Goal: Task Accomplishment & Management: Manage account settings

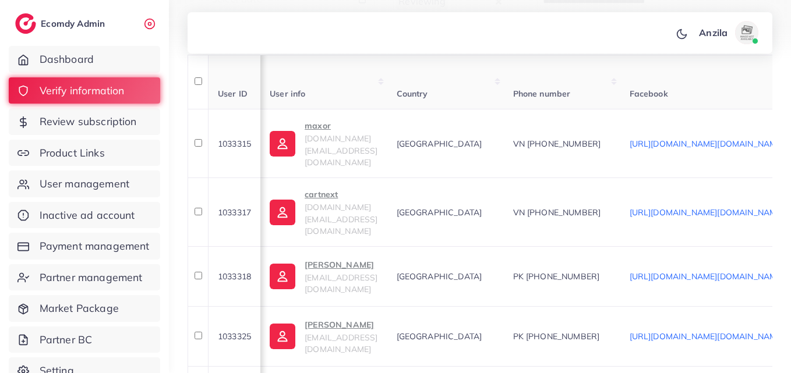
scroll to position [0, 119]
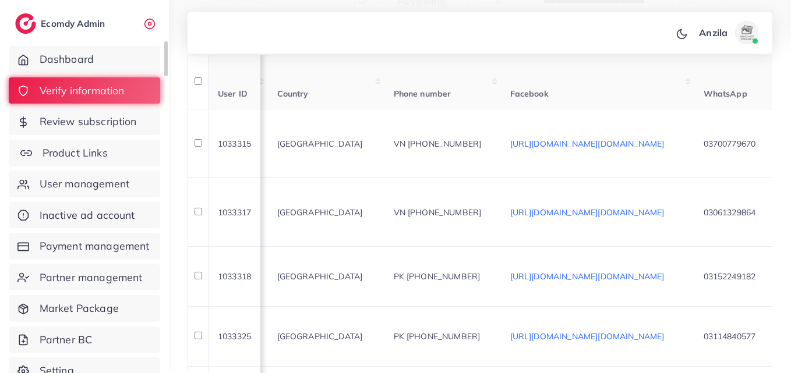
click at [82, 151] on span "Product Links" at bounding box center [75, 153] width 65 height 15
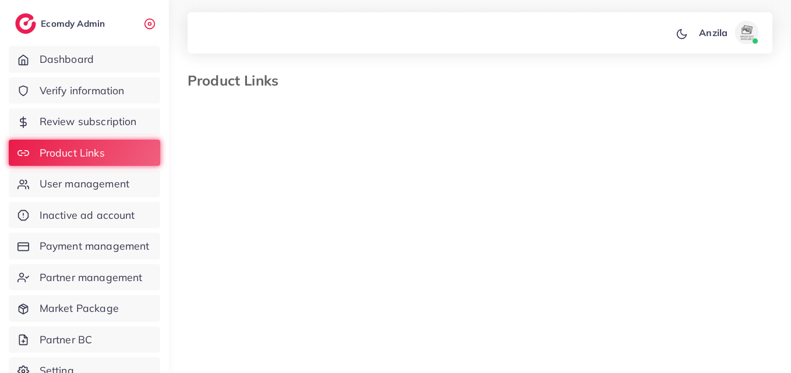
select select "*********"
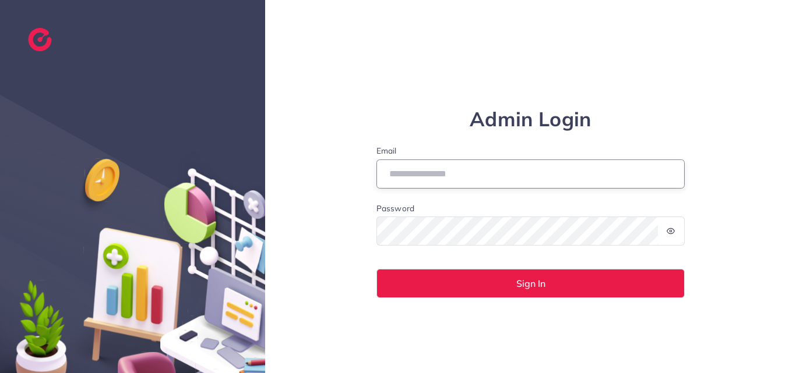
click at [418, 166] on input "Email" at bounding box center [530, 174] width 309 height 29
type input "**********"
click at [672, 229] on icon at bounding box center [670, 231] width 8 height 8
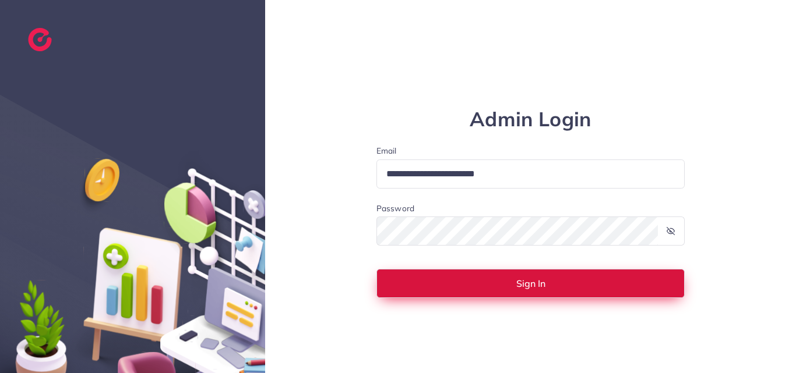
click at [443, 293] on button "Sign In" at bounding box center [530, 283] width 309 height 29
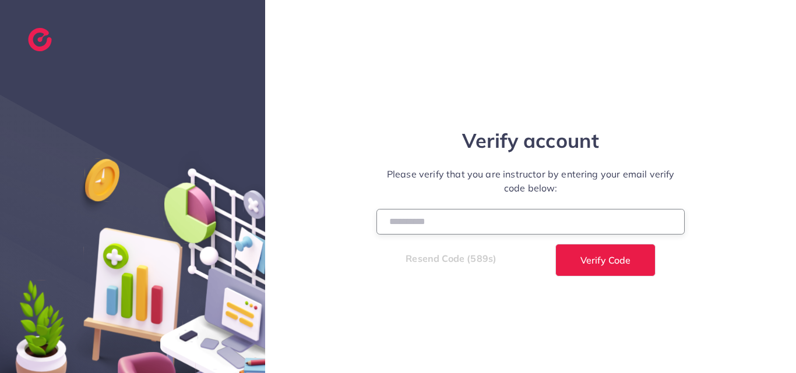
click at [416, 220] on input "number" at bounding box center [530, 221] width 309 height 25
type input "******"
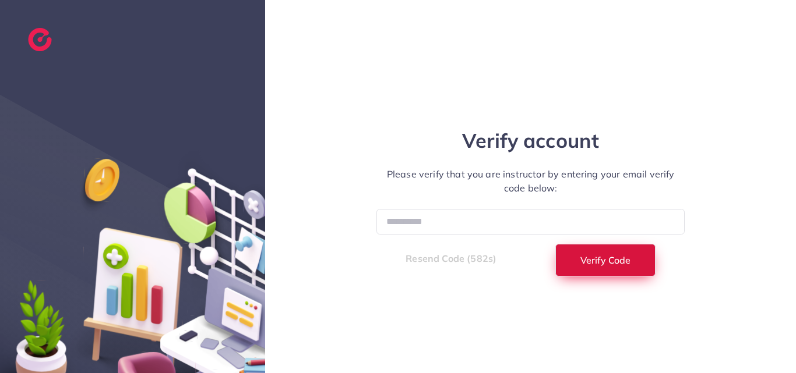
click at [595, 260] on span "Verify Code" at bounding box center [605, 260] width 50 height 9
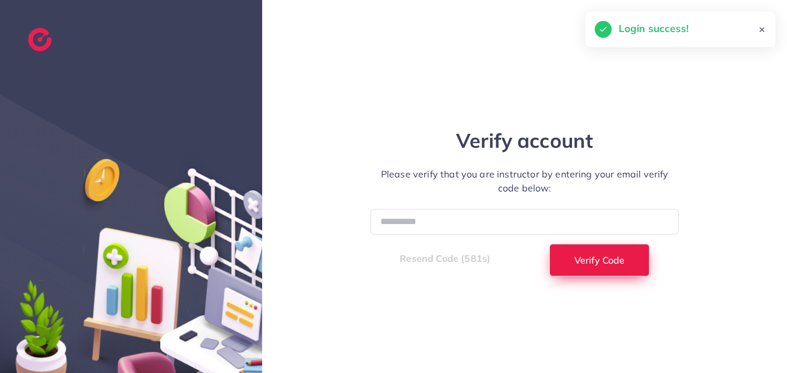
select select "**"
select select "****"
select select "**"
select select "****"
select select "**"
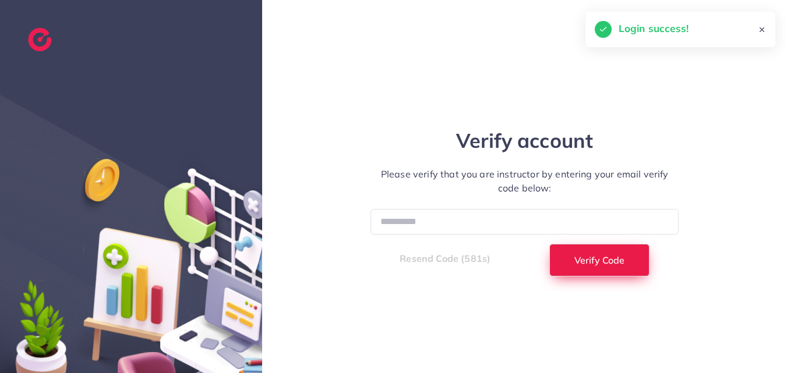
select select "****"
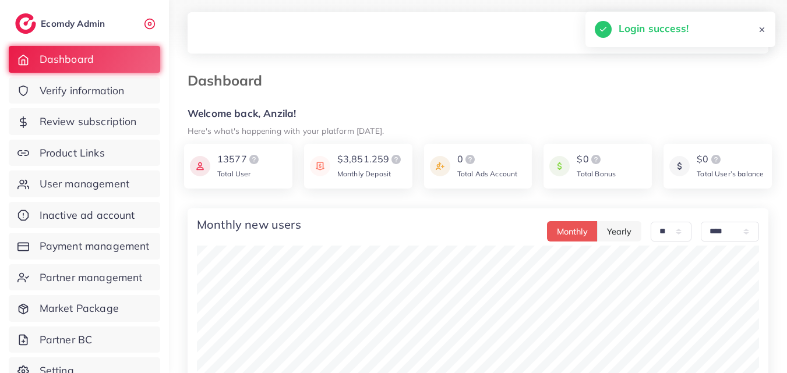
click at [372, 101] on div "Dashboard" at bounding box center [477, 87] width 599 height 31
click at [83, 151] on span "Product Links" at bounding box center [75, 153] width 65 height 15
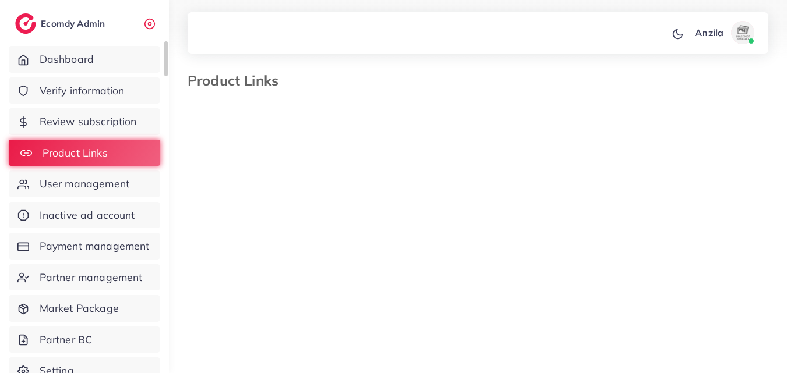
select select "*********"
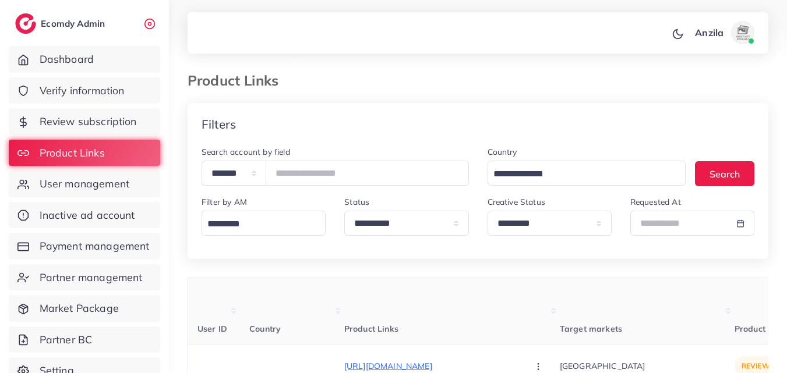
click at [351, 301] on th "Product Links" at bounding box center [452, 311] width 216 height 66
click at [409, 314] on th "Product Links" at bounding box center [452, 311] width 216 height 66
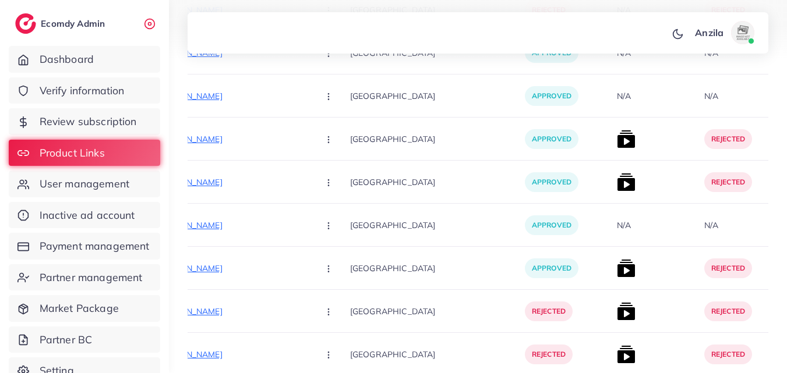
scroll to position [7450, 0]
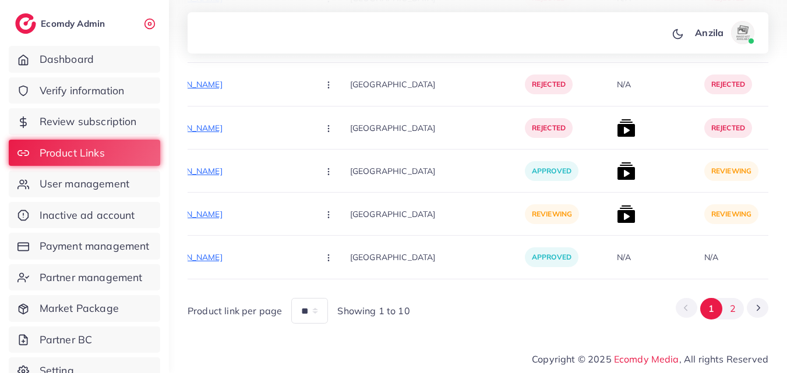
click at [732, 310] on button "2" at bounding box center [733, 309] width 22 height 22
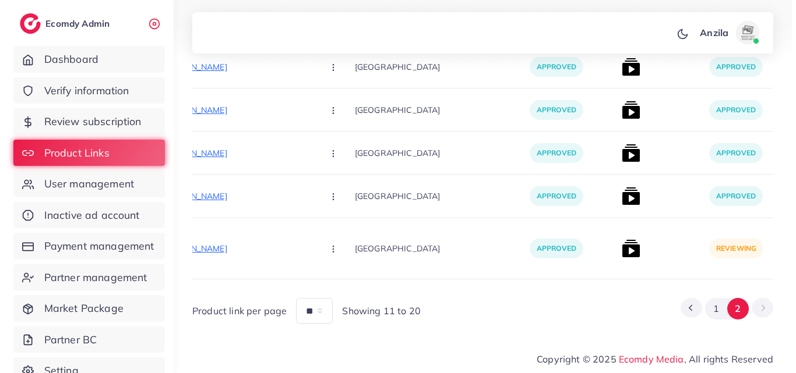
scroll to position [6726, 0]
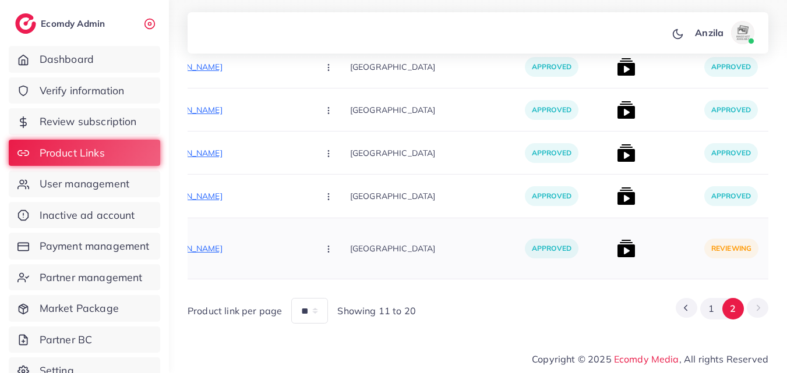
click at [617, 245] on img at bounding box center [626, 248] width 19 height 19
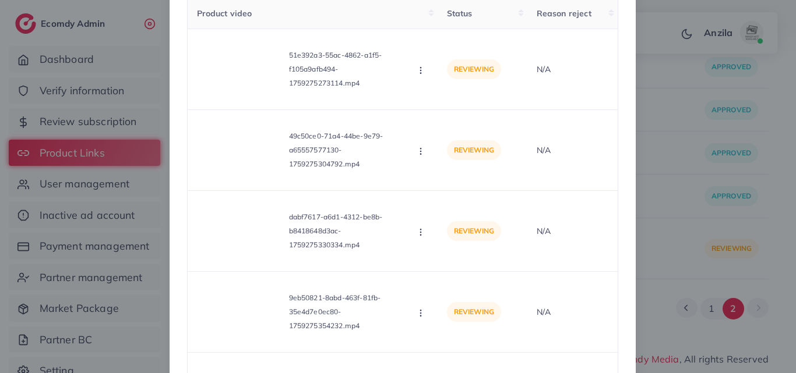
scroll to position [71, 0]
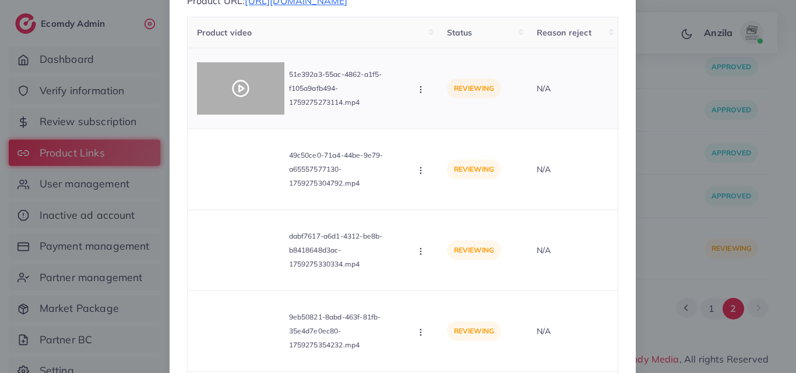
click at [239, 98] on icon at bounding box center [240, 88] width 19 height 19
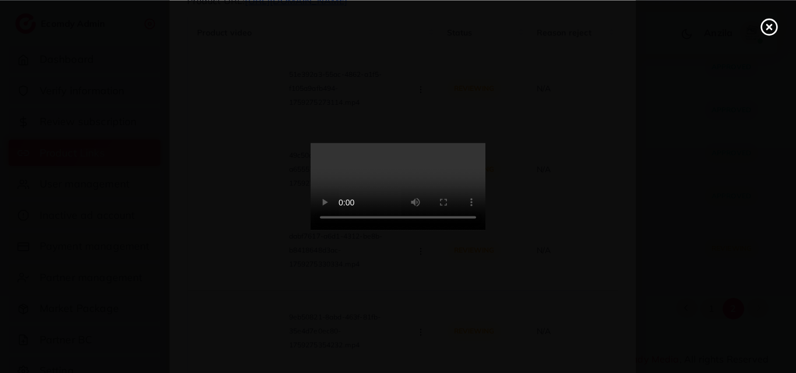
click at [485, 202] on video at bounding box center [397, 186] width 175 height 87
click at [768, 29] on line at bounding box center [769, 26] width 5 height 5
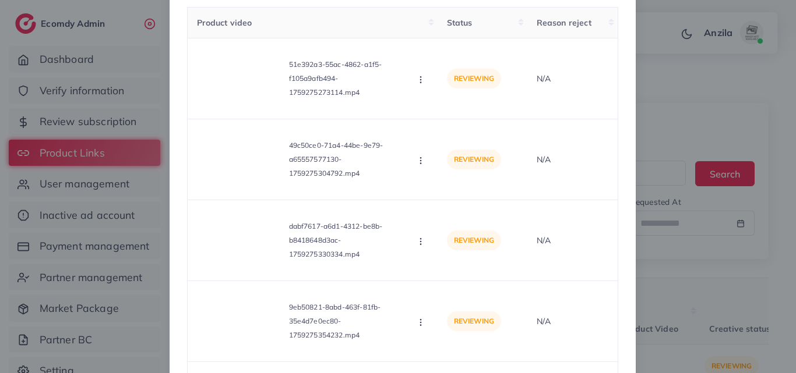
scroll to position [93, 0]
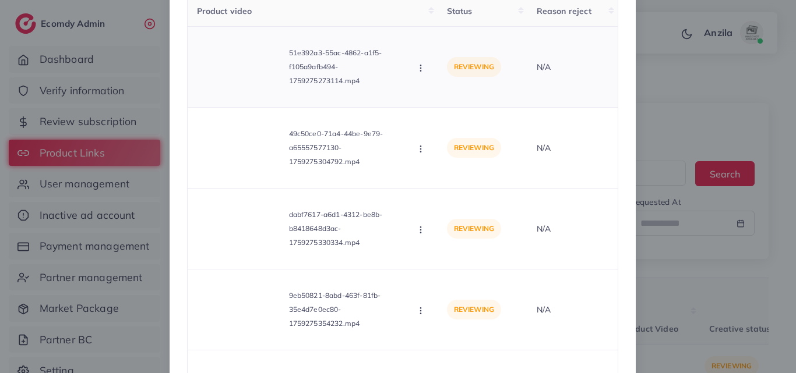
click at [416, 73] on icon "button" at bounding box center [420, 67] width 9 height 9
click at [443, 101] on span "Approve" at bounding box center [459, 96] width 38 height 12
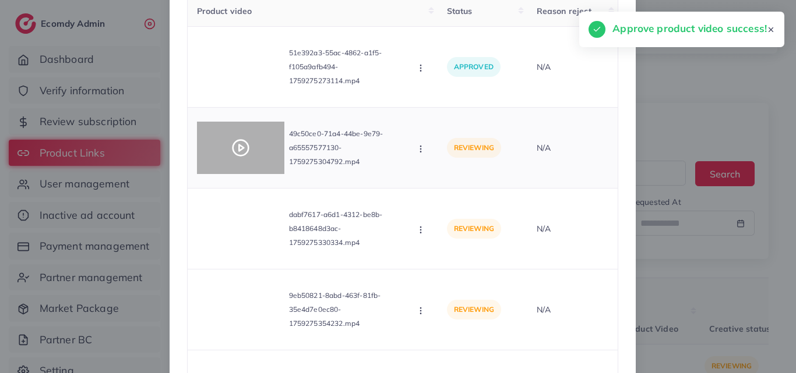
click at [243, 157] on icon at bounding box center [240, 148] width 19 height 19
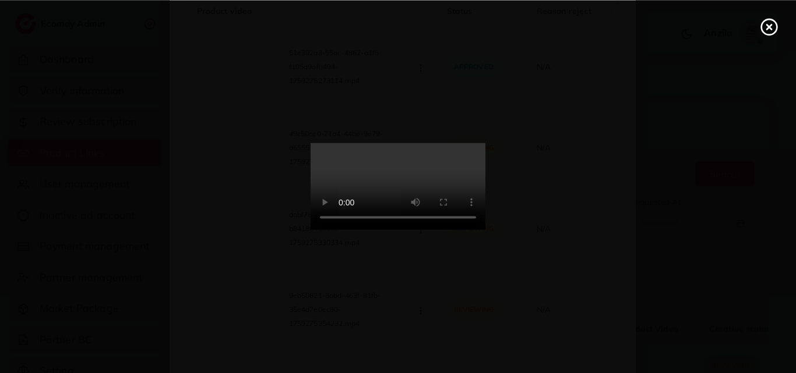
click at [426, 185] on video at bounding box center [397, 186] width 175 height 87
drag, startPoint x: 763, startPoint y: 36, endPoint x: 767, endPoint y: 31, distance: 6.6
click at [767, 31] on div at bounding box center [398, 186] width 796 height 373
click at [767, 31] on icon at bounding box center [769, 26] width 19 height 19
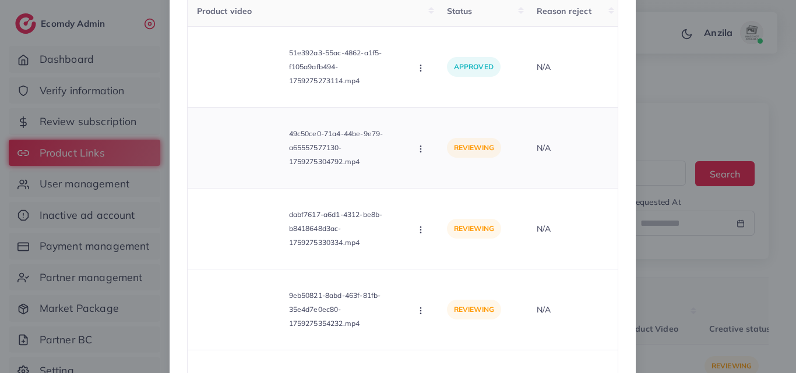
click at [418, 154] on icon "button" at bounding box center [420, 148] width 9 height 9
click at [460, 190] on link "Approve" at bounding box center [462, 177] width 92 height 26
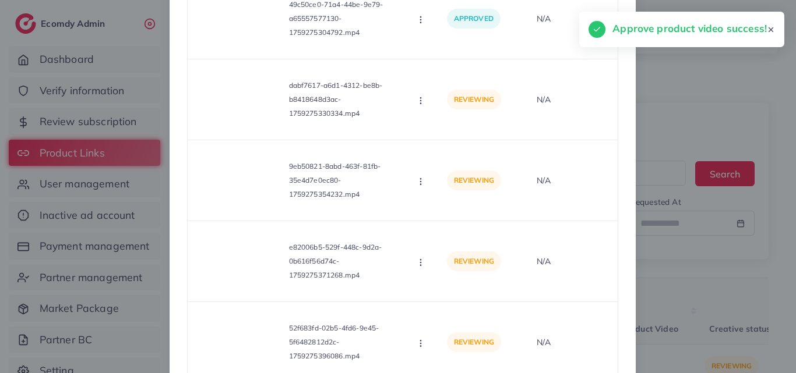
scroll to position [235, 0]
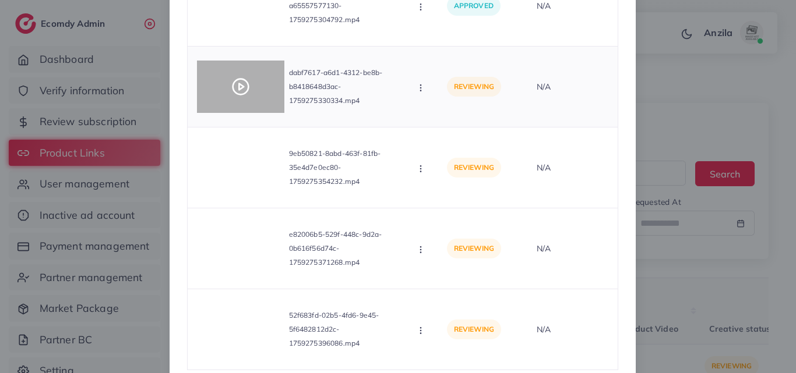
click at [242, 96] on icon at bounding box center [240, 86] width 19 height 19
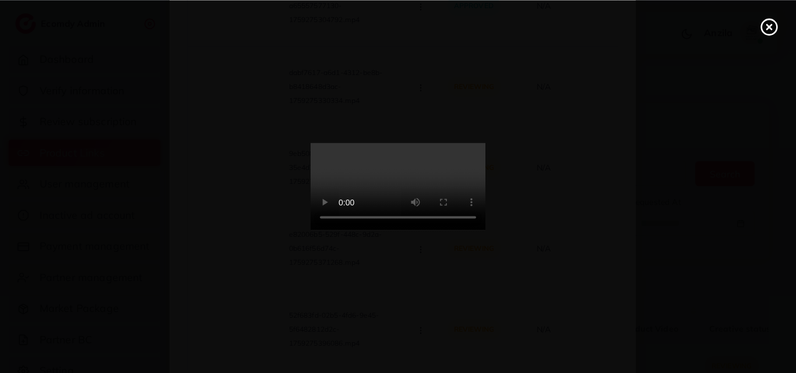
click at [444, 167] on video at bounding box center [397, 186] width 175 height 87
click at [769, 23] on icon at bounding box center [769, 26] width 19 height 19
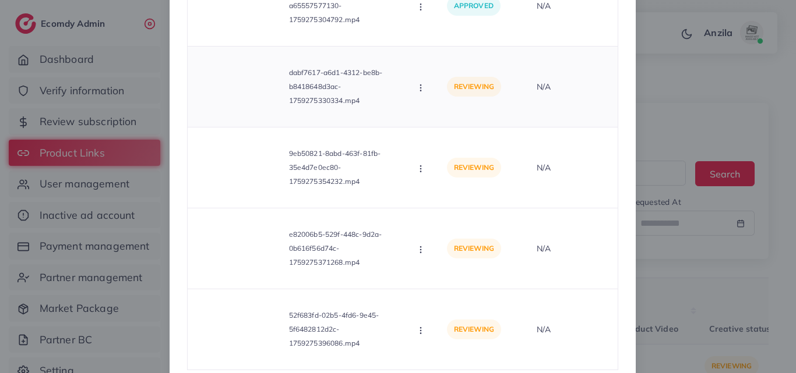
click at [416, 93] on icon "button" at bounding box center [420, 87] width 9 height 9
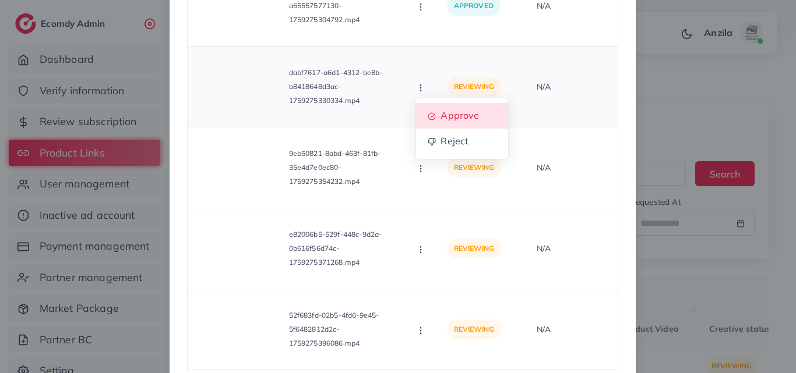
click at [444, 121] on span "Approve" at bounding box center [459, 116] width 38 height 12
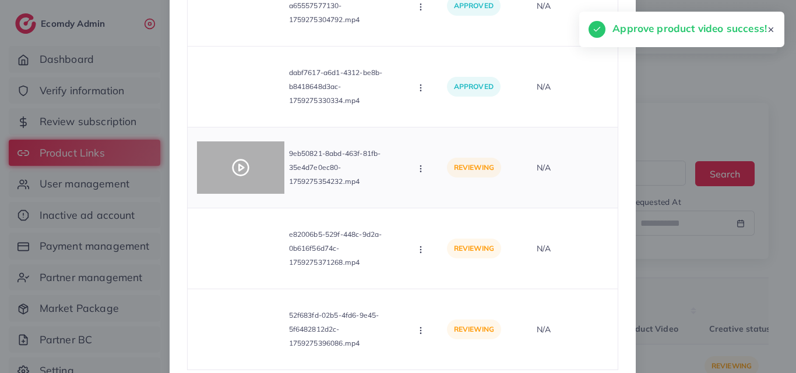
click at [243, 177] on icon at bounding box center [240, 167] width 19 height 19
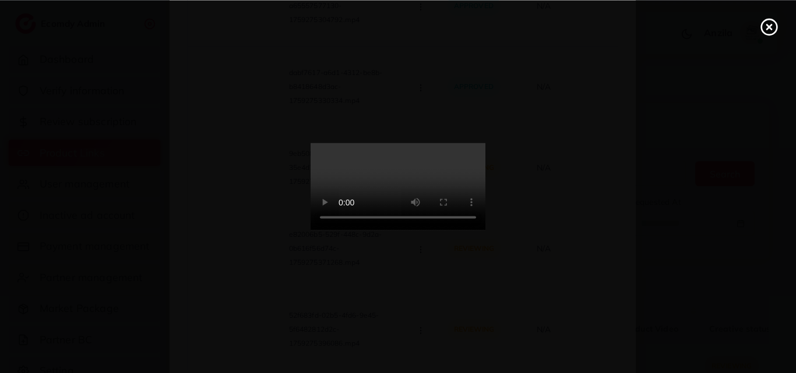
click at [451, 210] on video at bounding box center [397, 186] width 175 height 87
click at [768, 23] on icon at bounding box center [769, 26] width 19 height 19
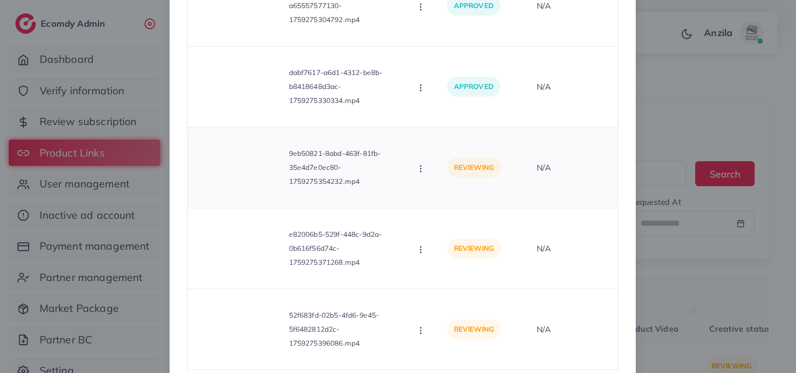
click at [416, 174] on icon "button" at bounding box center [420, 168] width 9 height 9
click at [440, 202] on span "Approve" at bounding box center [459, 196] width 38 height 12
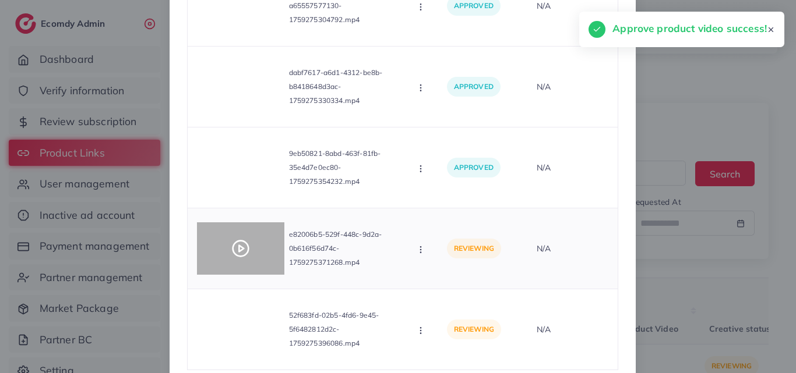
click at [239, 252] on polygon at bounding box center [241, 249] width 5 height 6
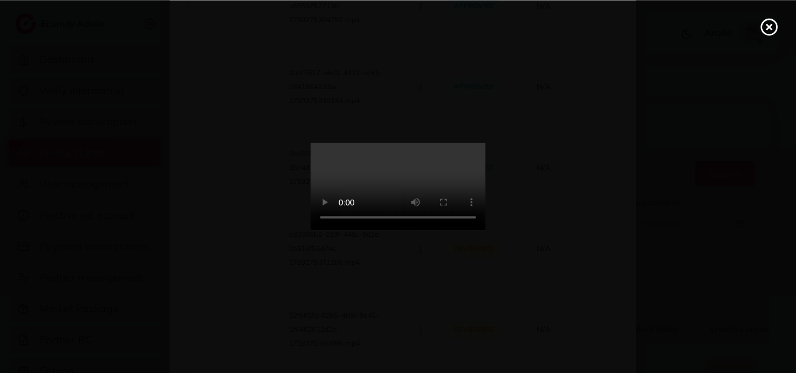
click at [439, 231] on video at bounding box center [397, 186] width 175 height 87
click at [773, 27] on icon at bounding box center [769, 26] width 19 height 19
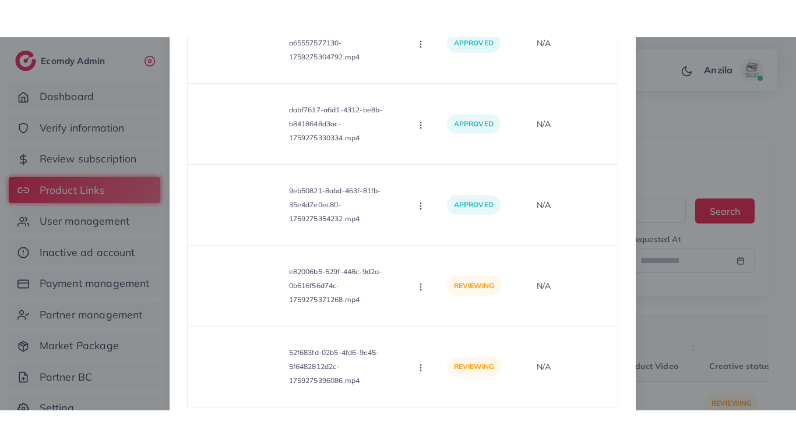
scroll to position [319, 0]
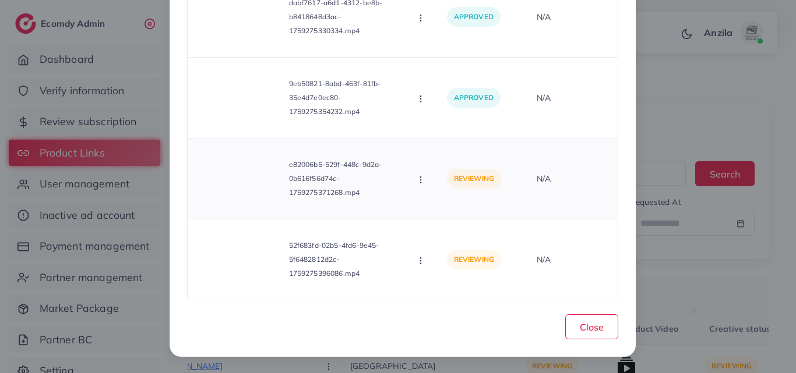
click at [416, 176] on icon "button" at bounding box center [420, 179] width 9 height 9
click at [450, 206] on span "Approve" at bounding box center [459, 208] width 38 height 12
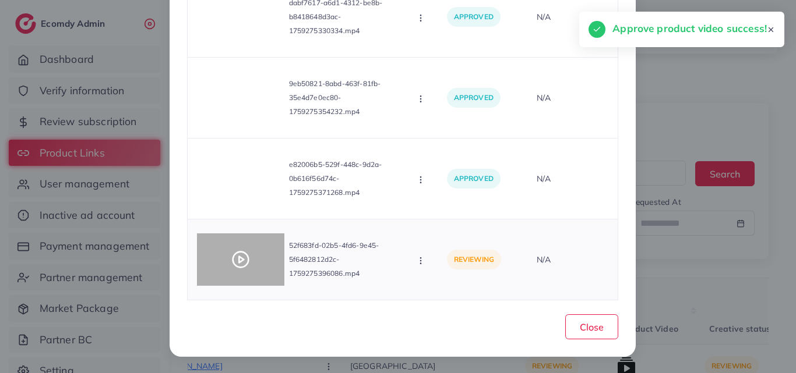
click at [243, 259] on circle at bounding box center [240, 260] width 16 height 16
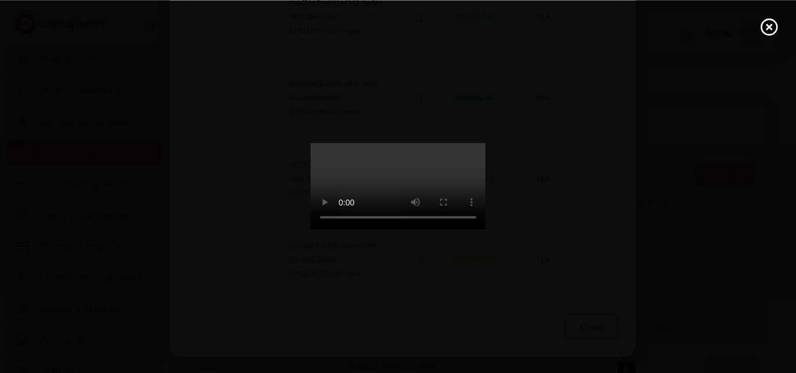
click at [319, 231] on video at bounding box center [397, 186] width 175 height 87
click at [774, 22] on circle at bounding box center [769, 27] width 16 height 16
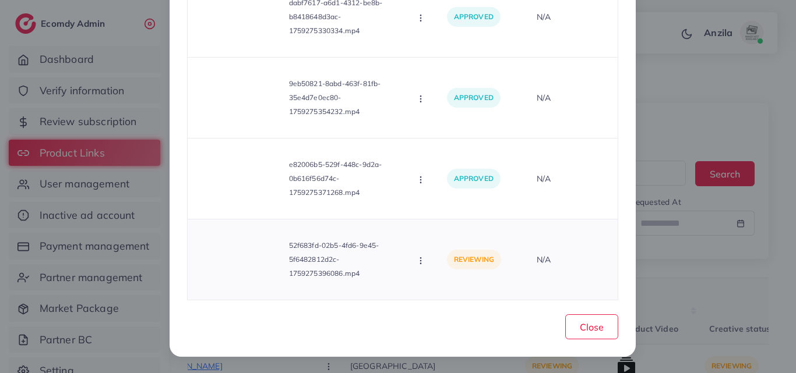
click at [420, 261] on circle "button" at bounding box center [420, 260] width 1 height 1
click at [458, 201] on span "Approve" at bounding box center [459, 206] width 38 height 12
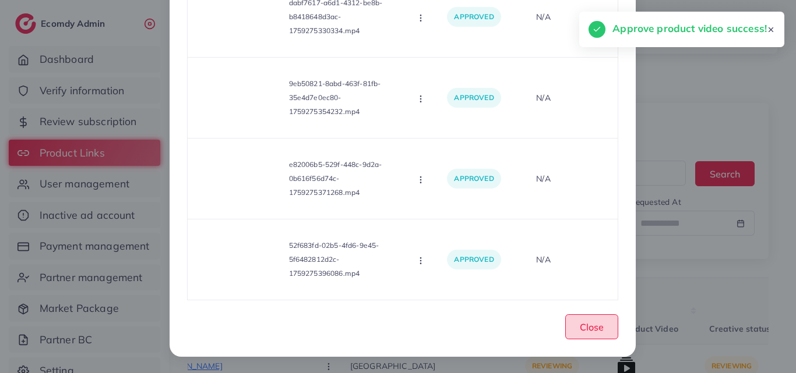
click at [588, 335] on button "Close" at bounding box center [591, 327] width 53 height 25
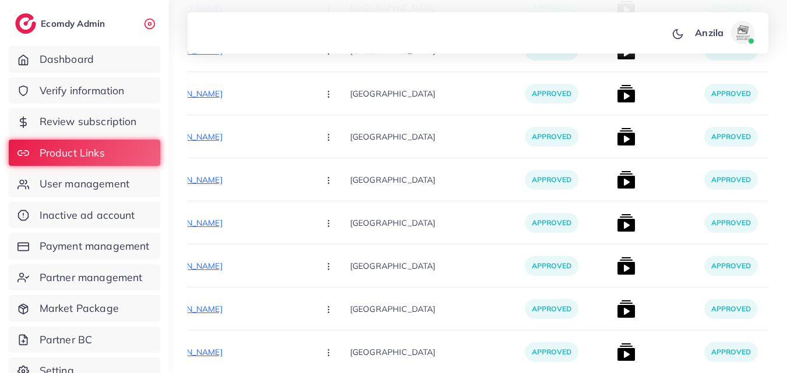
scroll to position [6671, 0]
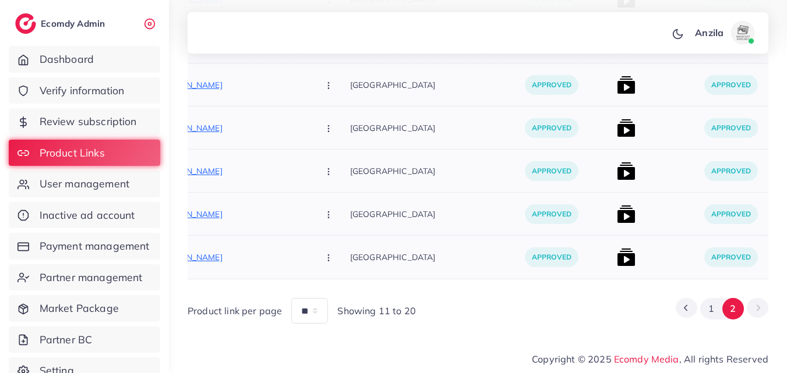
click at [645, 241] on div at bounding box center [655, 257] width 87 height 43
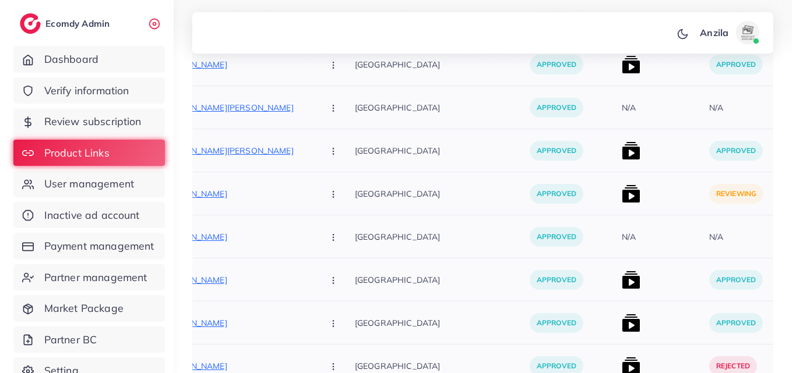
scroll to position [5693, 0]
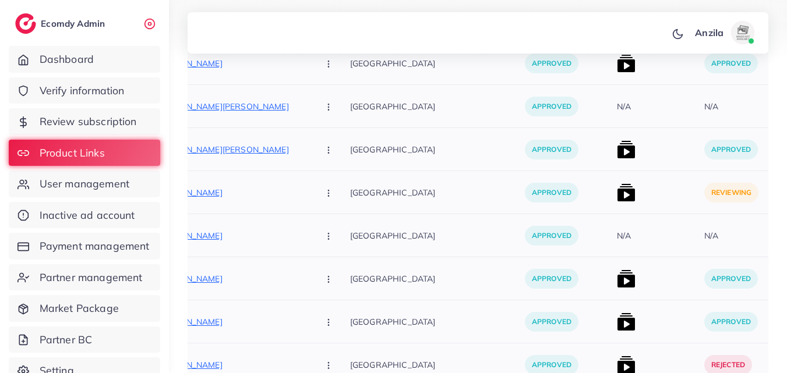
click at [617, 187] on img at bounding box center [626, 192] width 19 height 19
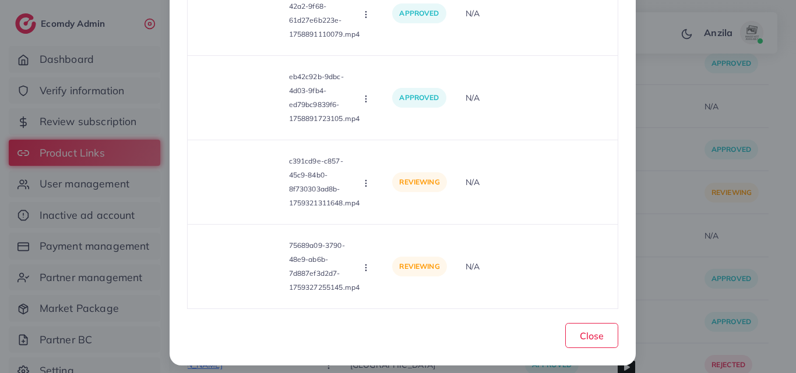
scroll to position [2339, 0]
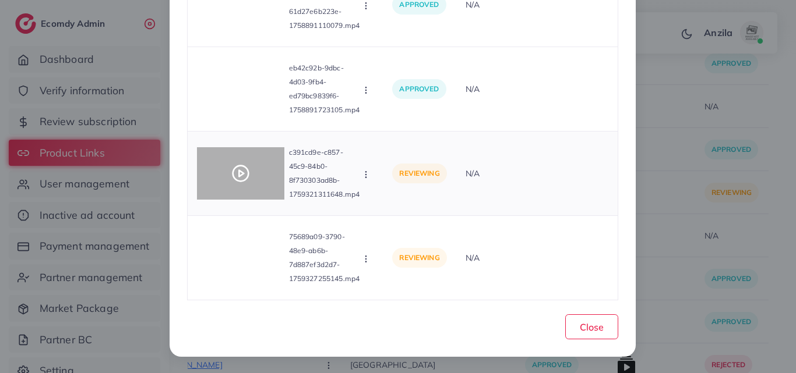
click at [235, 169] on icon at bounding box center [240, 173] width 19 height 19
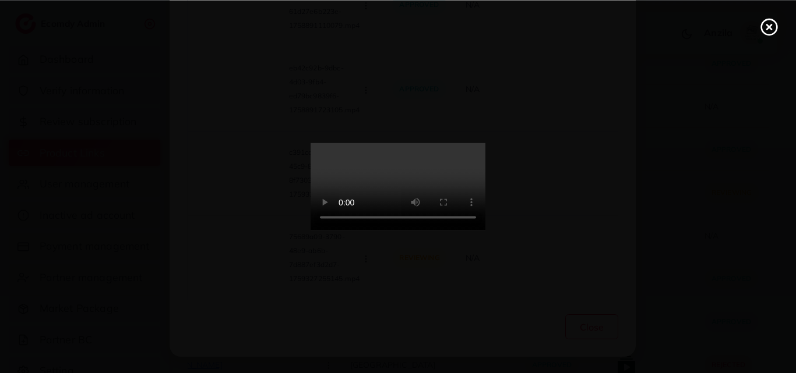
click at [396, 181] on video at bounding box center [397, 186] width 175 height 87
drag, startPoint x: 396, startPoint y: 181, endPoint x: 396, endPoint y: 232, distance: 50.7
click at [396, 231] on video at bounding box center [397, 186] width 175 height 87
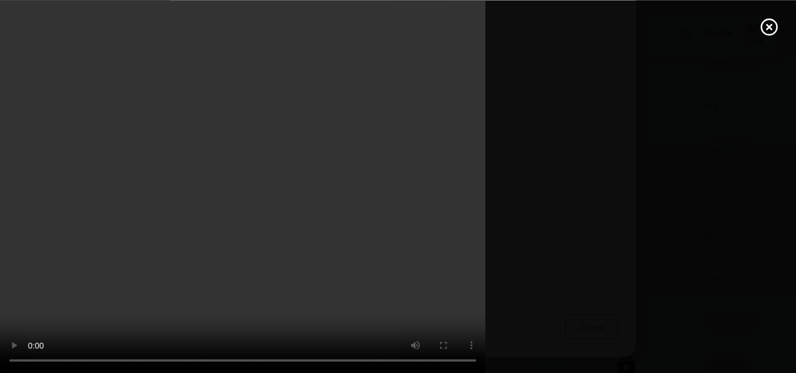
click at [396, 232] on video at bounding box center [398, 186] width 796 height 373
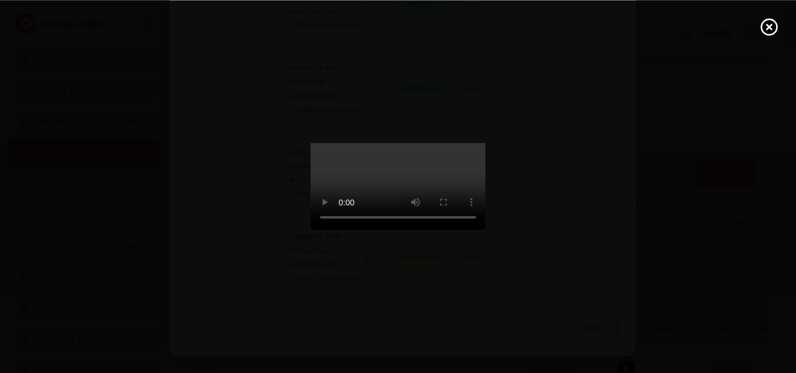
click at [396, 181] on video at bounding box center [397, 186] width 175 height 87
click at [771, 22] on icon at bounding box center [769, 26] width 19 height 19
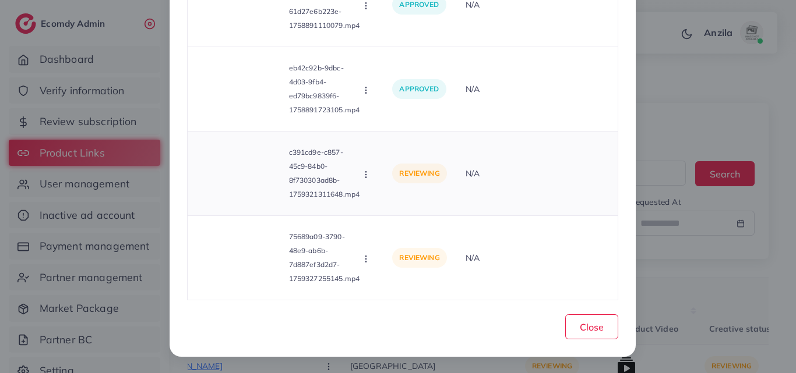
click at [370, 164] on div "c391cd9e-c857-45c9-84b0-8f730303ad8b-1759321311648.mp4 Approve Reject" at bounding box center [285, 173] width 177 height 65
click at [361, 178] on icon "button" at bounding box center [365, 174] width 9 height 9
click at [387, 210] on link "Approve" at bounding box center [407, 203] width 92 height 26
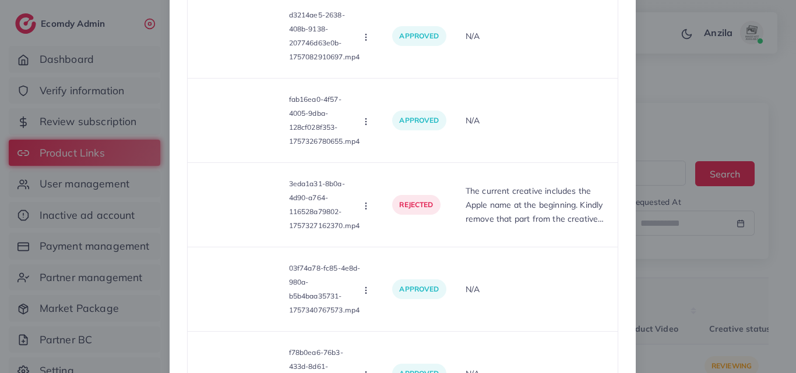
scroll to position [0, 0]
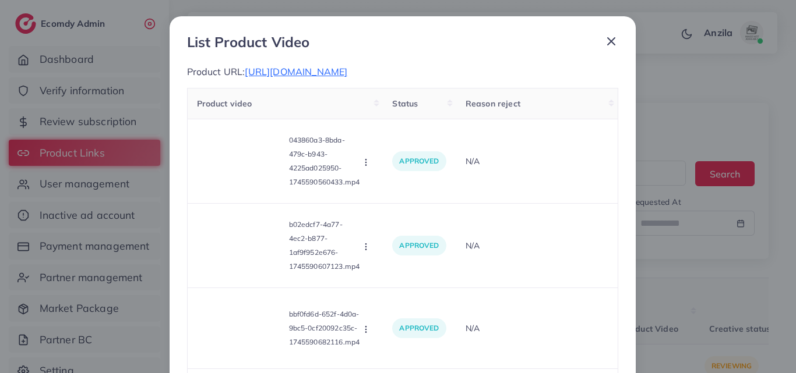
click at [274, 68] on span "https://arch-beat.com/products/arch-earcuffs-core" at bounding box center [296, 72] width 103 height 12
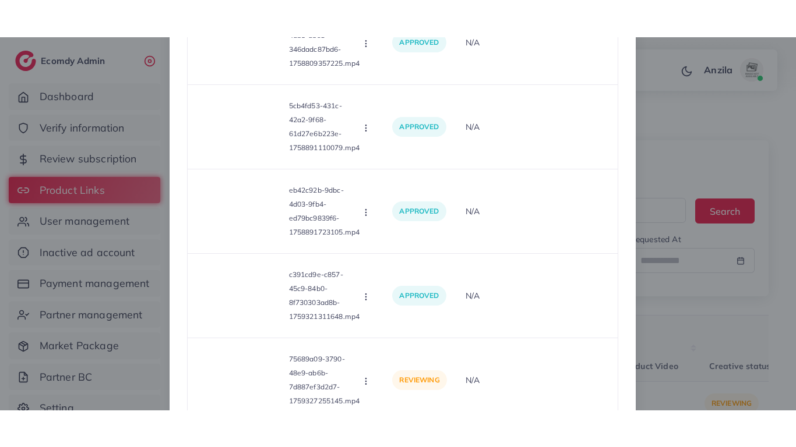
scroll to position [2339, 0]
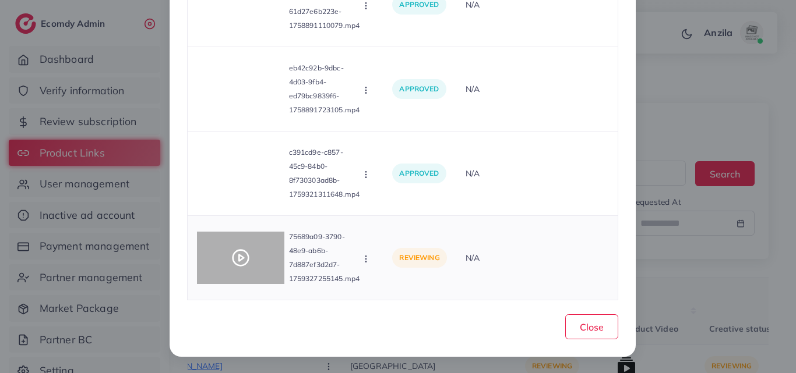
click at [241, 259] on icon at bounding box center [240, 258] width 19 height 19
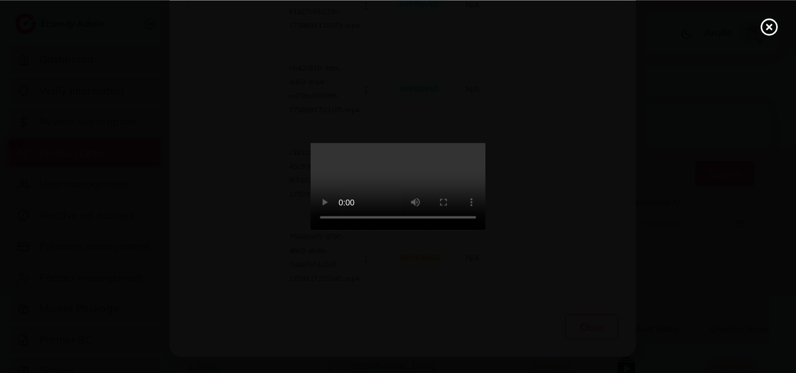
click at [459, 231] on video at bounding box center [397, 186] width 175 height 87
click at [765, 27] on icon at bounding box center [769, 26] width 19 height 19
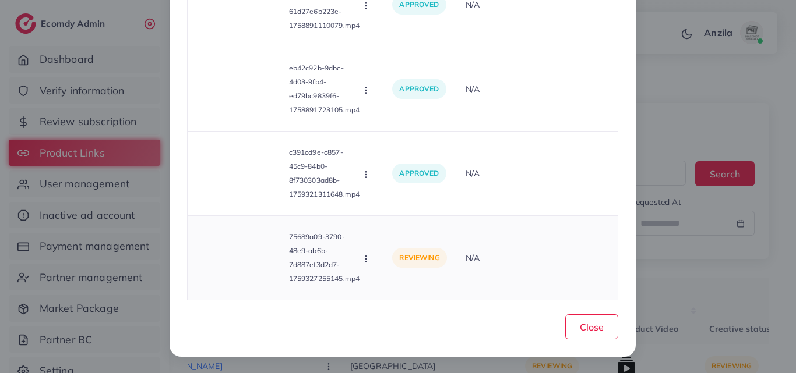
drag, startPoint x: 358, startPoint y: 252, endPoint x: 362, endPoint y: 257, distance: 6.3
click at [362, 257] on div "Approve Reject" at bounding box center [367, 258] width 13 height 13
click at [362, 257] on icon "button" at bounding box center [365, 259] width 9 height 9
click at [386, 203] on span "Approve" at bounding box center [405, 204] width 38 height 12
click at [588, 324] on span "Close" at bounding box center [592, 328] width 24 height 12
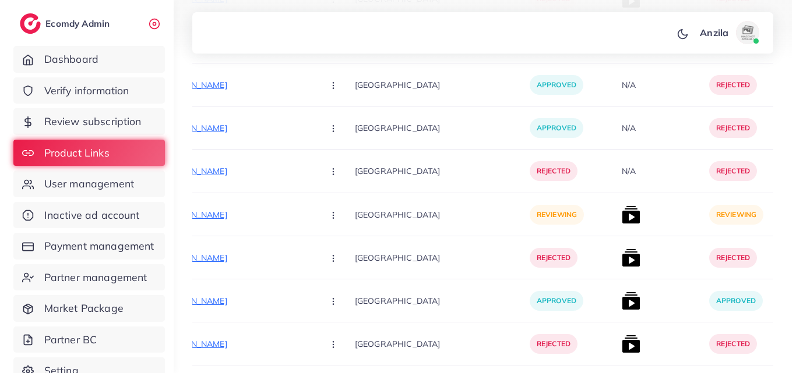
scroll to position [1516, 0]
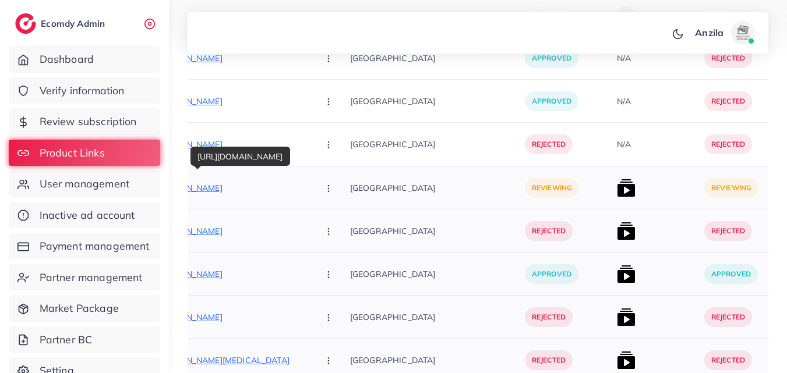
click at [211, 191] on p "https://meean.store/products/bluetooth-rgb-strip-lights-app-remote-control-flex…" at bounding box center [222, 188] width 175 height 14
click at [309, 182] on button "button" at bounding box center [329, 188] width 41 height 26
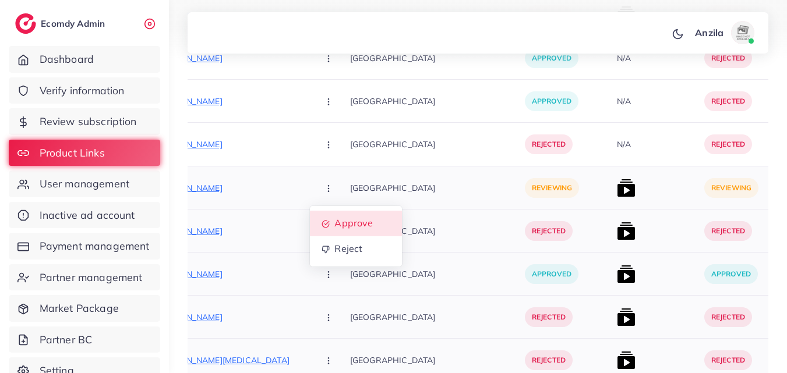
click at [334, 228] on span "Approve" at bounding box center [353, 224] width 38 height 12
click at [617, 191] on img at bounding box center [626, 188] width 19 height 19
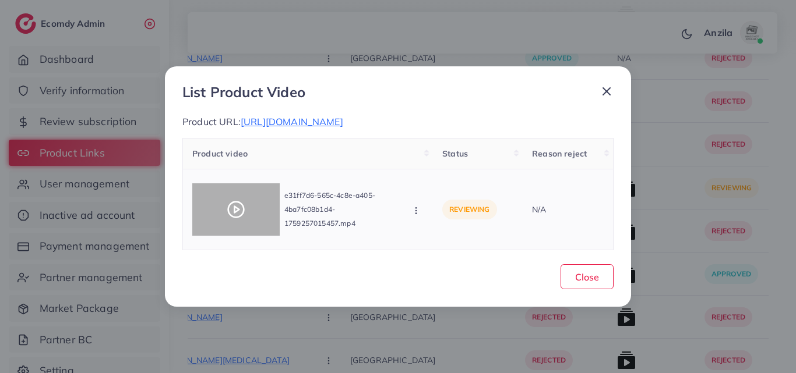
click at [234, 212] on icon at bounding box center [236, 209] width 19 height 19
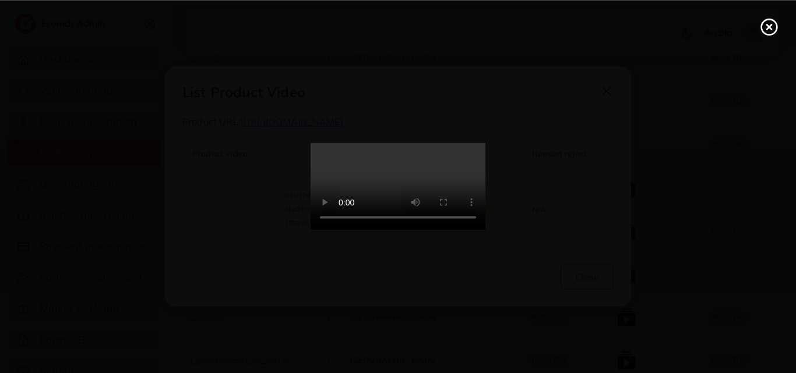
click at [412, 220] on video at bounding box center [397, 186] width 175 height 87
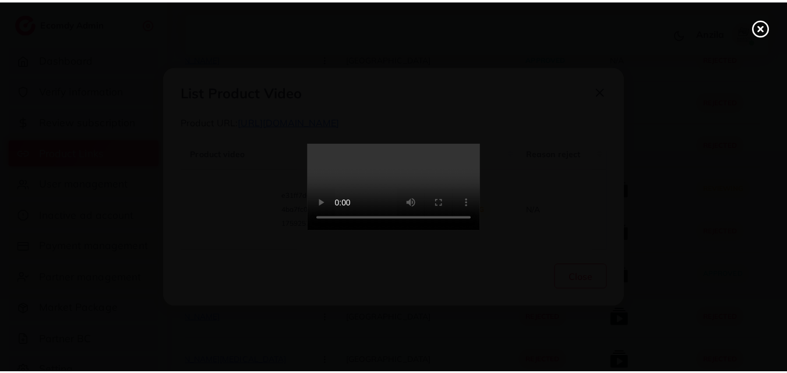
scroll to position [0, 0]
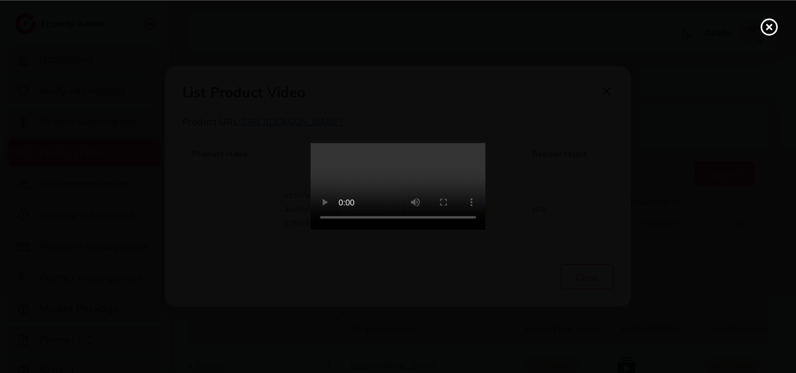
click at [767, 22] on icon at bounding box center [769, 26] width 19 height 19
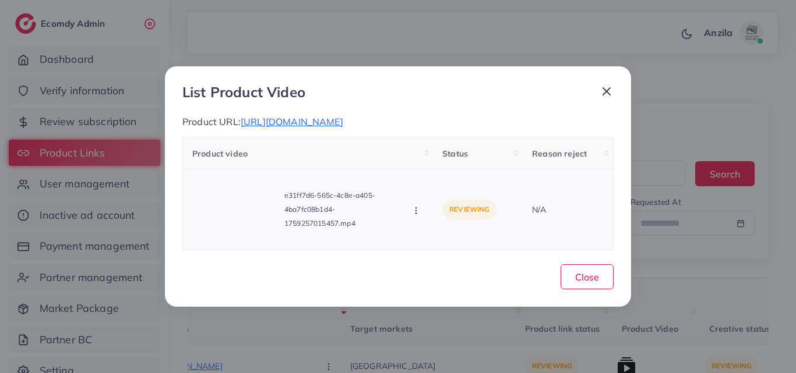
click at [414, 214] on icon "button" at bounding box center [415, 210] width 9 height 9
click at [428, 163] on icon at bounding box center [427, 159] width 7 height 7
click at [586, 283] on span "Close" at bounding box center [587, 277] width 24 height 12
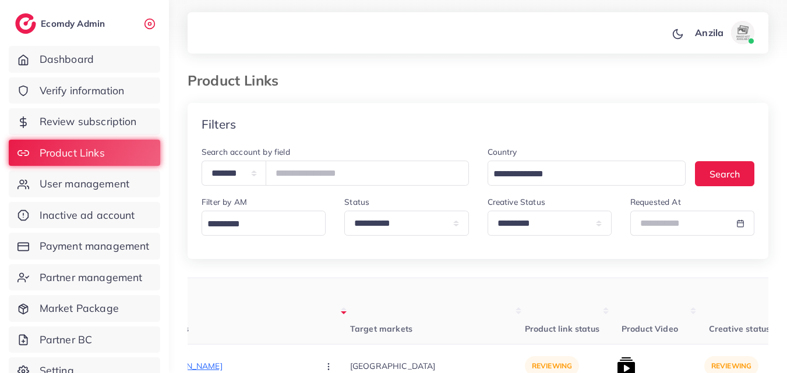
click at [428, 295] on th "Target markets" at bounding box center [437, 311] width 175 height 66
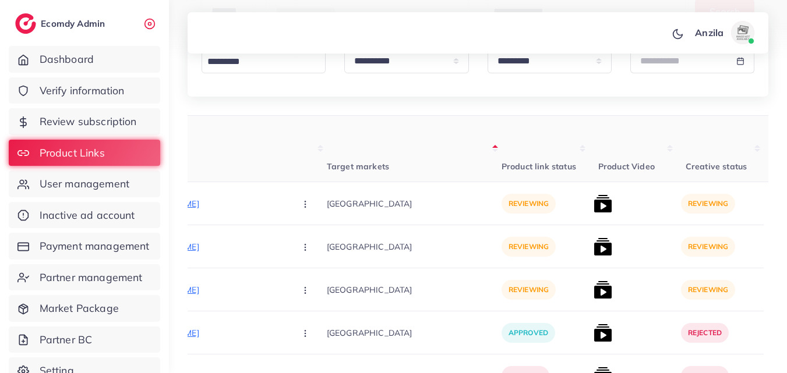
scroll to position [160, 0]
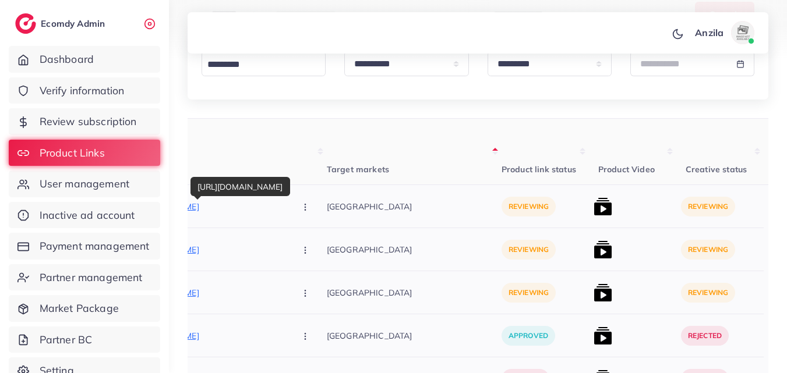
click at [212, 204] on p "https://trendsetterzz.com/products/marina-3pc-embroidered-shirt-with-digital-pr…" at bounding box center [198, 207] width 175 height 14
click at [301, 204] on icon "button" at bounding box center [305, 207] width 9 height 9
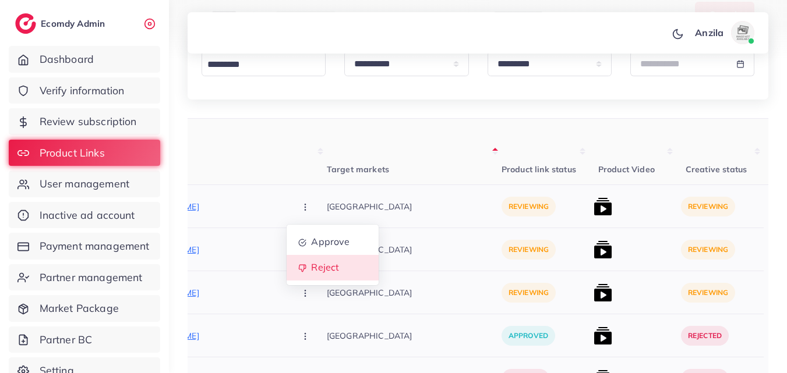
click at [311, 272] on span "Reject" at bounding box center [325, 268] width 28 height 12
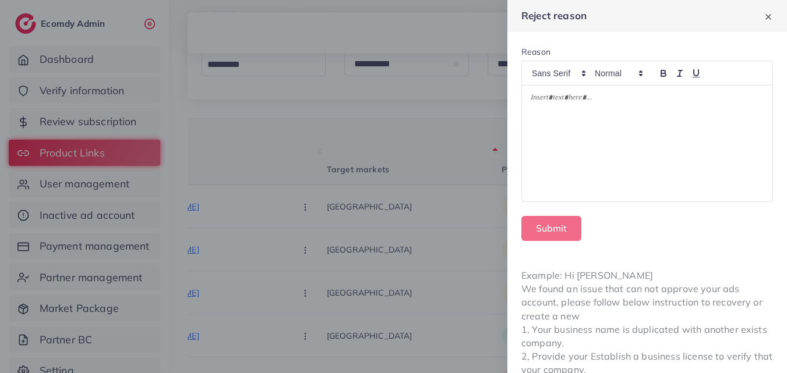
click at [574, 121] on div at bounding box center [647, 144] width 250 height 116
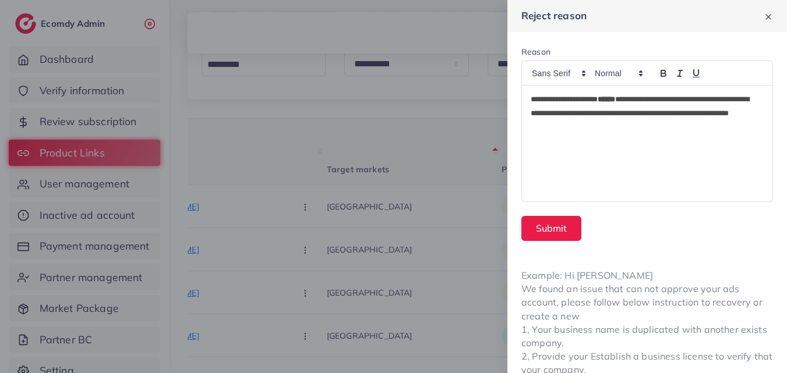
scroll to position [0, 0]
click at [562, 231] on button "Submit" at bounding box center [551, 228] width 60 height 25
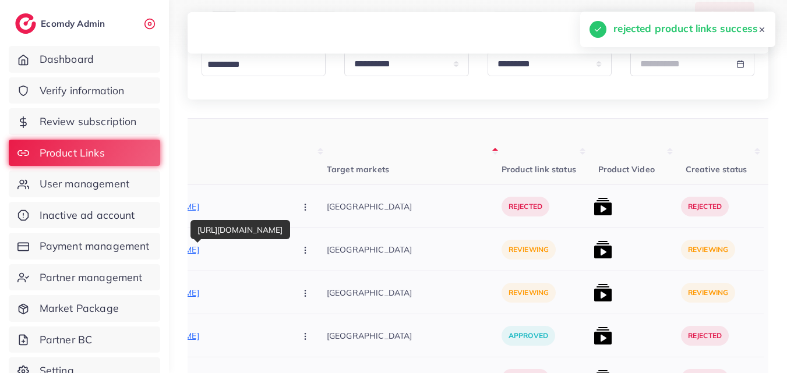
click at [222, 253] on p "https://trendsetterzz.com/products/marina-3pc-embroidered-shirt-with-digital-pr…" at bounding box center [198, 250] width 175 height 14
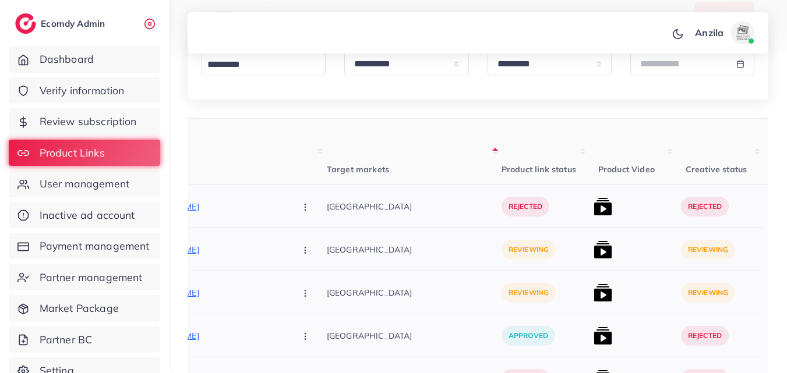
click at [301, 252] on icon "button" at bounding box center [305, 250] width 9 height 9
click at [301, 246] on icon "button" at bounding box center [305, 250] width 9 height 9
click at [287, 302] on link "Reject" at bounding box center [333, 311] width 92 height 26
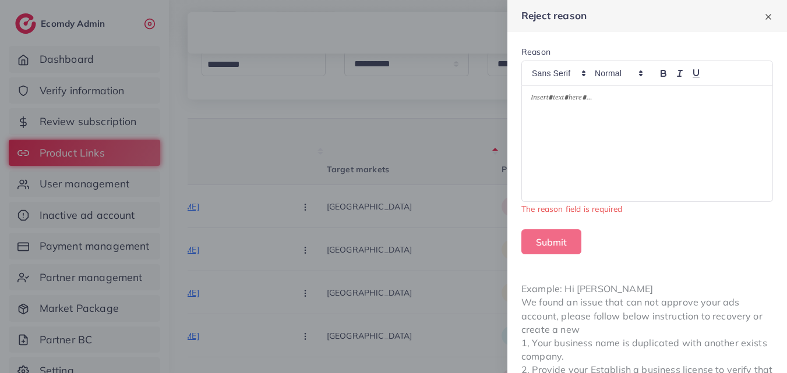
click at [562, 163] on div at bounding box center [647, 144] width 250 height 116
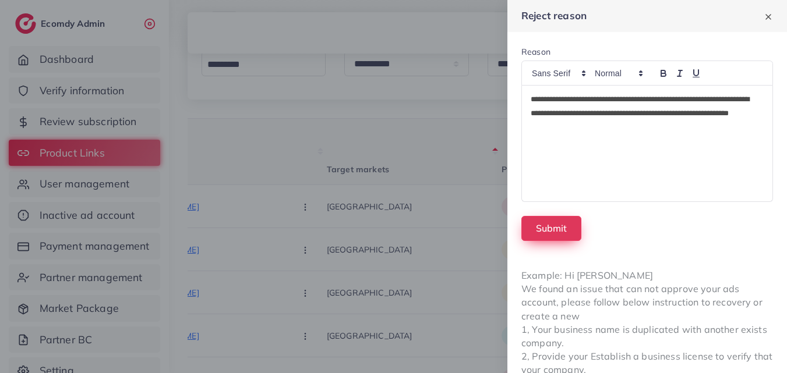
click at [553, 225] on button "Submit" at bounding box center [551, 228] width 60 height 25
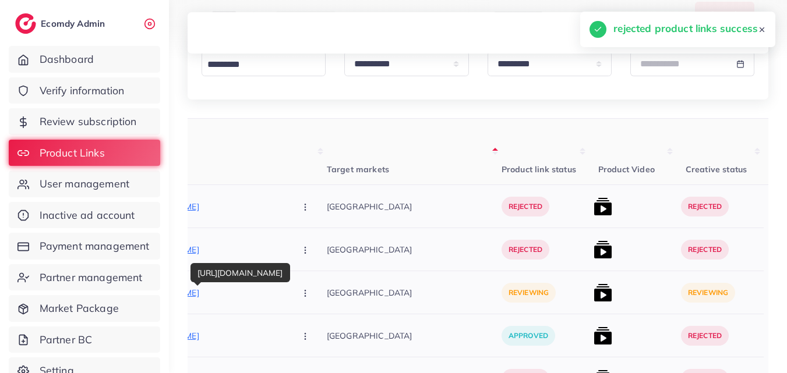
click at [214, 292] on p "https://trendsetterzz.com/products/marina-3pc-embroidered-shirt-with-organza-em…" at bounding box center [198, 293] width 175 height 14
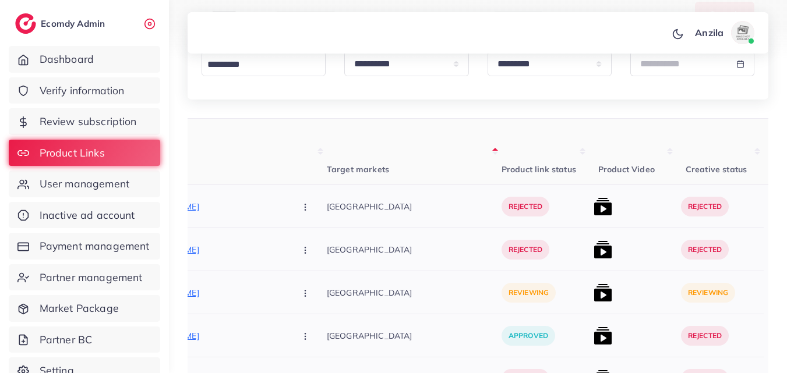
click at [286, 287] on button "button" at bounding box center [306, 293] width 41 height 26
click at [311, 231] on span "Approve" at bounding box center [330, 231] width 38 height 12
click at [594, 286] on img at bounding box center [603, 293] width 19 height 19
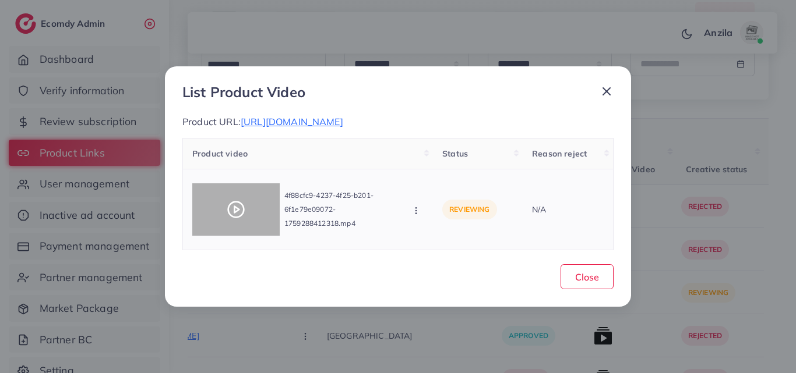
click at [246, 217] on div at bounding box center [235, 209] width 87 height 52
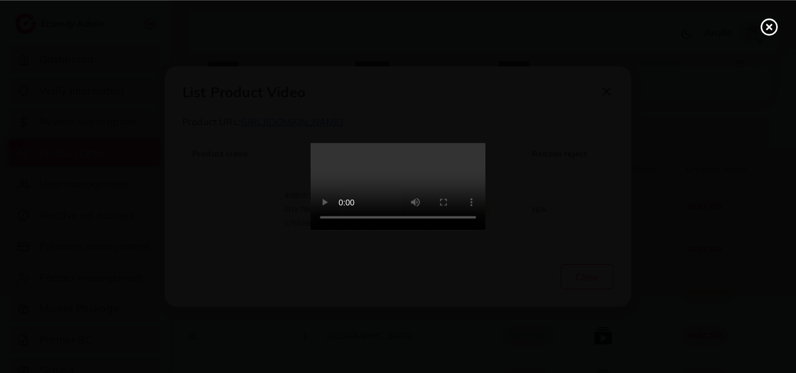
click at [397, 210] on video at bounding box center [397, 186] width 175 height 87
click at [768, 26] on line at bounding box center [769, 26] width 5 height 5
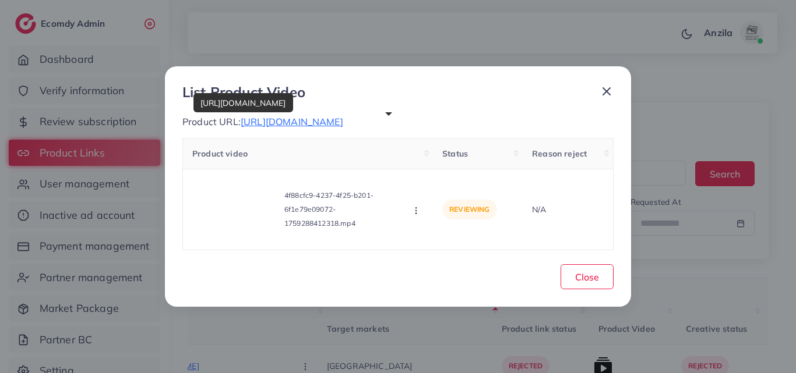
click at [343, 119] on span "https://trendsetterzz.com/products/marina-3pc-embroidered-shirt-with-organza-em…" at bounding box center [292, 122] width 103 height 12
click at [413, 213] on icon "button" at bounding box center [415, 210] width 9 height 9
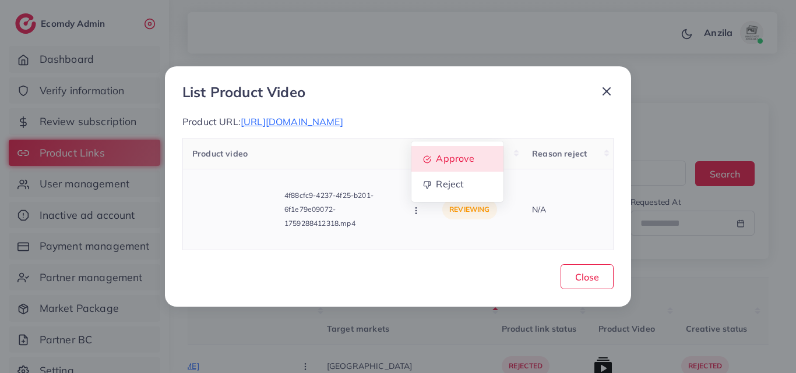
click at [440, 164] on span "Approve" at bounding box center [455, 159] width 38 height 12
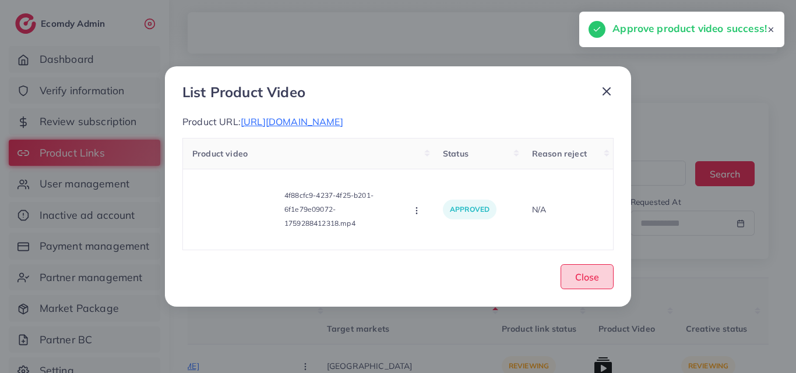
click at [585, 289] on button "Close" at bounding box center [586, 276] width 53 height 25
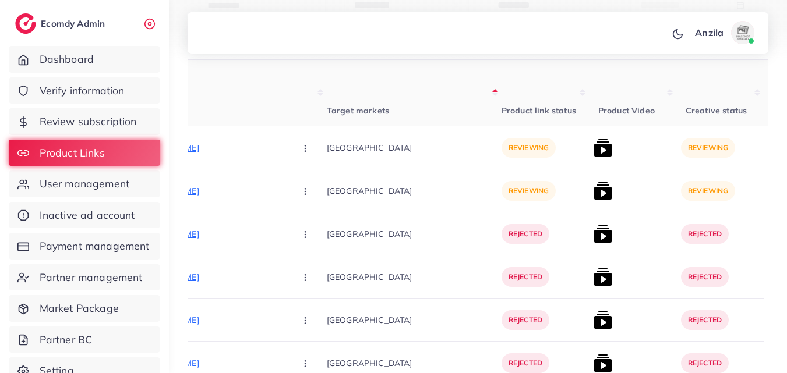
scroll to position [207, 0]
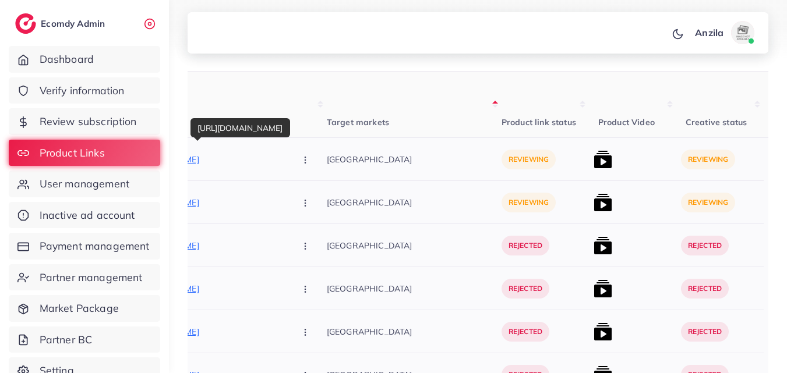
click at [209, 156] on p "https://drherbl.life/products/tata-simply-better-extra-virgin-olive-oil-1l-100-…" at bounding box center [198, 160] width 175 height 14
click at [286, 164] on button "button" at bounding box center [306, 159] width 41 height 26
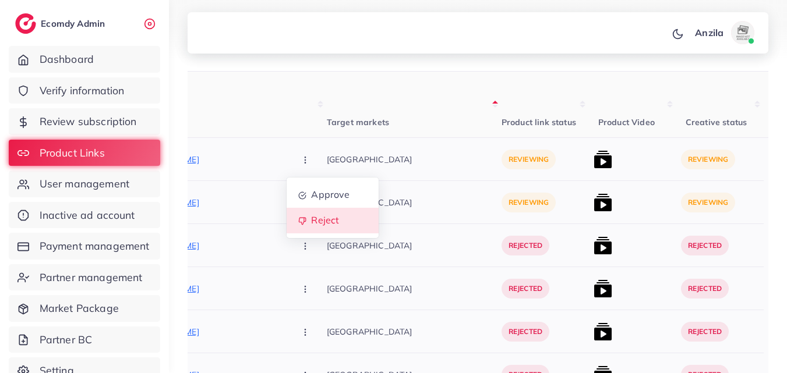
click at [311, 226] on span "Reject" at bounding box center [325, 221] width 28 height 12
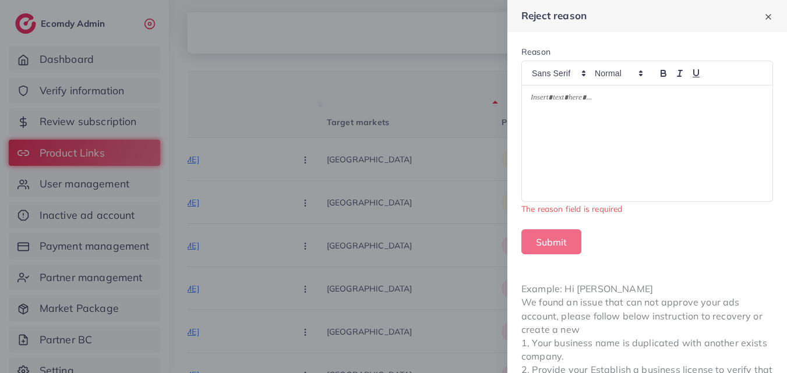
click at [626, 116] on div at bounding box center [647, 144] width 250 height 116
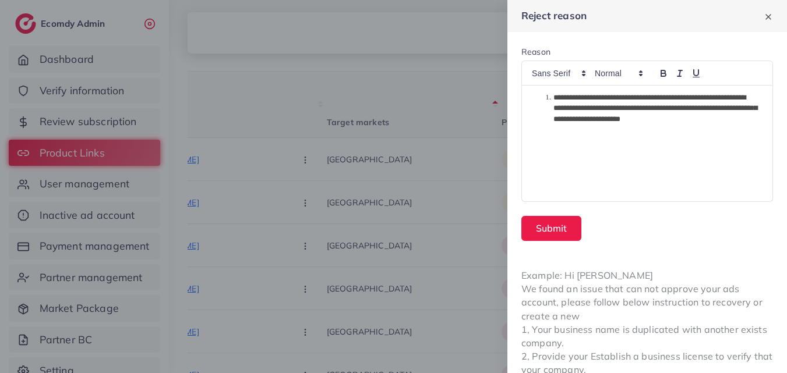
scroll to position [0, 0]
click at [551, 99] on li "**********" at bounding box center [648, 109] width 213 height 32
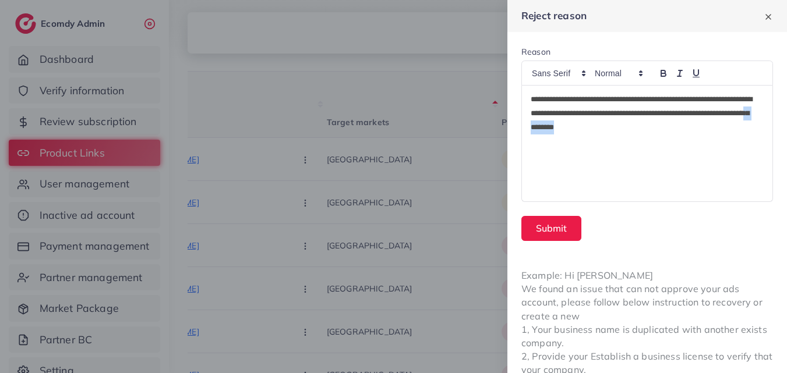
drag, startPoint x: 670, startPoint y: 124, endPoint x: 621, endPoint y: 128, distance: 49.6
click at [621, 128] on p "**********" at bounding box center [643, 114] width 224 height 42
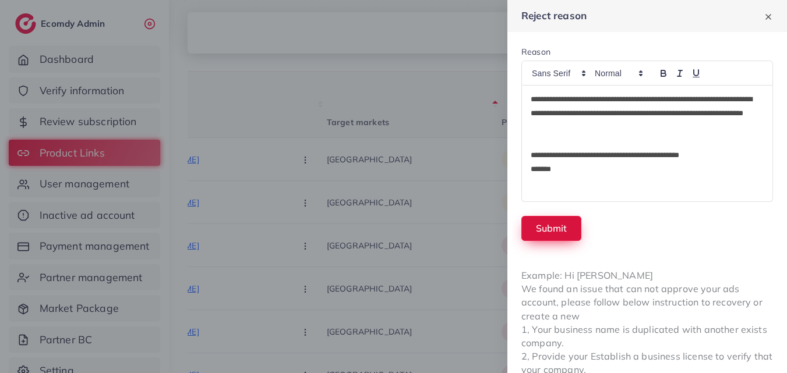
click at [552, 235] on button "Submit" at bounding box center [551, 228] width 60 height 25
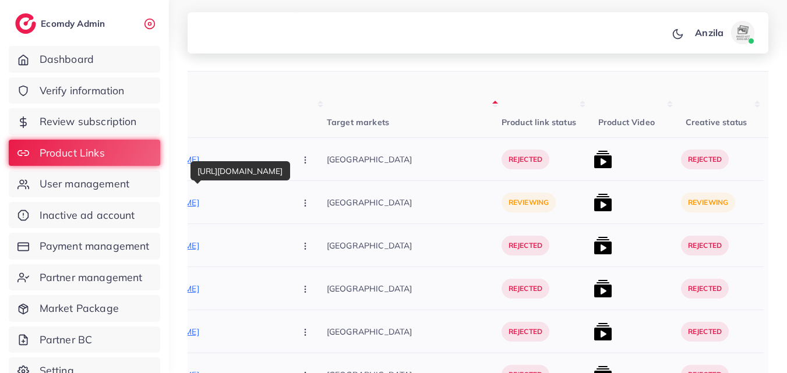
click at [216, 199] on p "https://drherbl.life/products/tata-simply-better-extra-virgin-olive-oil-1l-100-…" at bounding box center [198, 203] width 175 height 14
click at [286, 209] on button "button" at bounding box center [306, 202] width 41 height 26
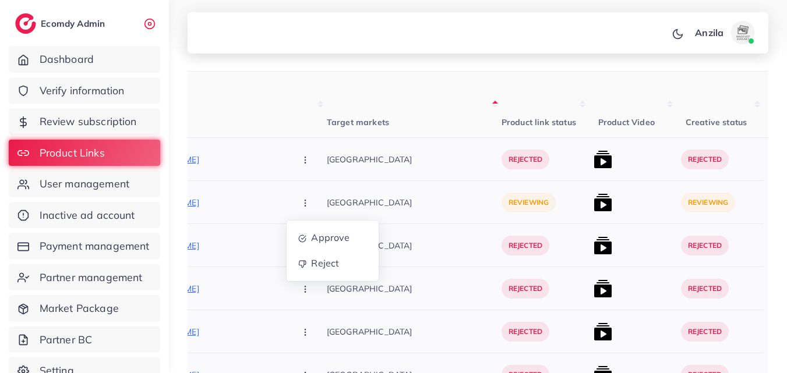
click at [286, 209] on button "button" at bounding box center [306, 202] width 41 height 26
click at [311, 261] on span "Reject" at bounding box center [325, 264] width 28 height 12
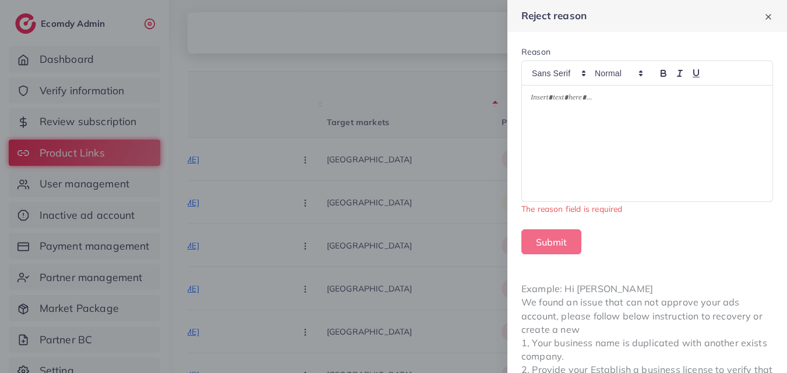
click at [595, 135] on div at bounding box center [647, 144] width 250 height 116
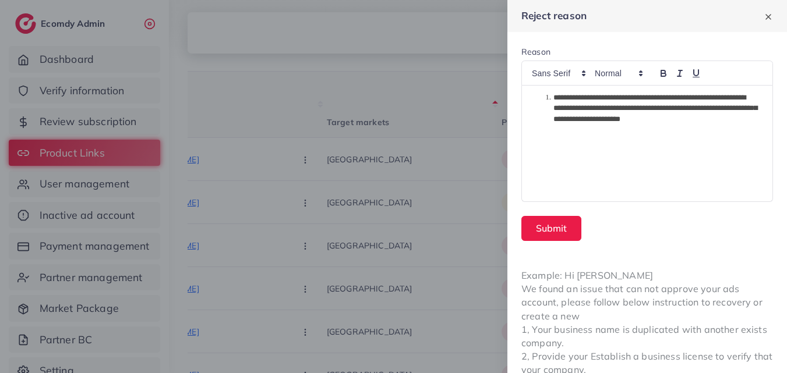
click at [552, 102] on li "**********" at bounding box center [648, 109] width 213 height 32
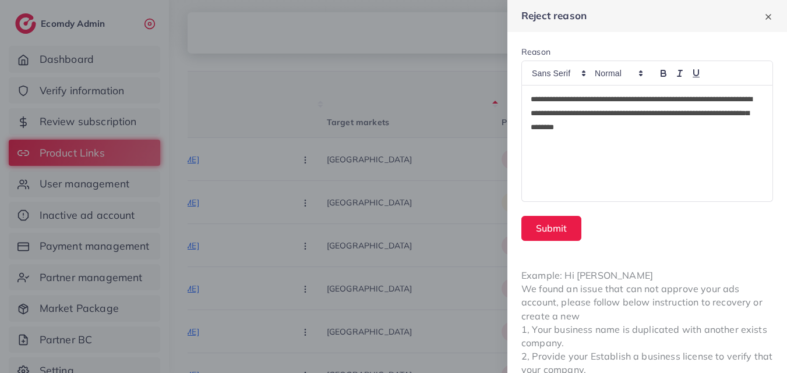
click at [665, 126] on p "**********" at bounding box center [643, 114] width 224 height 42
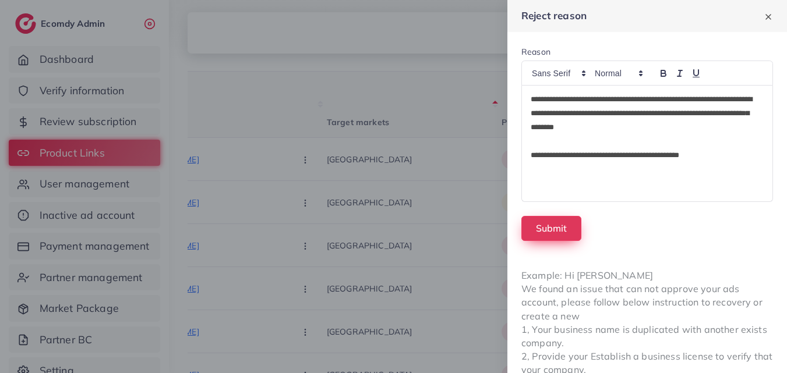
click at [557, 234] on button "Submit" at bounding box center [551, 228] width 60 height 25
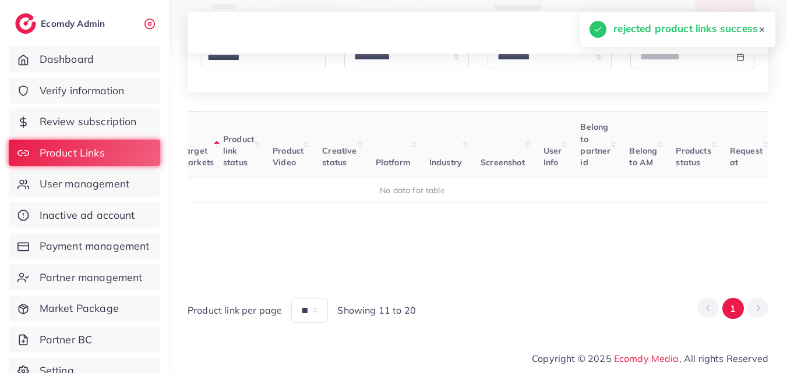
scroll to position [141, 0]
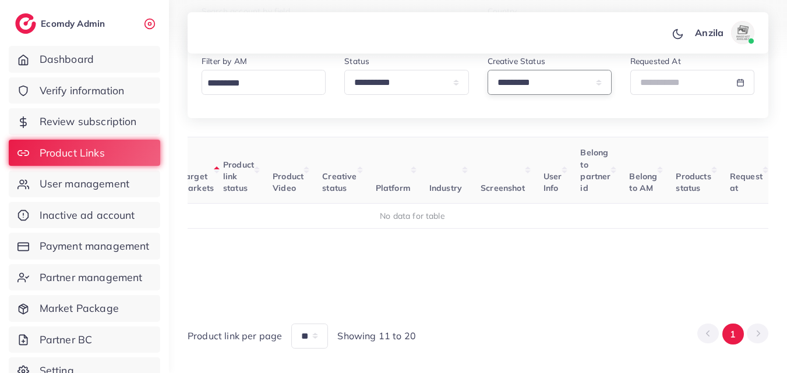
click at [568, 79] on select "**********" at bounding box center [550, 82] width 124 height 25
click at [488, 70] on select "**********" at bounding box center [550, 82] width 124 height 25
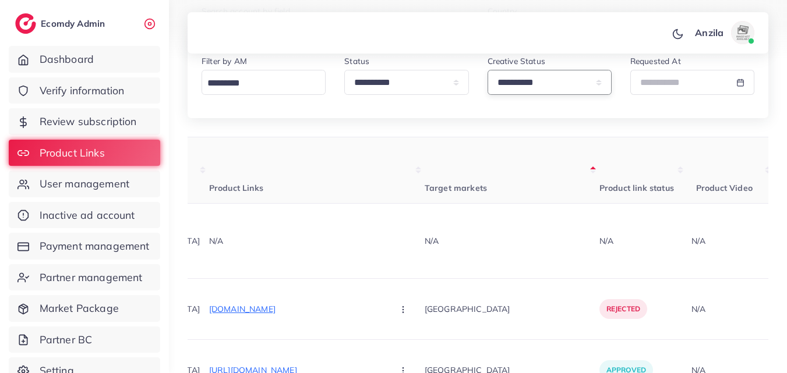
click at [527, 87] on select "**********" at bounding box center [550, 82] width 124 height 25
select select "*********"
click at [488, 70] on select "**********" at bounding box center [550, 82] width 124 height 25
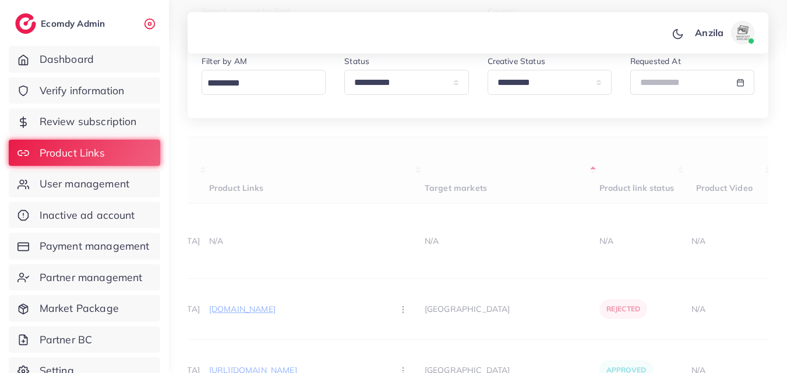
click at [492, 154] on th "Target markets" at bounding box center [512, 170] width 175 height 66
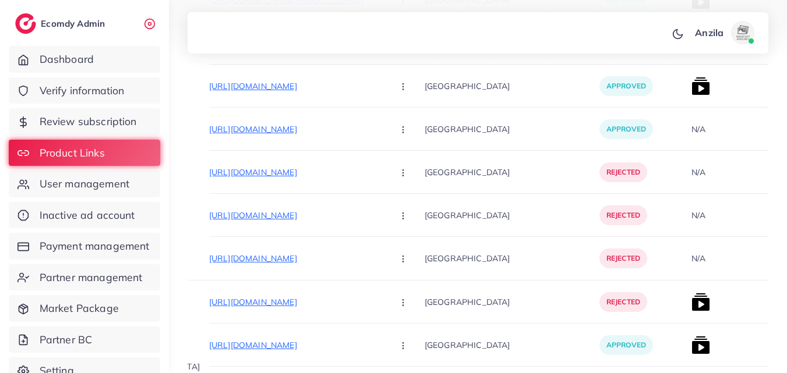
scroll to position [7450, 0]
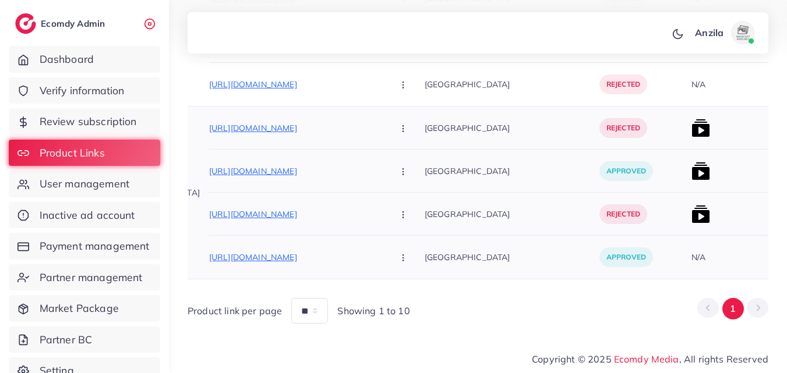
click at [436, 193] on div "[GEOGRAPHIC_DATA]" at bounding box center [512, 214] width 175 height 43
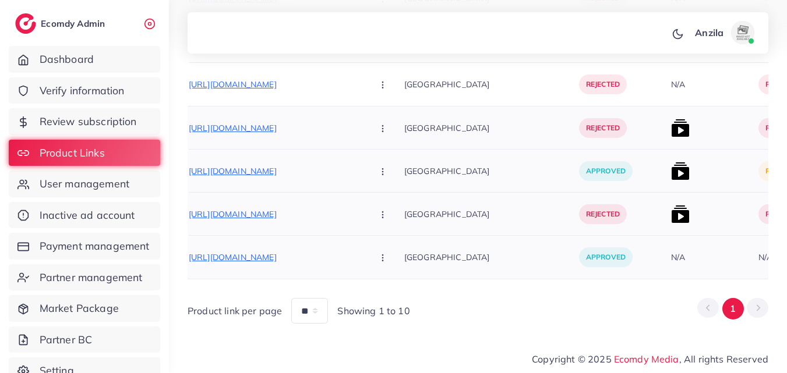
scroll to position [0, 158]
drag, startPoint x: 627, startPoint y: 174, endPoint x: 623, endPoint y: 167, distance: 8.1
click at [663, 167] on div at bounding box center [706, 171] width 87 height 43
click at [668, 167] on img at bounding box center [677, 171] width 19 height 19
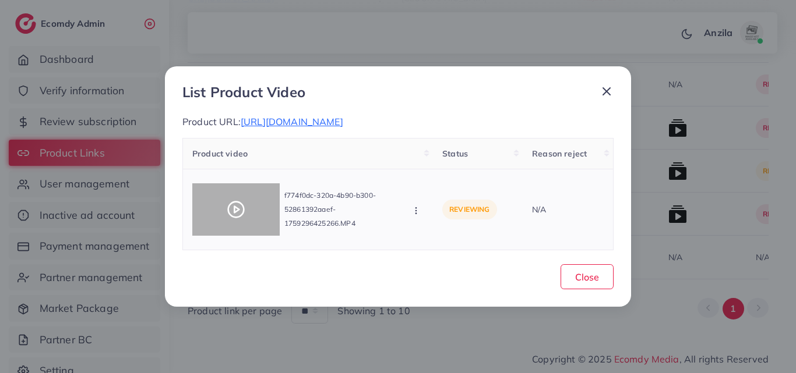
click at [237, 223] on div at bounding box center [235, 209] width 87 height 52
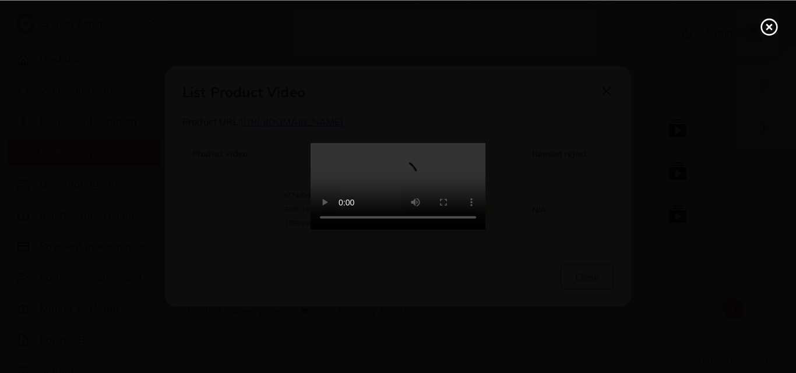
click at [237, 223] on div at bounding box center [398, 186] width 796 height 373
click at [771, 26] on icon at bounding box center [769, 26] width 19 height 19
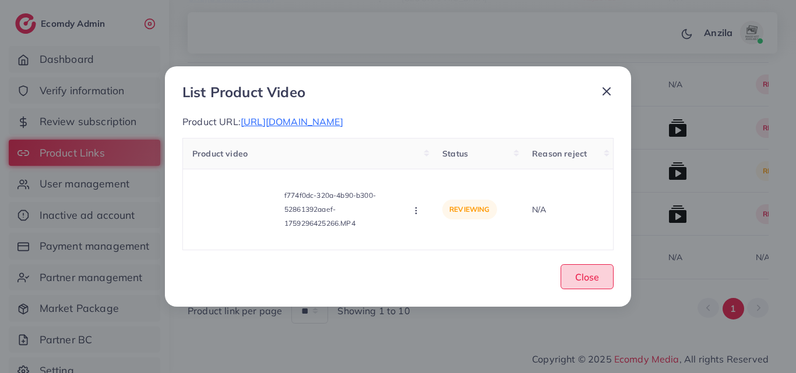
click at [577, 270] on button "Close" at bounding box center [586, 276] width 53 height 25
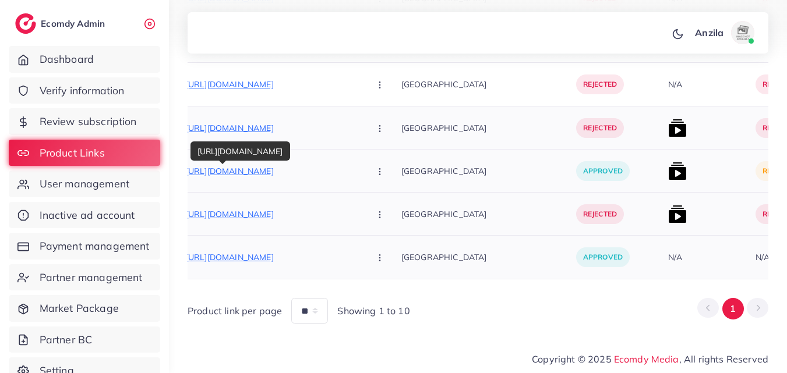
click at [204, 168] on p "[URL][DOMAIN_NAME]" at bounding box center [273, 171] width 175 height 14
click at [467, 217] on p "[GEOGRAPHIC_DATA]" at bounding box center [488, 214] width 175 height 26
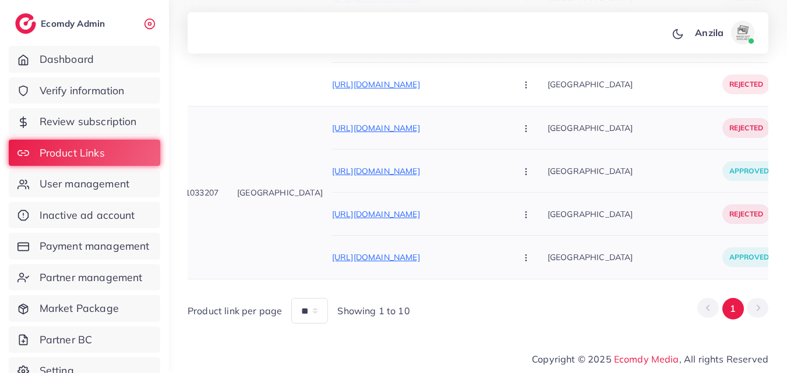
scroll to position [0, 0]
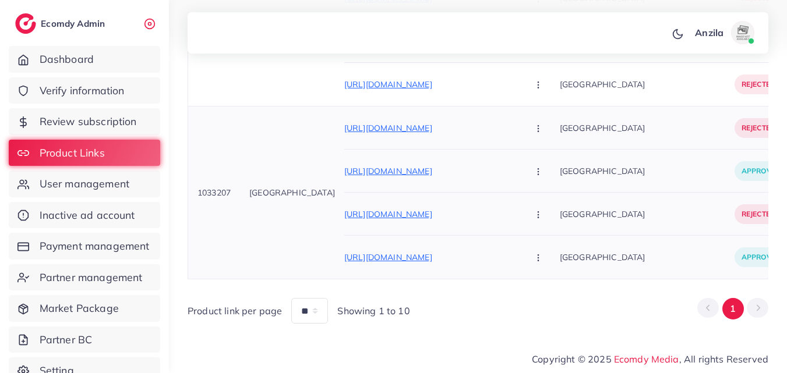
click at [209, 188] on span "1033207" at bounding box center [213, 193] width 33 height 10
copy span "1033207"
click at [122, 189] on span "User management" at bounding box center [88, 183] width 90 height 15
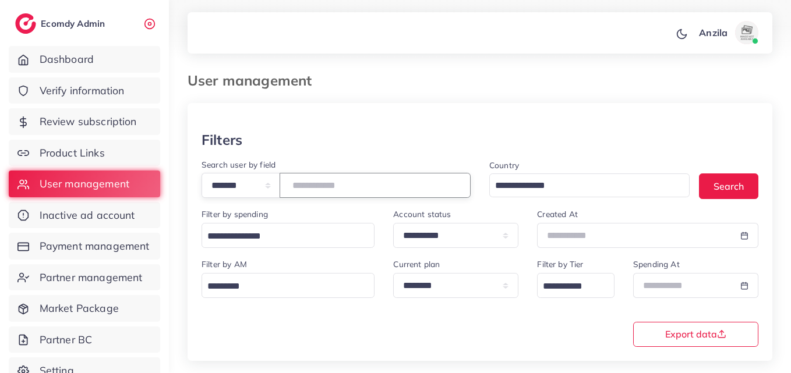
click at [326, 187] on input "number" at bounding box center [375, 185] width 191 height 25
paste input "*******"
type input "*******"
click at [326, 138] on div "Filters" at bounding box center [480, 140] width 557 height 17
click at [347, 311] on div "**********" at bounding box center [479, 301] width 575 height 89
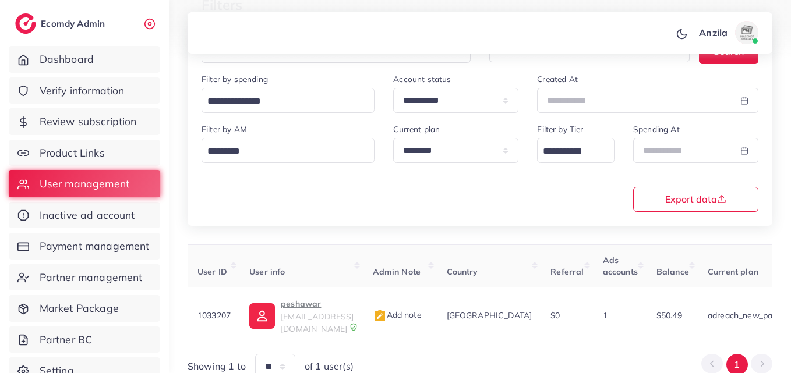
scroll to position [184, 0]
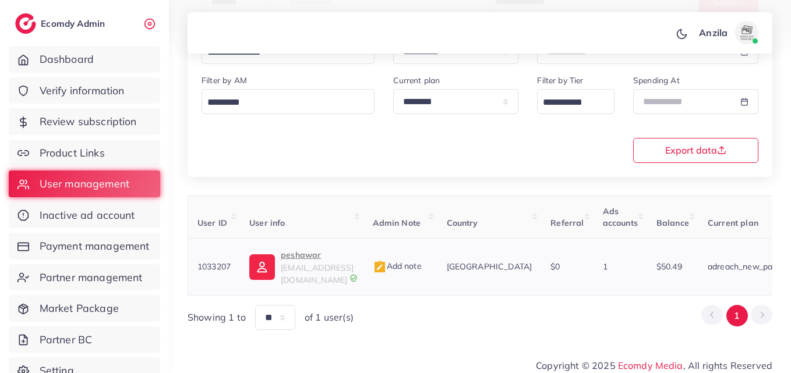
click at [304, 257] on p "peshawar" at bounding box center [317, 255] width 73 height 14
click at [395, 133] on div "**********" at bounding box center [479, 117] width 575 height 89
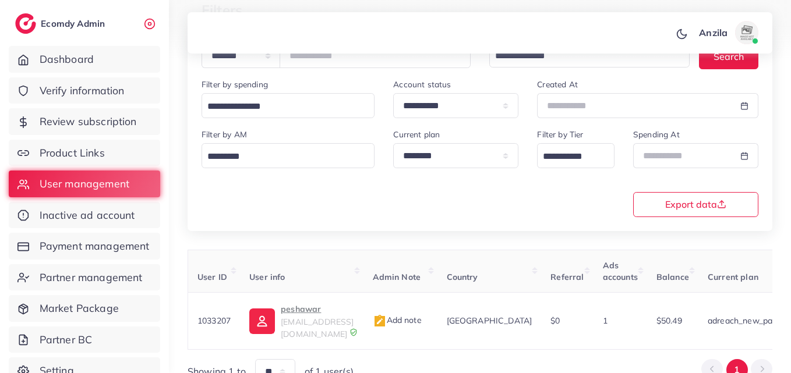
scroll to position [114, 0]
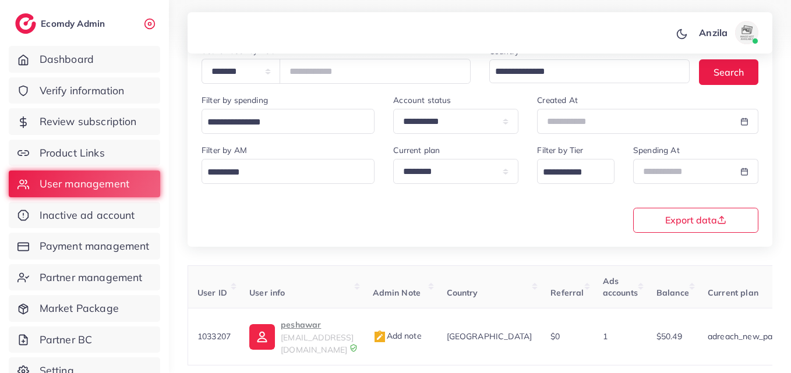
click at [375, 222] on div "**********" at bounding box center [479, 187] width 575 height 89
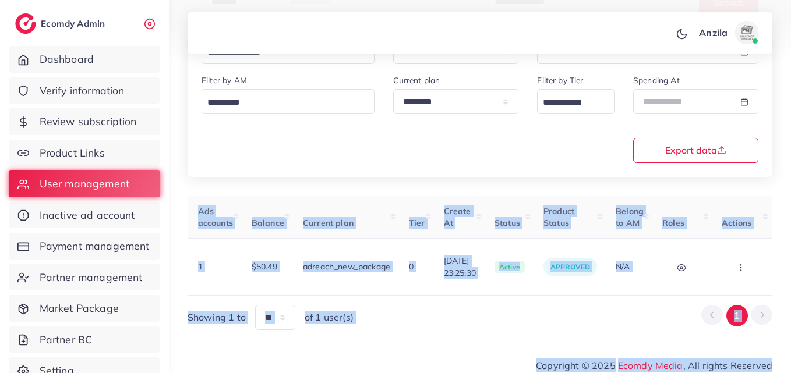
scroll to position [0, 0]
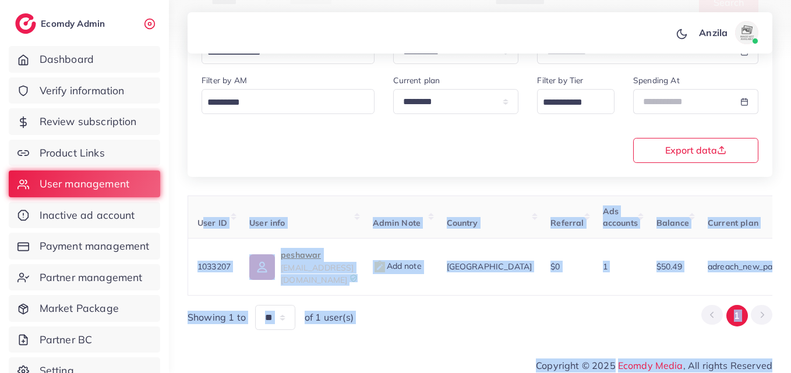
drag, startPoint x: 193, startPoint y: 291, endPoint x: 0, endPoint y: 381, distance: 213.2
click at [0, 189] on html "**********" at bounding box center [395, 2] width 791 height 373
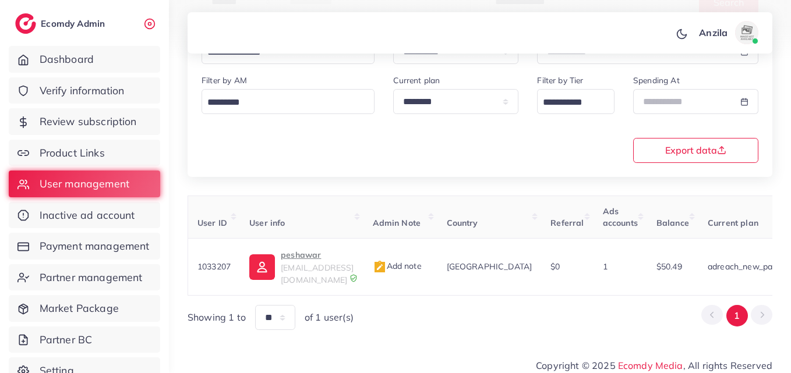
click at [518, 154] on div "**********" at bounding box center [479, 117] width 575 height 89
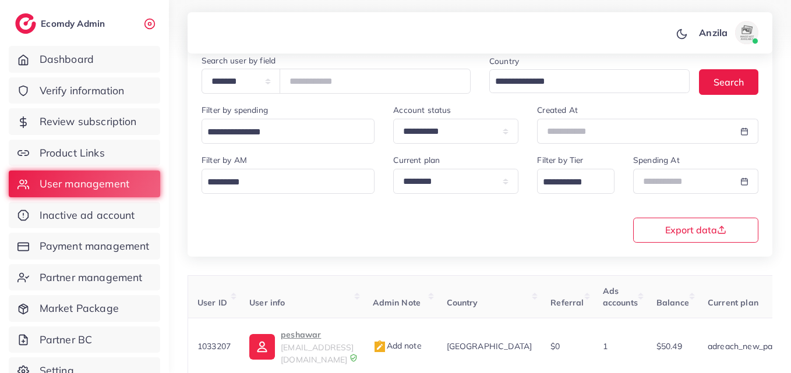
scroll to position [105, 0]
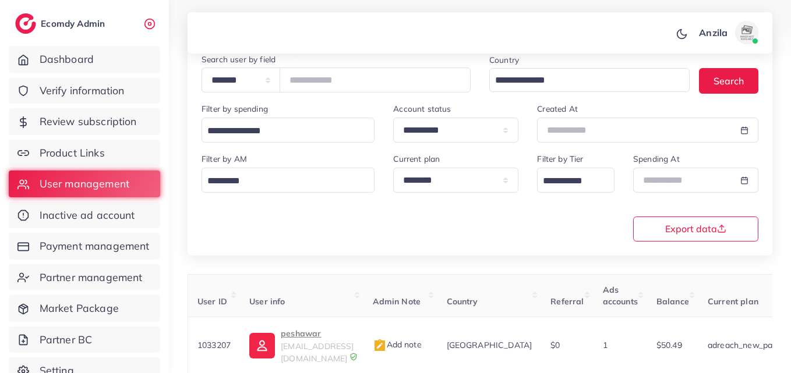
click at [469, 252] on div "**********" at bounding box center [480, 140] width 585 height 229
click at [336, 252] on div "**********" at bounding box center [480, 140] width 585 height 229
click at [319, 207] on div "**********" at bounding box center [479, 196] width 575 height 89
click at [344, 256] on div "**********" at bounding box center [480, 203] width 585 height 411
click at [264, 259] on div "**********" at bounding box center [480, 203] width 585 height 411
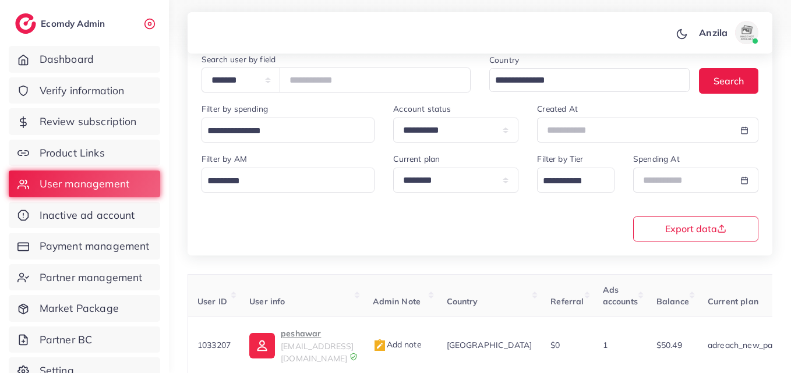
drag, startPoint x: 182, startPoint y: 303, endPoint x: 319, endPoint y: 301, distance: 136.9
click at [319, 301] on div "**********" at bounding box center [480, 161] width 622 height 533
click at [275, 251] on div "**********" at bounding box center [480, 140] width 585 height 229
drag, startPoint x: 186, startPoint y: 298, endPoint x: 758, endPoint y: 287, distance: 571.5
click at [758, 287] on div "**********" at bounding box center [480, 161] width 622 height 533
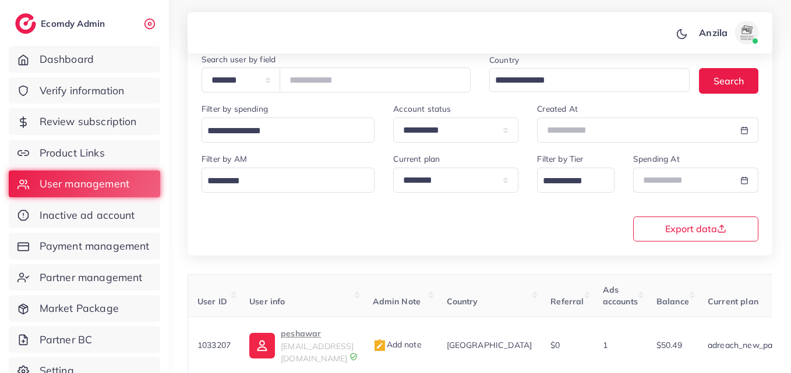
click at [422, 245] on div "**********" at bounding box center [480, 140] width 585 height 229
click at [330, 248] on div "**********" at bounding box center [480, 140] width 585 height 229
click at [69, 144] on link "Product Links" at bounding box center [84, 153] width 151 height 27
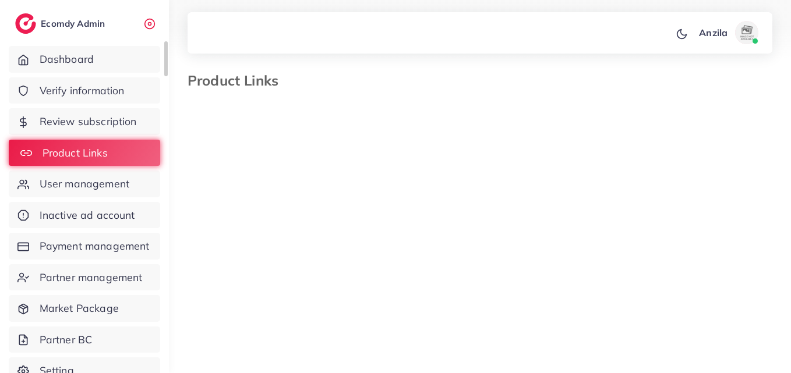
select select "*********"
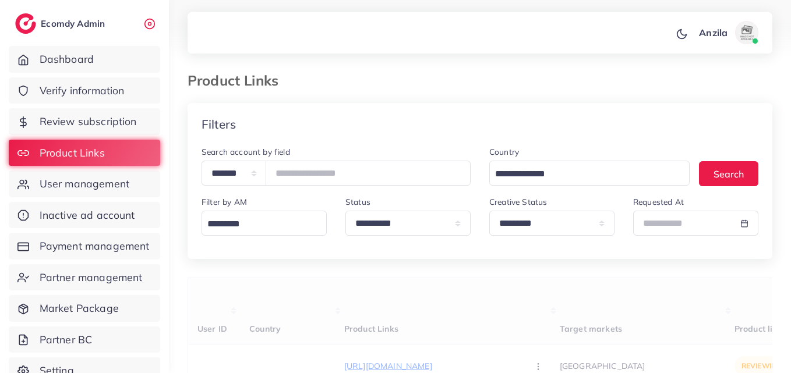
drag, startPoint x: 191, startPoint y: 323, endPoint x: 460, endPoint y: 289, distance: 271.2
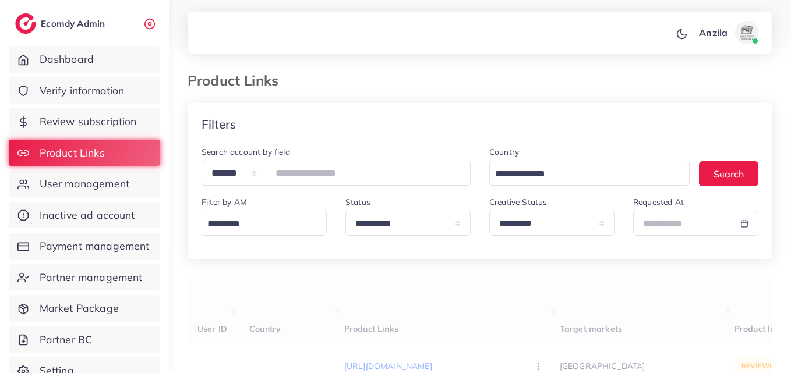
click at [368, 124] on div "Filters" at bounding box center [480, 124] width 585 height 43
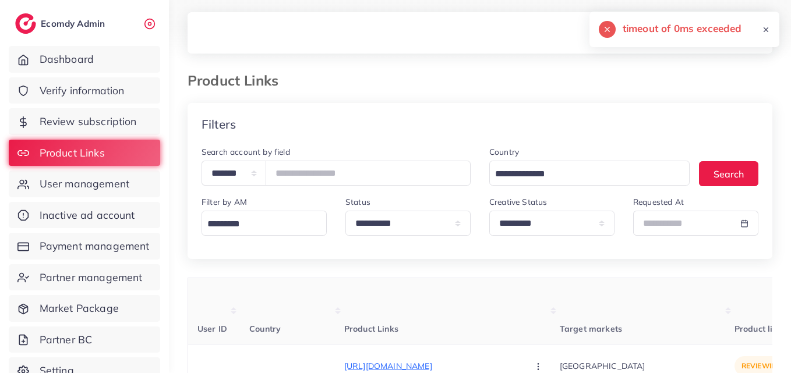
click at [447, 296] on th "Product Links" at bounding box center [452, 311] width 216 height 66
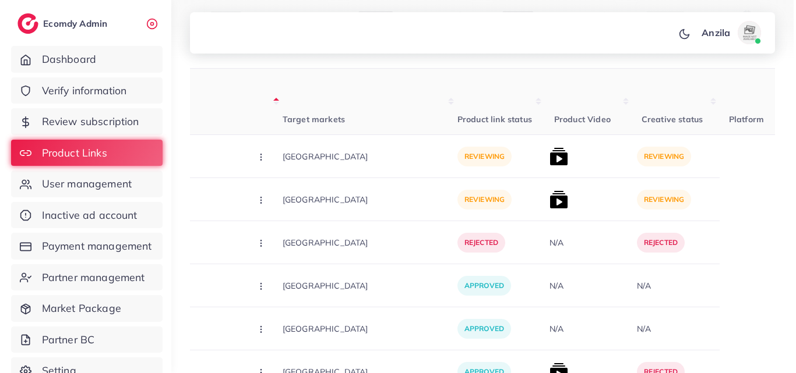
scroll to position [7446, 0]
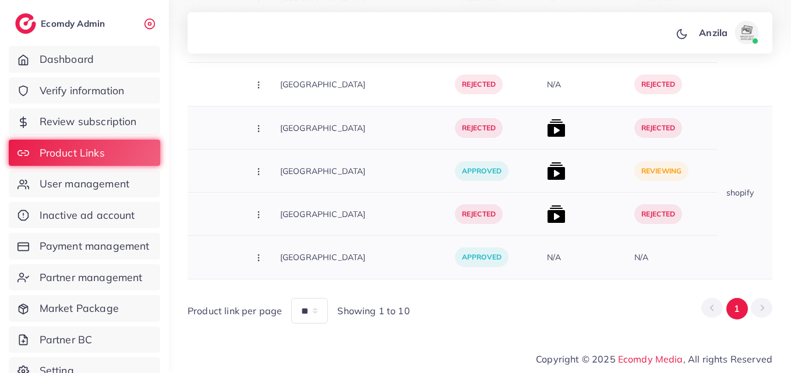
click at [542, 165] on div at bounding box center [585, 171] width 87 height 43
click at [547, 172] on img at bounding box center [556, 171] width 19 height 19
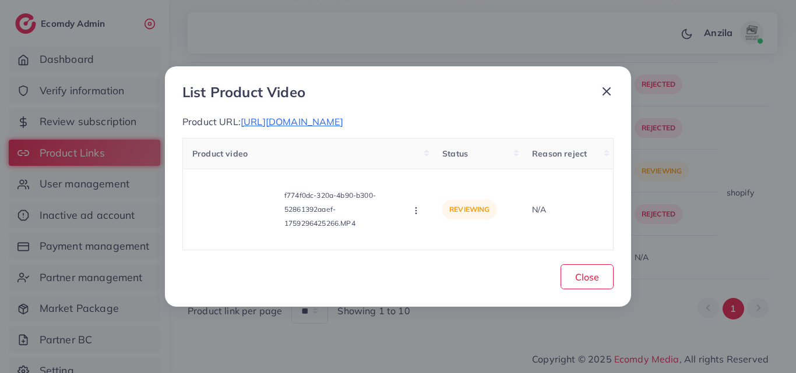
click at [607, 90] on icon at bounding box center [606, 91] width 14 height 14
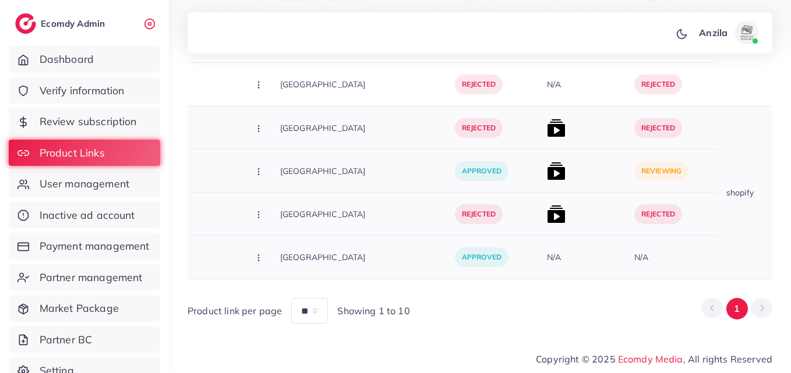
click at [547, 168] on img at bounding box center [556, 171] width 19 height 19
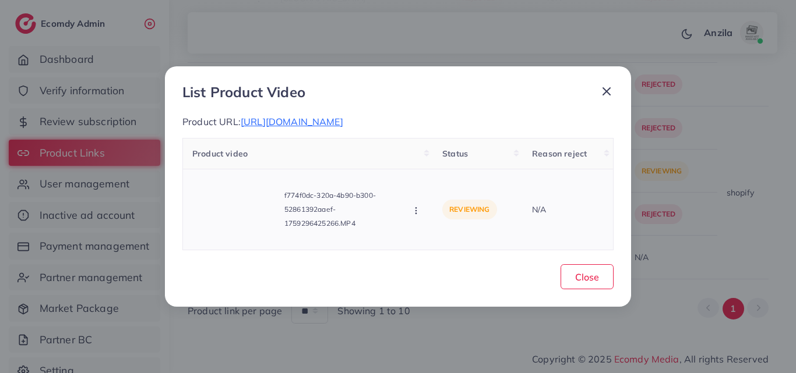
click at [415, 215] on icon "button" at bounding box center [415, 210] width 9 height 9
click at [453, 155] on span "Approve" at bounding box center [455, 159] width 38 height 12
click at [535, 253] on div "List Product Video Product URL: https://vt.tiktok.com/ZSD3UDcKD/ Product video …" at bounding box center [398, 186] width 466 height 241
click at [575, 285] on button "Close" at bounding box center [586, 276] width 53 height 25
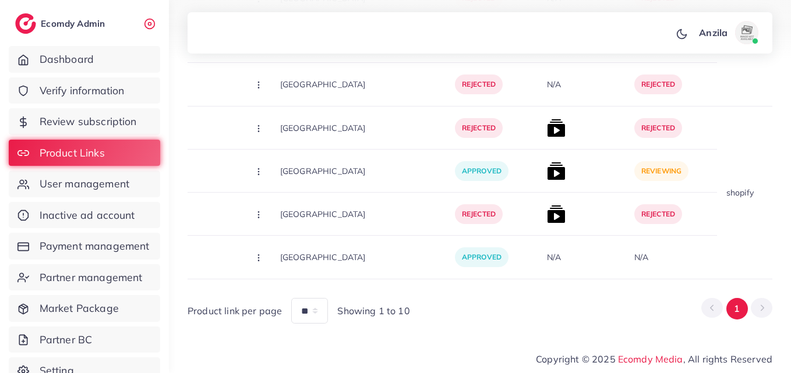
click at [490, 305] on div "Product link per page ** ** ** Showing 1 to 10 1" at bounding box center [480, 306] width 585 height 34
click at [542, 215] on div at bounding box center [585, 214] width 87 height 43
click at [455, 161] on p "approved" at bounding box center [482, 171] width 54 height 20
click at [547, 162] on img at bounding box center [556, 171] width 19 height 19
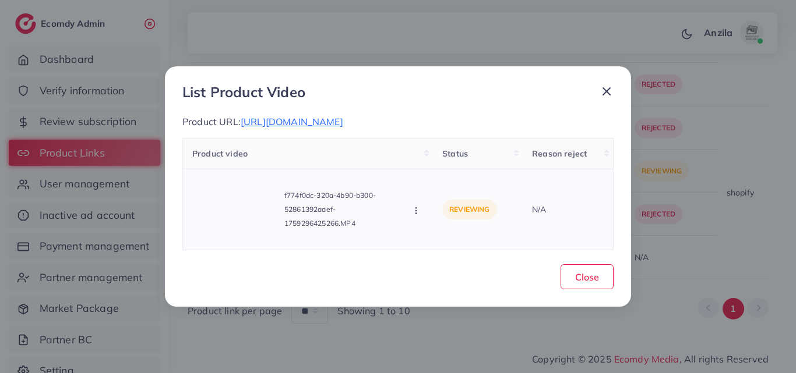
click at [413, 211] on icon "button" at bounding box center [415, 210] width 9 height 9
click at [422, 158] on link "Approve" at bounding box center [457, 159] width 92 height 26
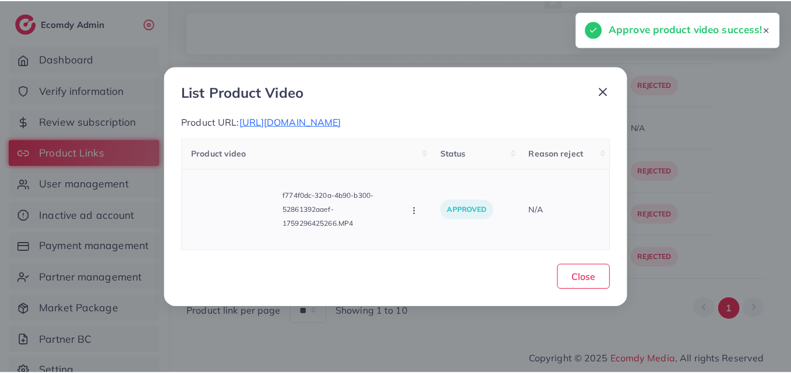
scroll to position [7273, 0]
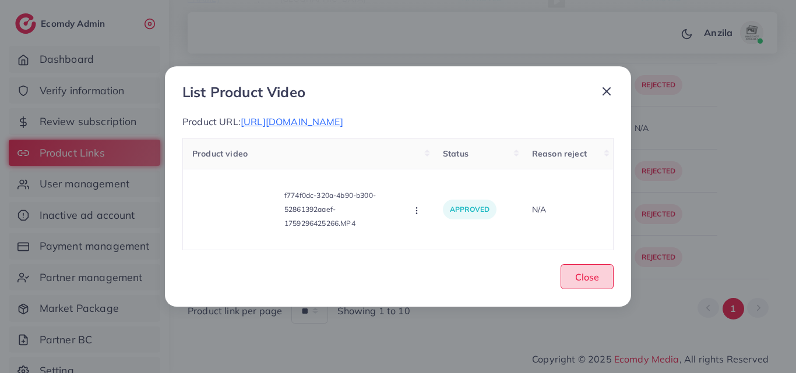
click at [587, 278] on span "Close" at bounding box center [587, 277] width 24 height 12
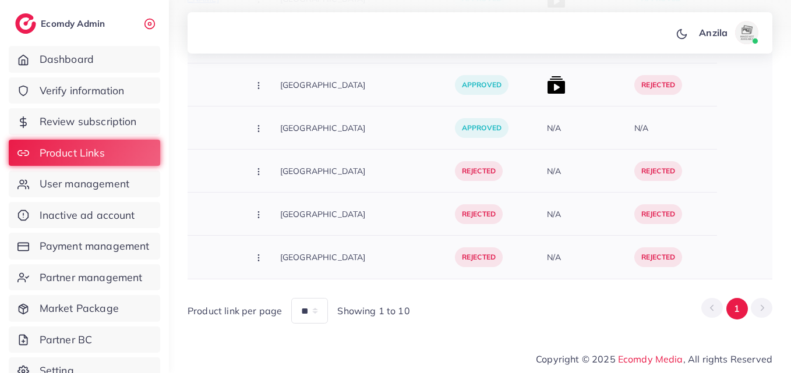
click at [386, 247] on p "[GEOGRAPHIC_DATA]" at bounding box center [367, 258] width 175 height 26
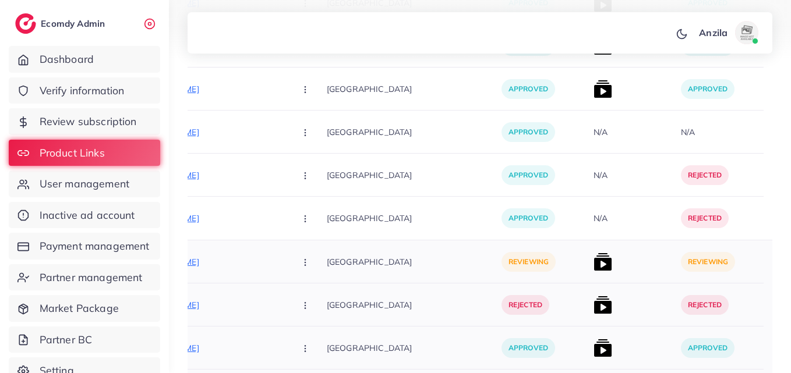
scroll to position [6435, 0]
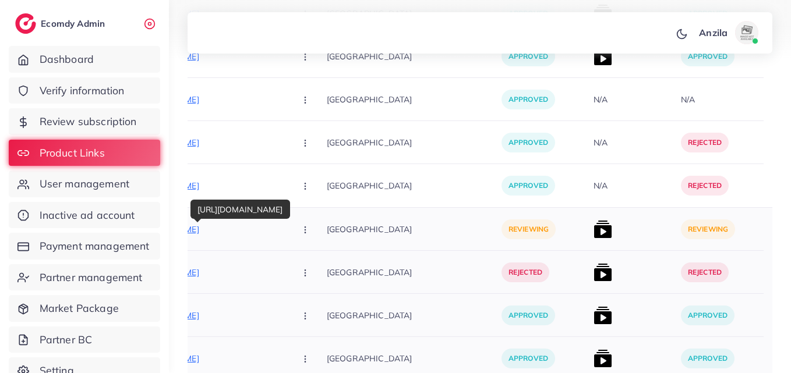
click at [214, 229] on p "https://selnora.com/products/beauty-matte-lipstick-sets-12-pcs/" at bounding box center [198, 230] width 175 height 14
click at [286, 234] on button "button" at bounding box center [306, 229] width 41 height 26
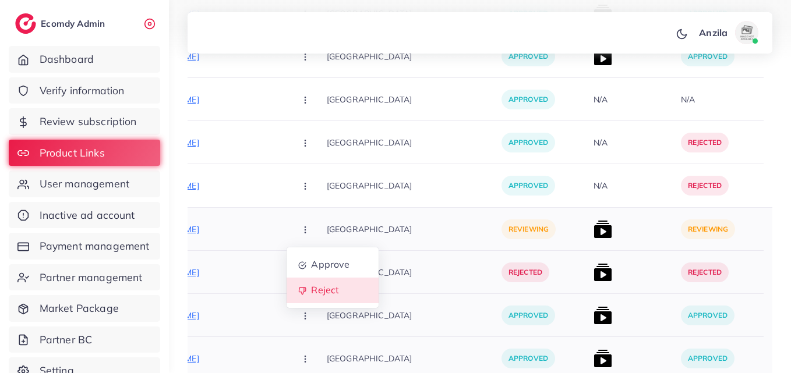
click at [287, 283] on link "Reject" at bounding box center [333, 291] width 92 height 26
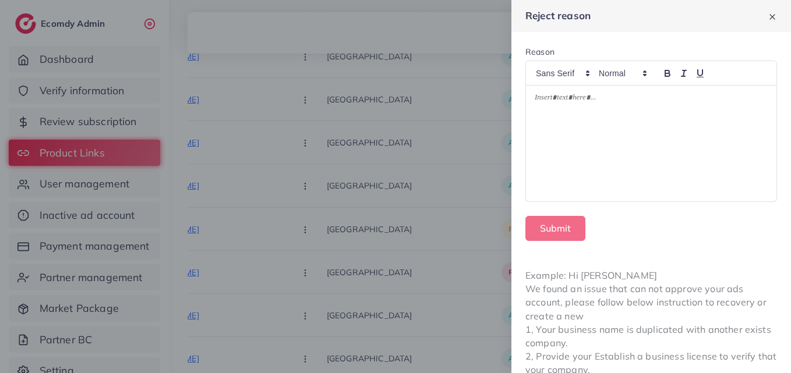
click at [573, 145] on div at bounding box center [651, 144] width 250 height 116
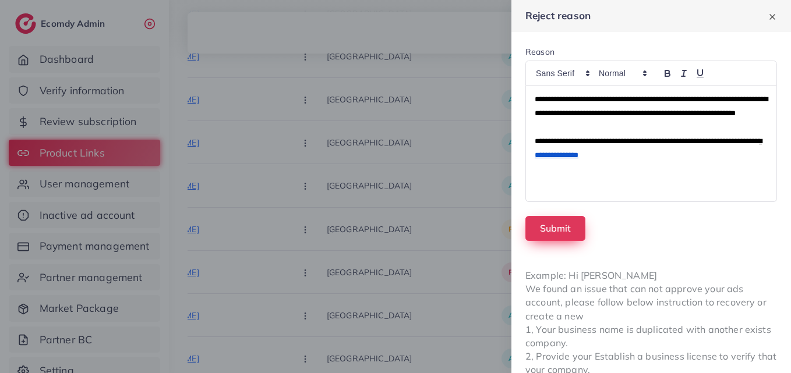
click at [555, 223] on button "Submit" at bounding box center [555, 228] width 60 height 25
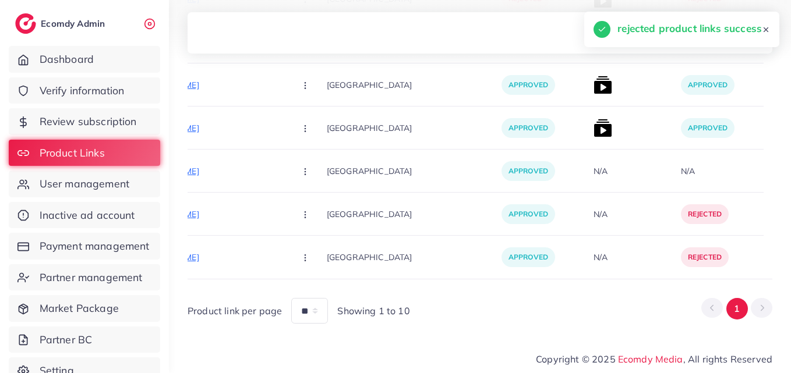
scroll to position [6368, 0]
click at [415, 141] on div "[GEOGRAPHIC_DATA]" at bounding box center [414, 128] width 175 height 43
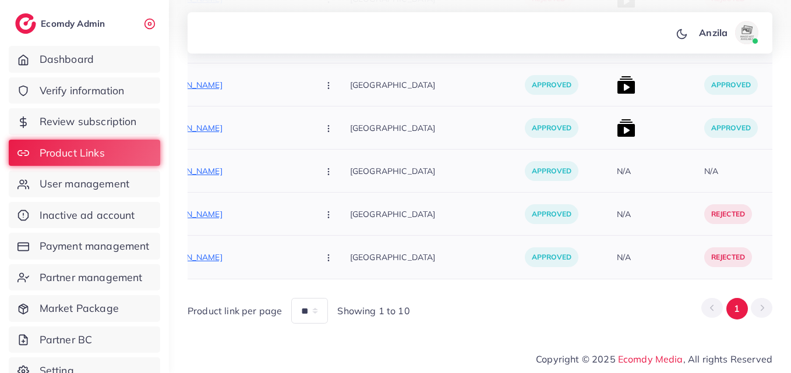
click at [415, 141] on div "[GEOGRAPHIC_DATA]" at bounding box center [437, 128] width 175 height 43
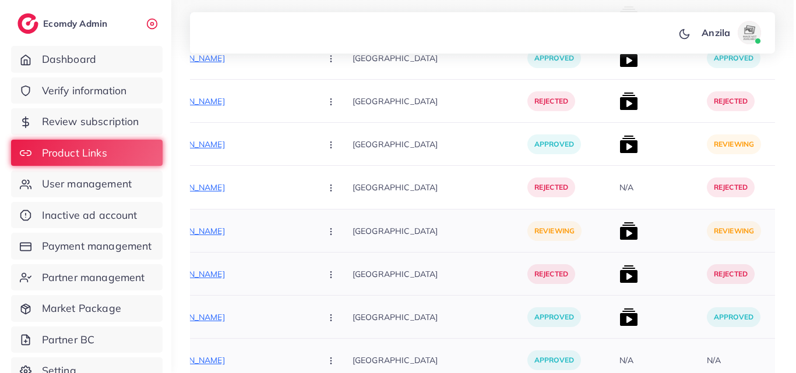
scroll to position [5832, 0]
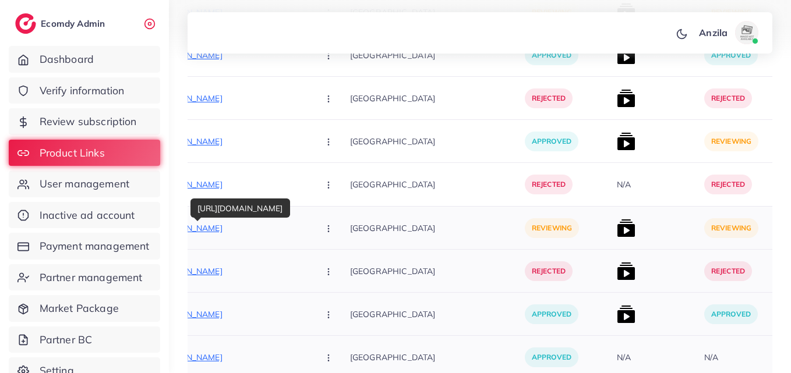
click at [200, 229] on p "https://vt.tiktok.com/ZSDcrXaao/" at bounding box center [222, 228] width 175 height 14
click at [309, 224] on button "button" at bounding box center [329, 228] width 41 height 26
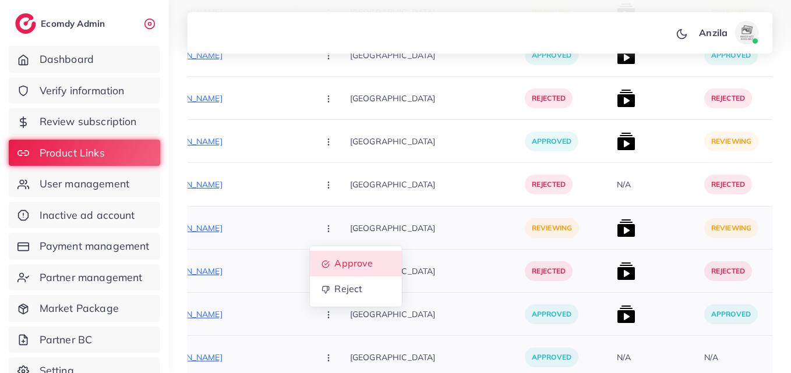
click at [310, 274] on link "Approve" at bounding box center [356, 264] width 92 height 26
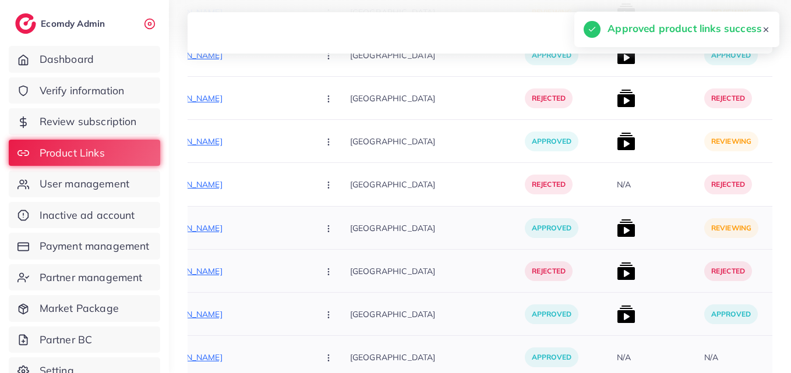
click at [617, 230] on img at bounding box center [626, 228] width 19 height 19
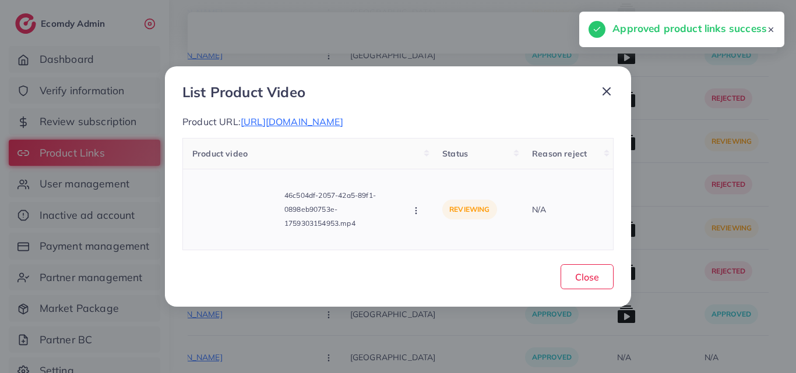
click at [416, 206] on icon "button" at bounding box center [415, 210] width 9 height 9
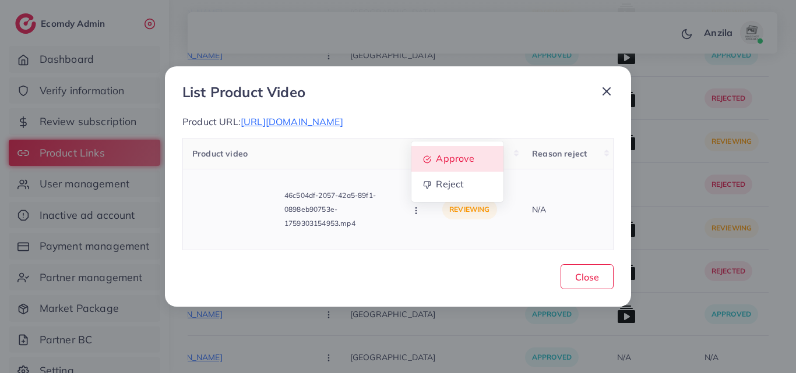
click at [438, 157] on span "Approve" at bounding box center [455, 159] width 38 height 12
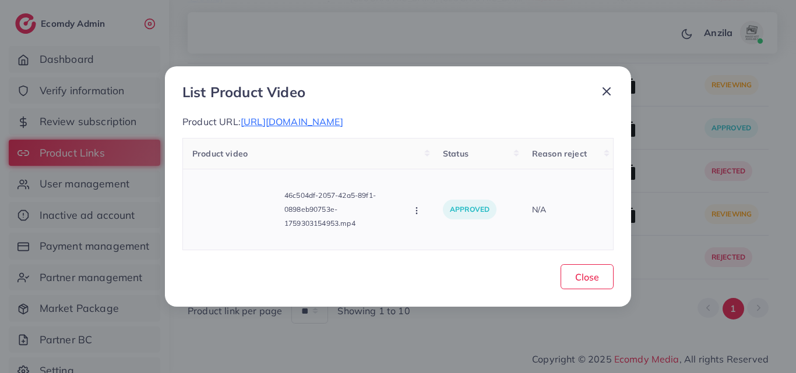
scroll to position [5764, 0]
click at [586, 276] on span "Close" at bounding box center [587, 277] width 24 height 12
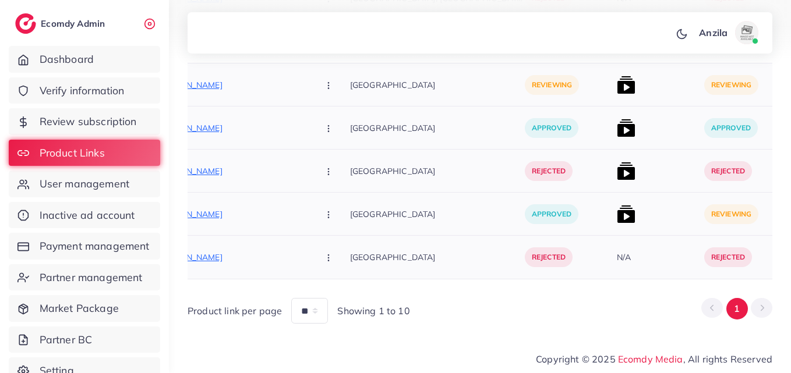
click at [617, 205] on img at bounding box center [626, 214] width 19 height 19
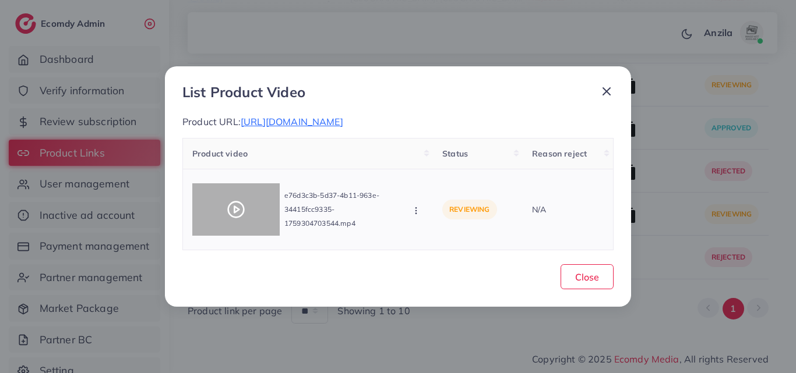
click at [250, 199] on div at bounding box center [235, 209] width 87 height 52
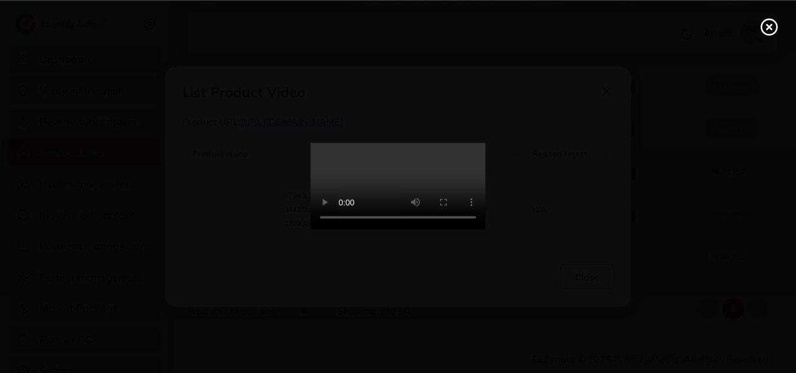
click at [414, 217] on video at bounding box center [397, 186] width 175 height 87
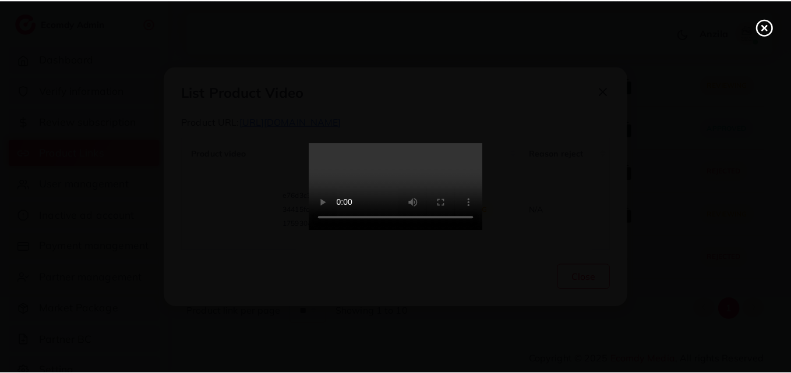
scroll to position [0, 0]
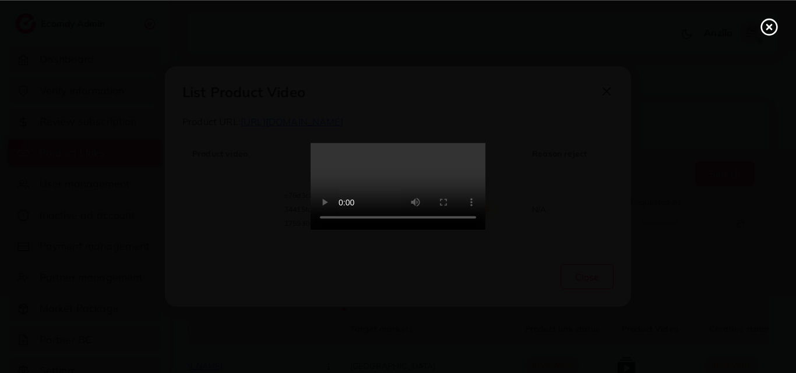
click at [773, 26] on icon at bounding box center [769, 26] width 19 height 19
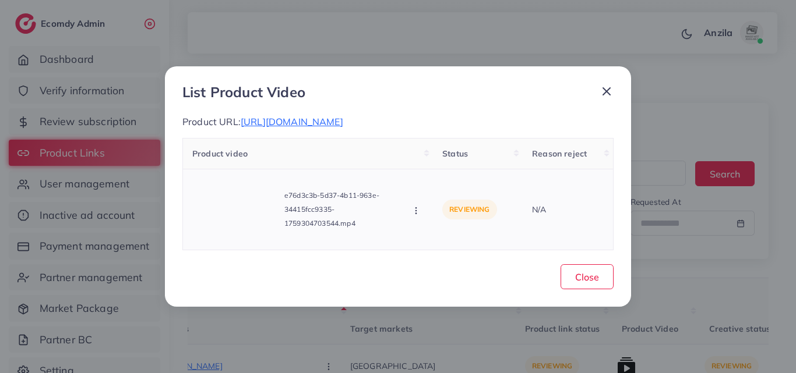
click at [416, 214] on circle "button" at bounding box center [415, 213] width 1 height 1
click at [435, 165] on link "Approve" at bounding box center [457, 159] width 92 height 26
click at [573, 263] on div "Close" at bounding box center [397, 275] width 431 height 30
click at [574, 263] on div "Close" at bounding box center [397, 275] width 431 height 30
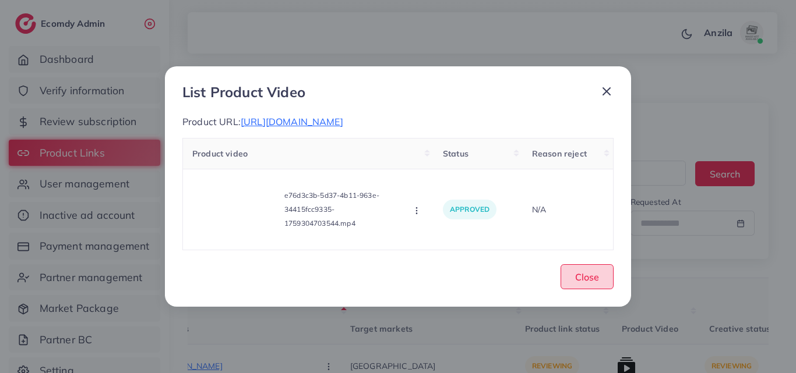
click at [613, 274] on button "Close" at bounding box center [586, 276] width 53 height 25
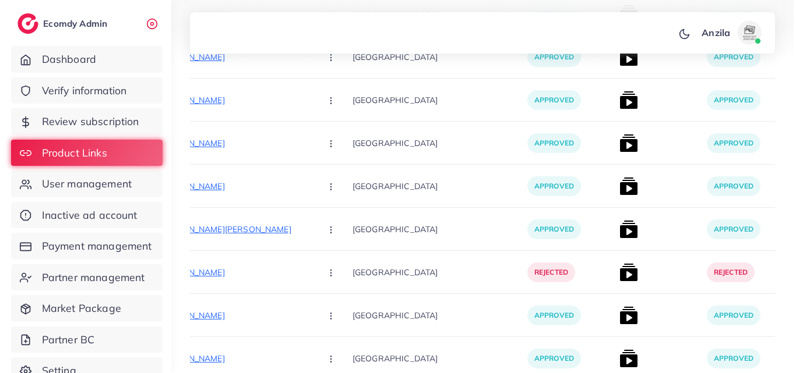
scroll to position [5764, 0]
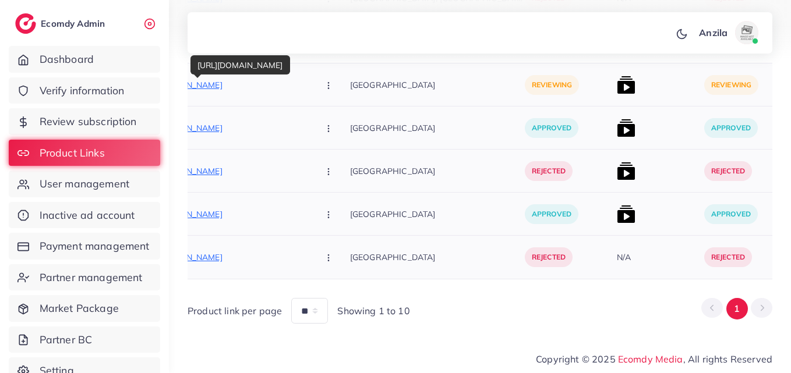
click at [216, 78] on p "https://skemporium.com/products/mocallure-notebook" at bounding box center [222, 85] width 175 height 14
click at [226, 86] on p "https://skemporium.com/products/mocallure-notebook" at bounding box center [222, 85] width 175 height 14
click at [324, 82] on icon "button" at bounding box center [328, 85] width 9 height 9
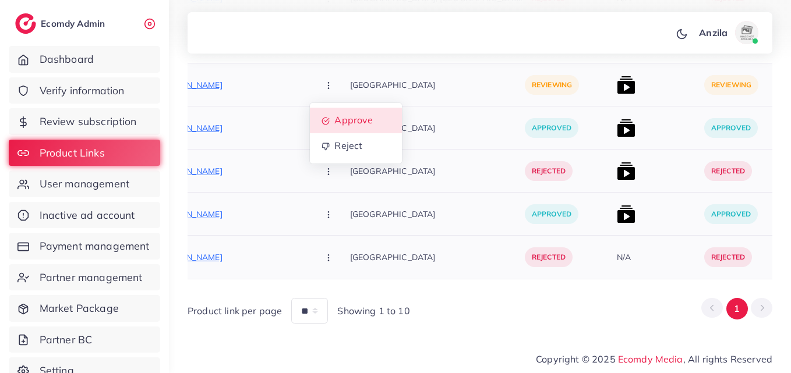
click at [334, 116] on span "Approve" at bounding box center [353, 121] width 38 height 12
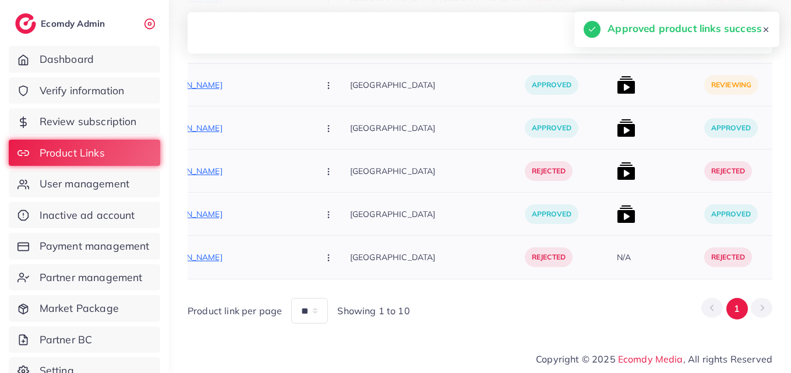
click at [617, 77] on img at bounding box center [626, 85] width 19 height 19
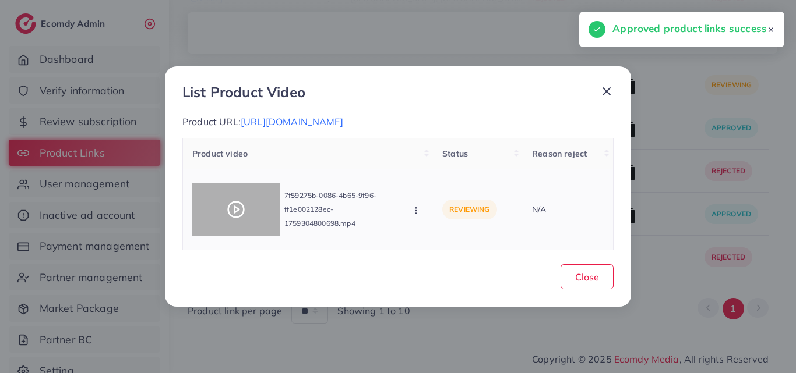
click at [247, 198] on div at bounding box center [235, 209] width 87 height 52
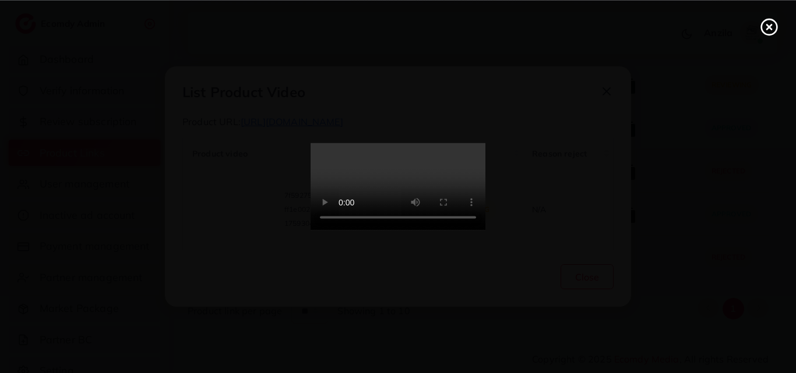
click at [387, 231] on video at bounding box center [397, 186] width 175 height 87
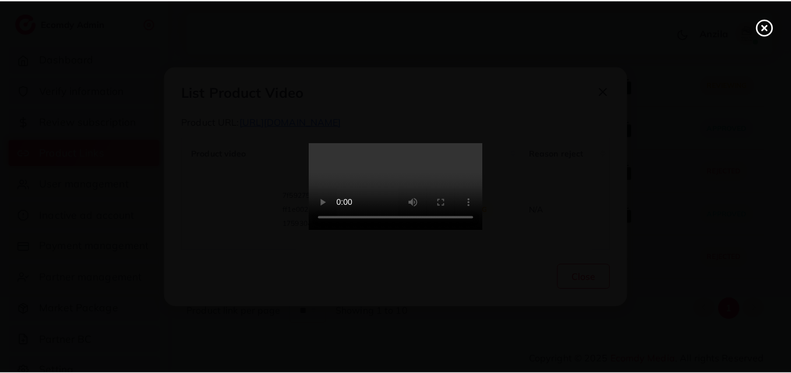
scroll to position [0, 0]
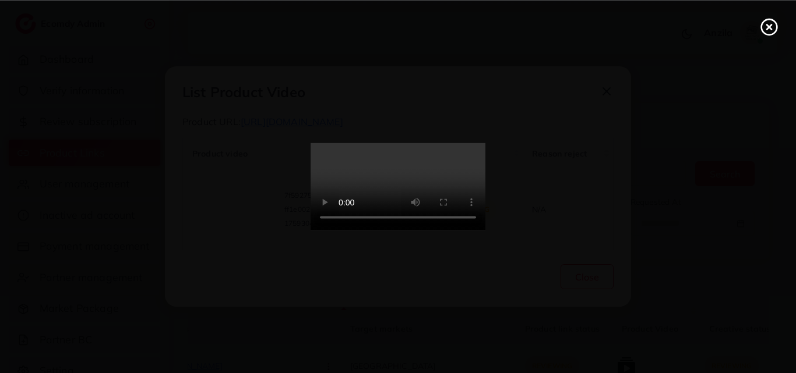
click at [772, 26] on icon at bounding box center [769, 26] width 19 height 19
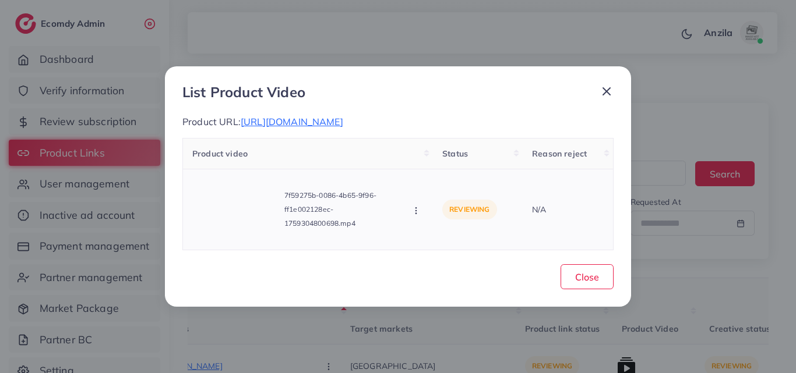
click at [419, 210] on icon "button" at bounding box center [415, 210] width 9 height 9
click at [454, 157] on span "Approve" at bounding box center [455, 159] width 38 height 12
click at [570, 263] on div "Close" at bounding box center [397, 275] width 431 height 30
click at [571, 263] on div "Close" at bounding box center [397, 275] width 431 height 30
click at [594, 282] on span "Close" at bounding box center [587, 277] width 24 height 12
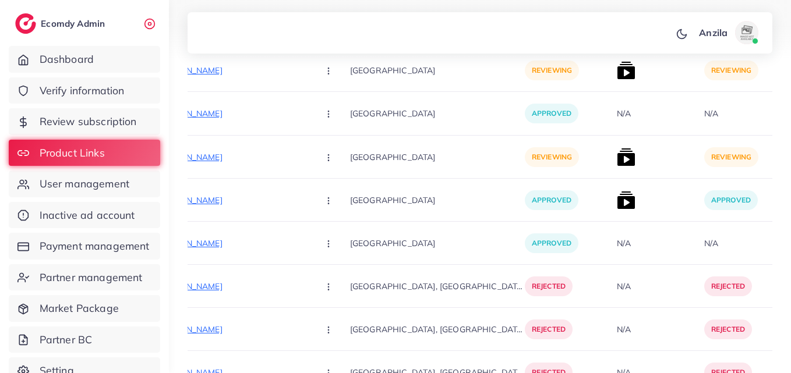
scroll to position [5169, 0]
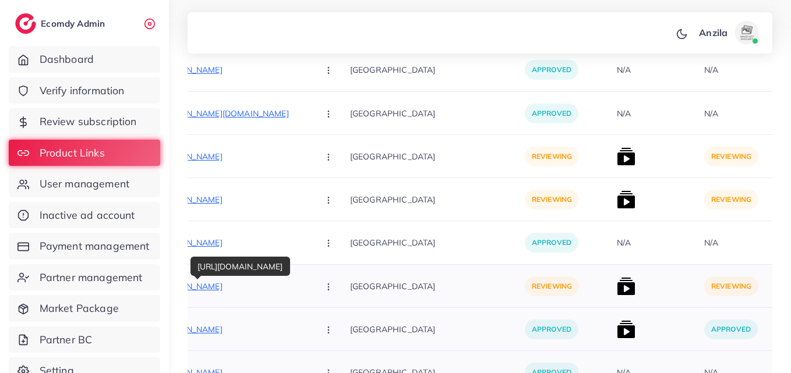
click at [234, 288] on p "https://pakicart.com/products/airpods-pro-budget-friendly-apple-wireless-earbud…" at bounding box center [222, 287] width 175 height 14
click at [324, 289] on icon "button" at bounding box center [328, 286] width 9 height 9
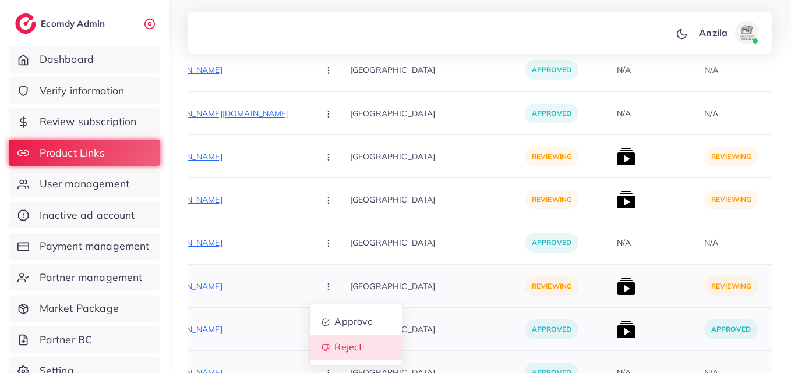
click at [334, 347] on span "Reject" at bounding box center [348, 348] width 28 height 12
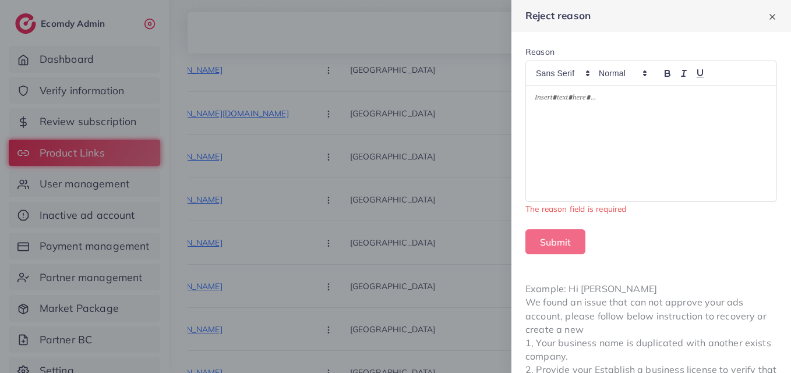
click at [573, 139] on div at bounding box center [651, 144] width 250 height 116
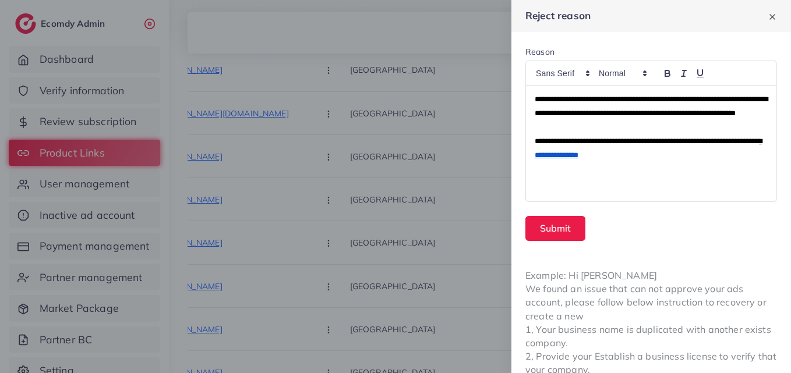
scroll to position [0, 0]
click at [556, 230] on button "Submit" at bounding box center [555, 228] width 60 height 25
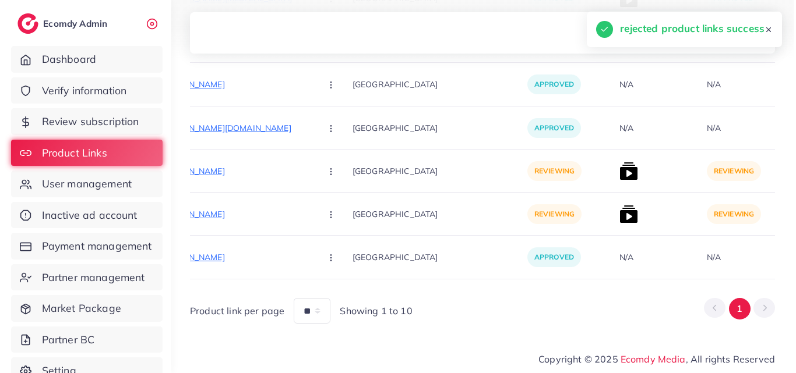
scroll to position [5159, 0]
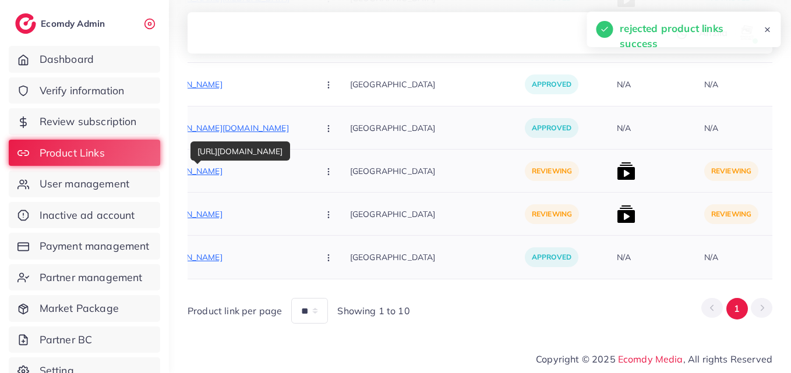
click at [241, 165] on p "https://www.cosmoattire.com/products/cosmo-porsche-fireline-v2" at bounding box center [222, 171] width 175 height 14
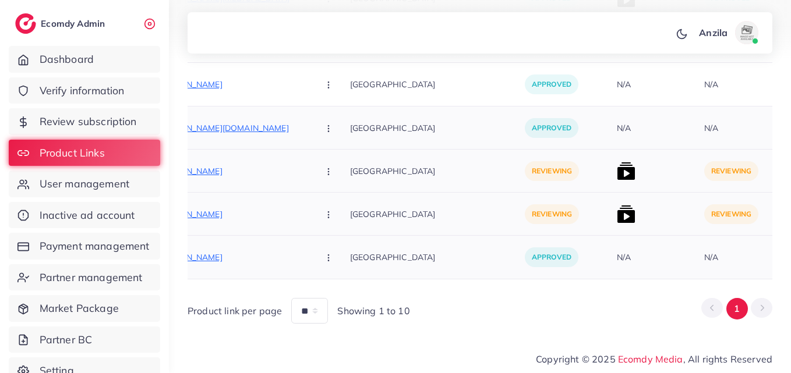
click at [309, 171] on button "button" at bounding box center [329, 171] width 41 height 26
click at [334, 201] on span "Approve" at bounding box center [353, 207] width 38 height 12
click at [324, 167] on icon "button" at bounding box center [328, 171] width 9 height 9
click at [334, 201] on span "Approve" at bounding box center [353, 207] width 38 height 12
click at [397, 207] on p "[GEOGRAPHIC_DATA]" at bounding box center [437, 214] width 175 height 26
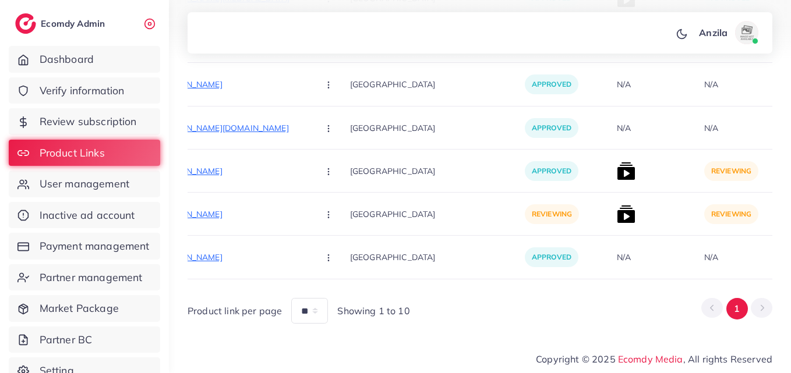
click at [469, 348] on footer "Copyright © 2025 Ecomdy Media , All rights Reserved" at bounding box center [480, 357] width 622 height 31
click at [617, 163] on img at bounding box center [626, 171] width 19 height 19
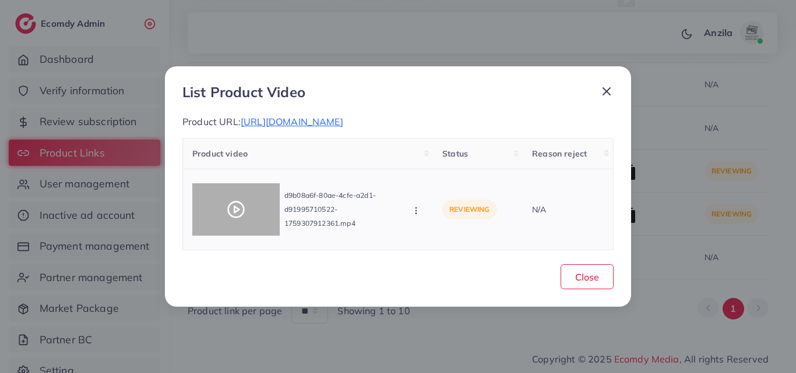
click at [235, 213] on polygon at bounding box center [236, 210] width 5 height 6
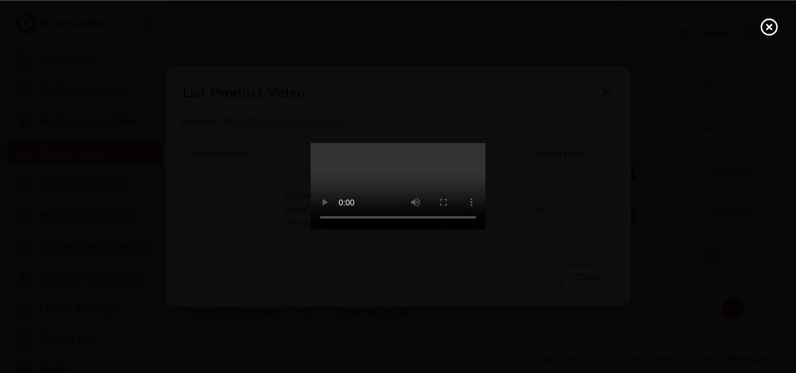
click at [358, 213] on video at bounding box center [397, 186] width 175 height 87
click at [773, 23] on icon at bounding box center [769, 26] width 19 height 19
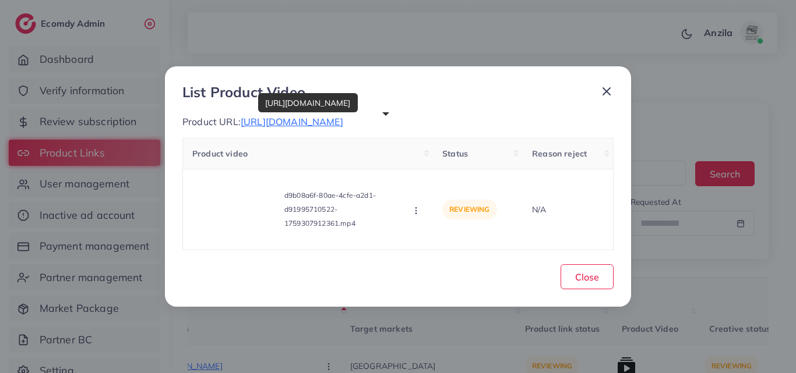
click at [343, 122] on span "https://www.cosmoattire.com/products/cosmo-porsche-fireline-v2" at bounding box center [292, 122] width 103 height 12
click at [416, 214] on circle "button" at bounding box center [415, 213] width 1 height 1
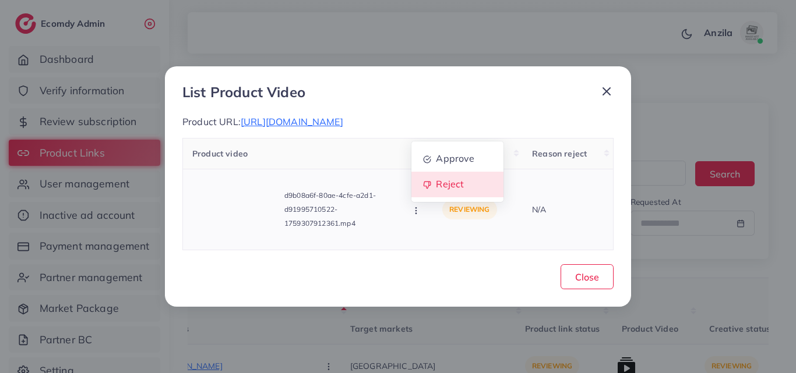
click at [434, 193] on link "Reject" at bounding box center [457, 185] width 92 height 26
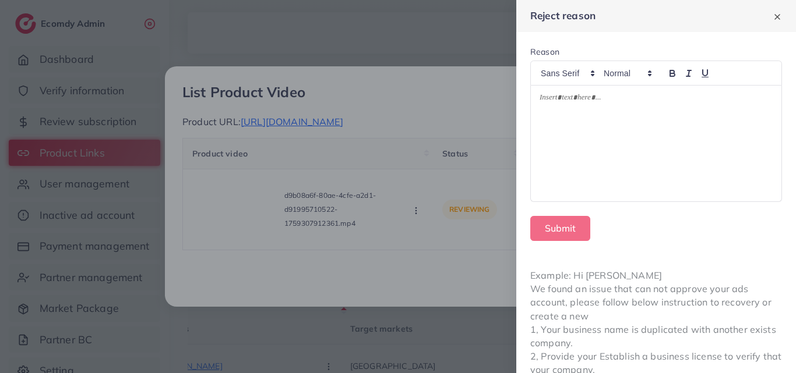
click at [545, 151] on div at bounding box center [656, 144] width 250 height 116
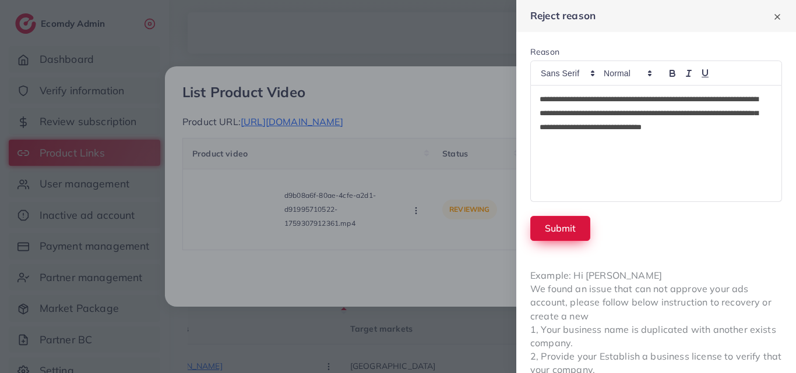
click at [560, 227] on button "Submit" at bounding box center [560, 228] width 60 height 25
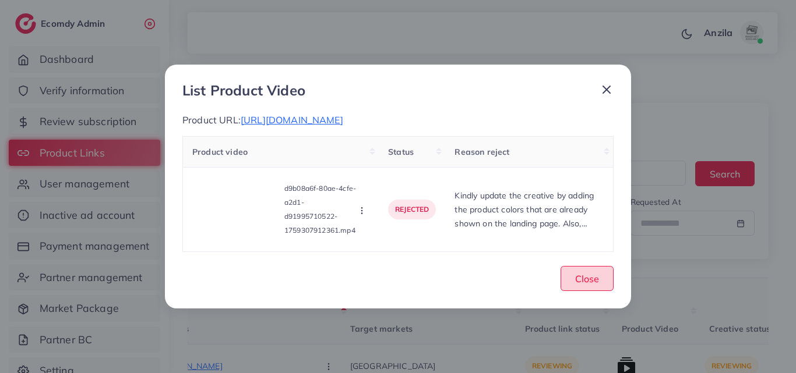
click at [575, 274] on span "Close" at bounding box center [587, 279] width 24 height 12
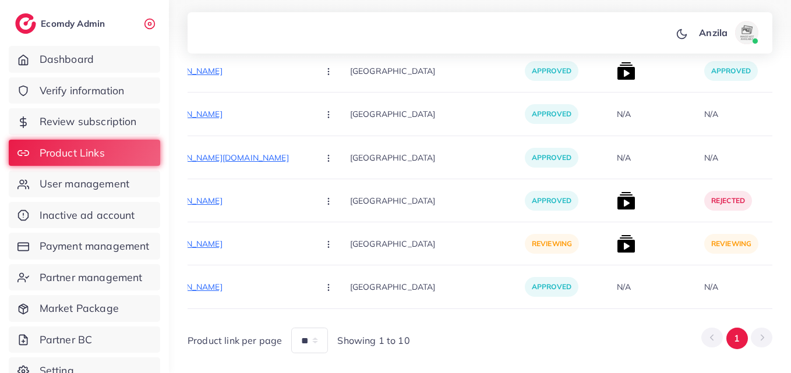
scroll to position [5159, 0]
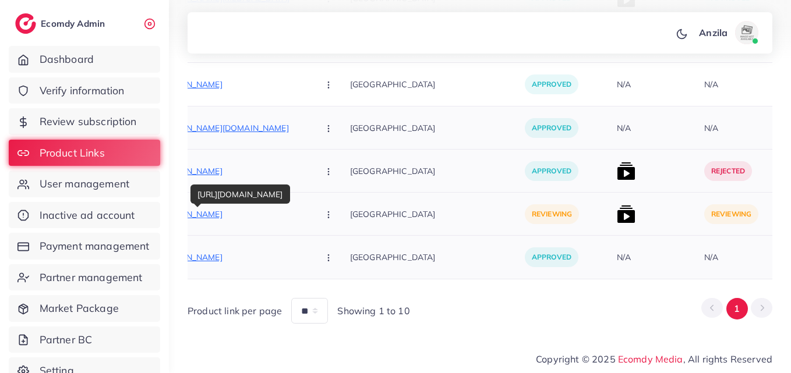
click at [193, 207] on p "https://www.cosmoattire.com/" at bounding box center [222, 214] width 175 height 14
click at [309, 202] on button "button" at bounding box center [329, 214] width 41 height 26
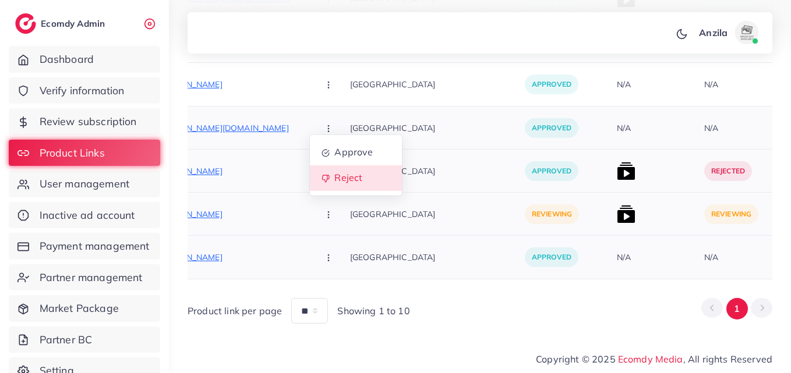
click at [310, 179] on link "Reject" at bounding box center [356, 178] width 92 height 26
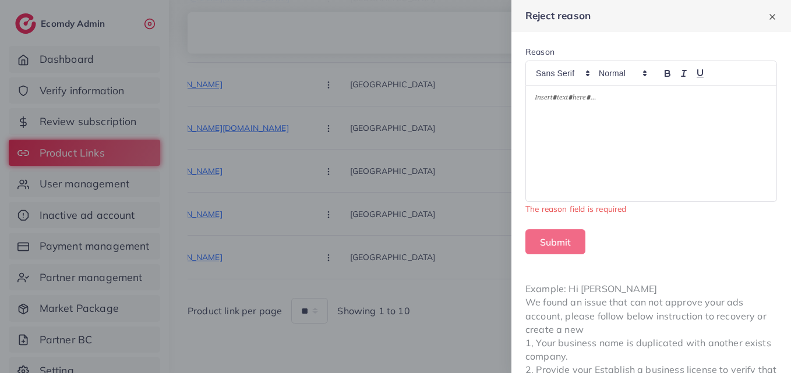
click at [582, 129] on div at bounding box center [651, 144] width 250 height 116
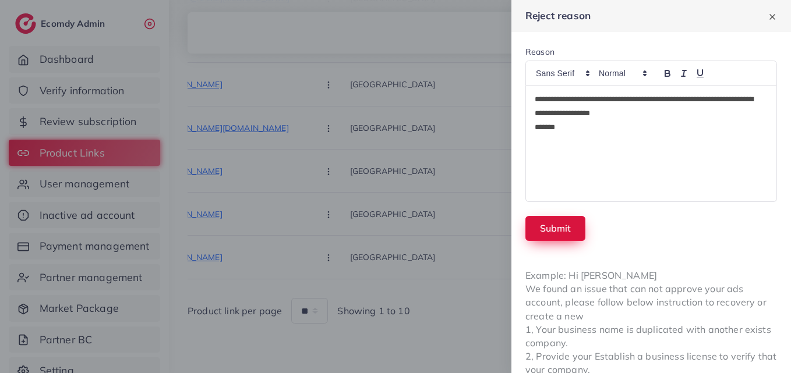
click at [560, 226] on button "Submit" at bounding box center [555, 228] width 60 height 25
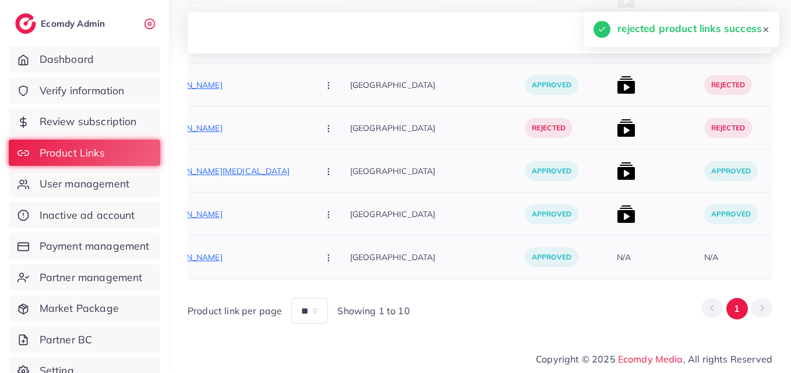
scroll to position [4986, 0]
click at [389, 193] on div "[GEOGRAPHIC_DATA]" at bounding box center [437, 214] width 175 height 43
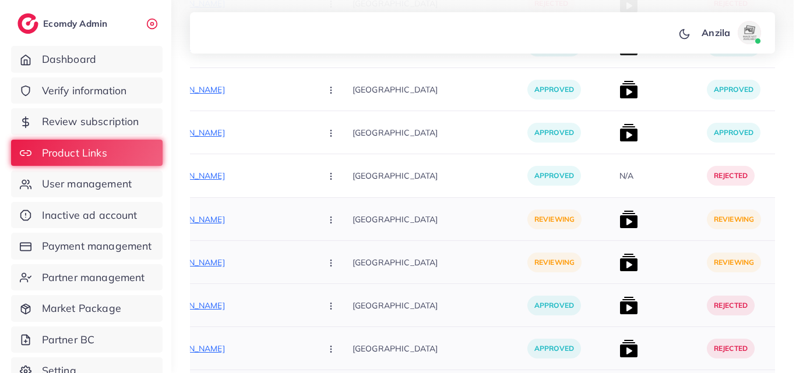
scroll to position [4077, 0]
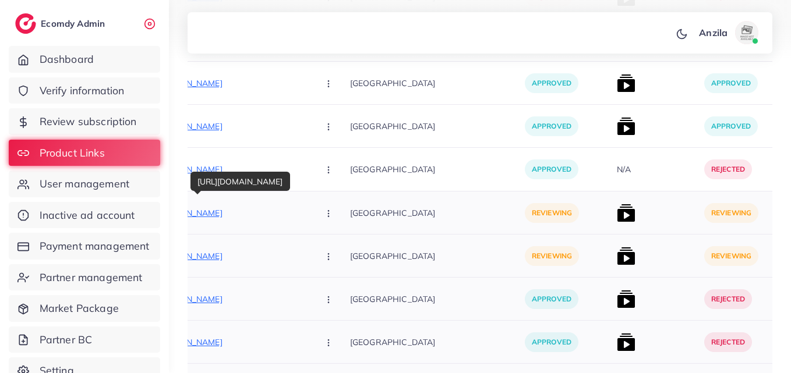
click at [252, 209] on p "https://www.theeverstore.com/products/silver-crest-infrared-electric-stove-germ…" at bounding box center [222, 213] width 175 height 14
click at [309, 207] on button "button" at bounding box center [329, 213] width 41 height 26
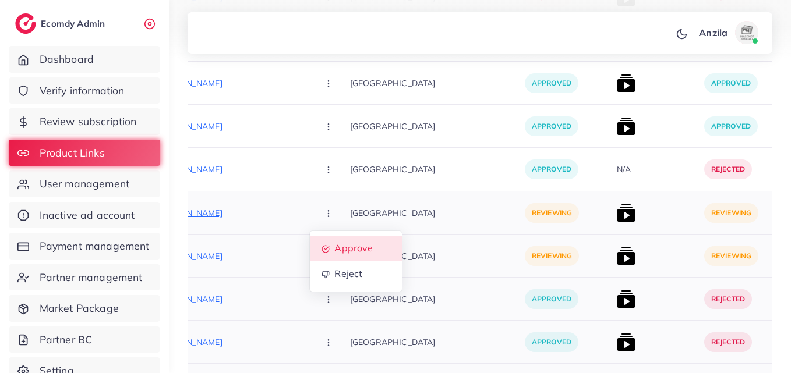
click at [334, 248] on span "Approve" at bounding box center [353, 249] width 38 height 12
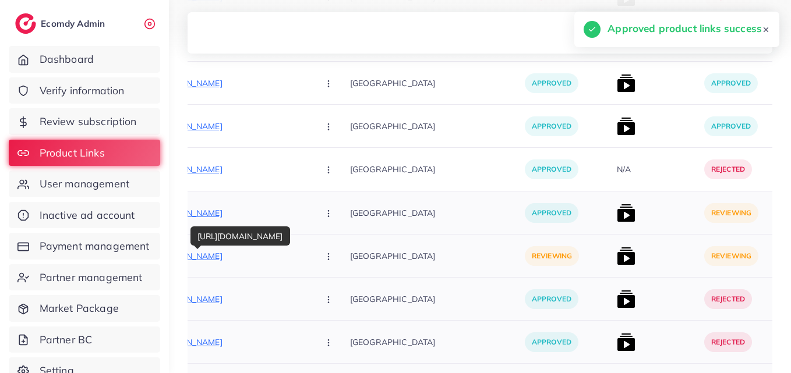
click at [232, 254] on p "https://www.theeverstore.com/products/raf-infrared-electric-ceramic-stove-europ…" at bounding box center [222, 256] width 175 height 14
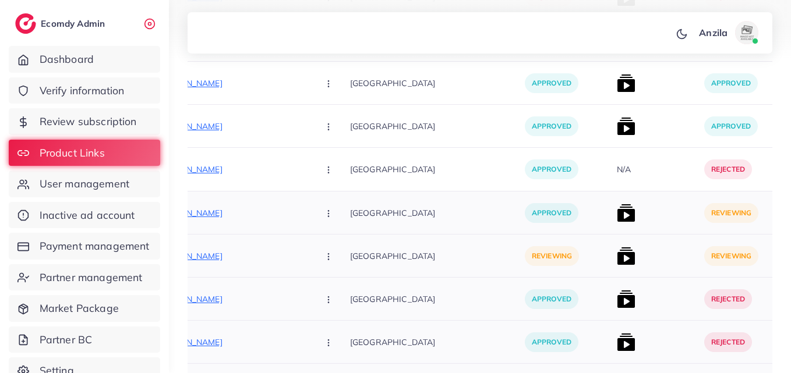
click at [309, 253] on button "button" at bounding box center [329, 256] width 41 height 26
click at [334, 288] on span "Approve" at bounding box center [353, 292] width 38 height 12
click at [617, 222] on img at bounding box center [626, 213] width 19 height 19
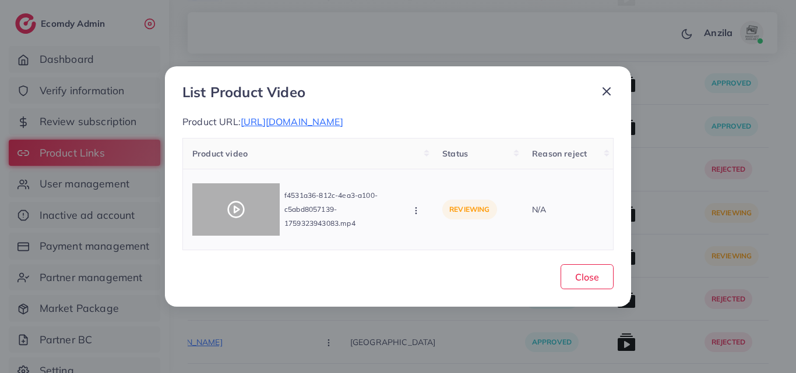
click at [238, 199] on div at bounding box center [235, 209] width 87 height 52
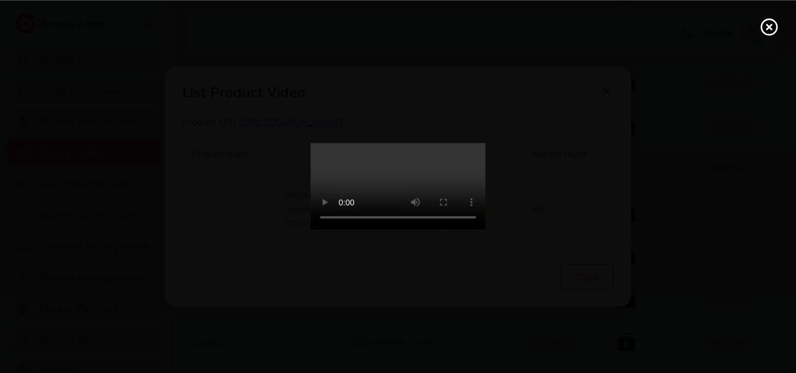
click at [769, 26] on line at bounding box center [769, 26] width 5 height 5
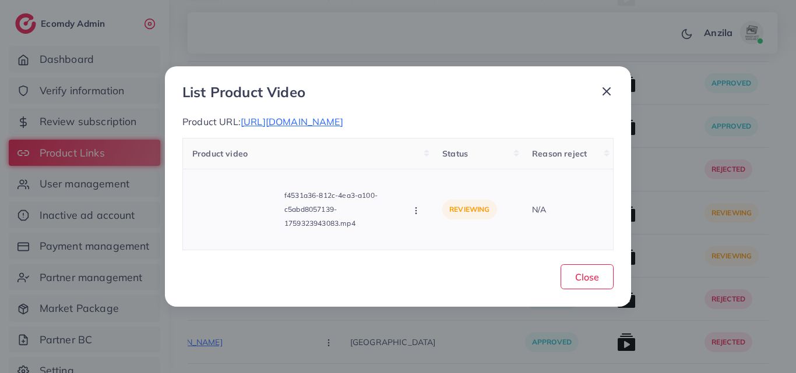
click at [414, 216] on icon "button" at bounding box center [415, 210] width 9 height 9
click at [443, 190] on span "Reject" at bounding box center [450, 184] width 28 height 12
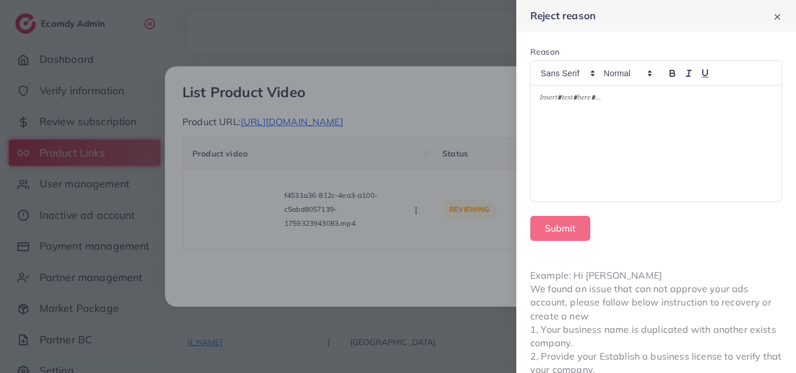
click at [639, 103] on p at bounding box center [655, 100] width 233 height 14
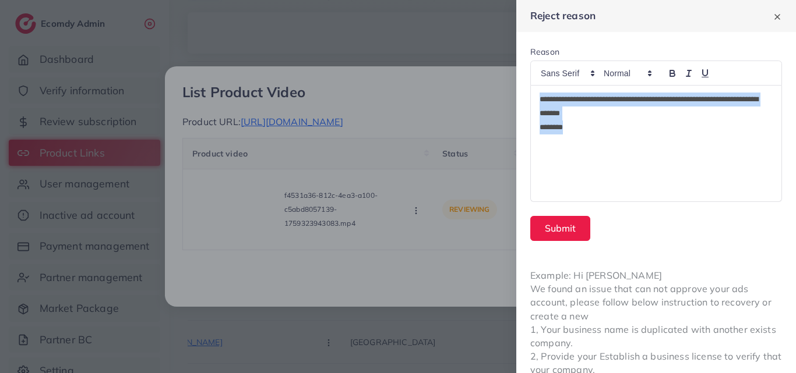
drag, startPoint x: 539, startPoint y: 98, endPoint x: 580, endPoint y: 129, distance: 51.1
click at [580, 129] on div "**********" at bounding box center [656, 144] width 250 height 116
copy div "**********"
click at [554, 232] on button "Submit" at bounding box center [560, 228] width 60 height 25
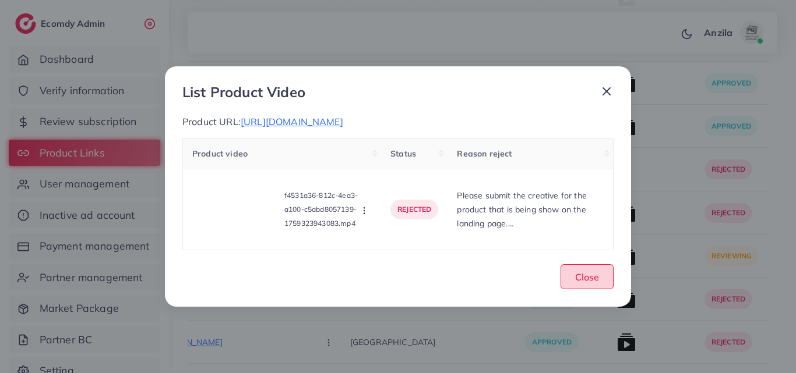
click at [569, 288] on button "Close" at bounding box center [586, 276] width 53 height 25
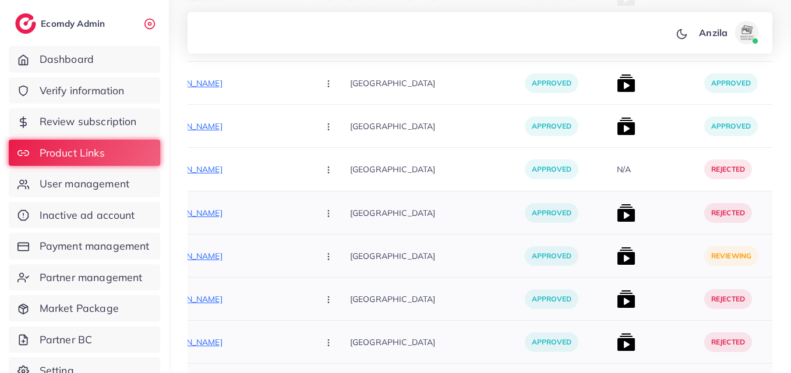
click at [617, 249] on img at bounding box center [626, 256] width 19 height 19
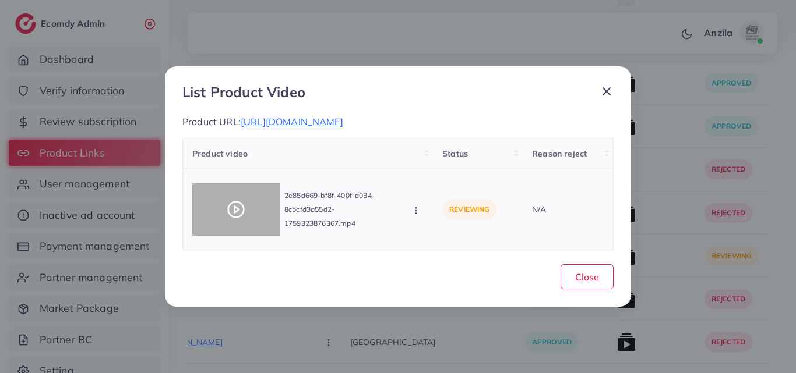
click at [248, 210] on div at bounding box center [235, 209] width 87 height 52
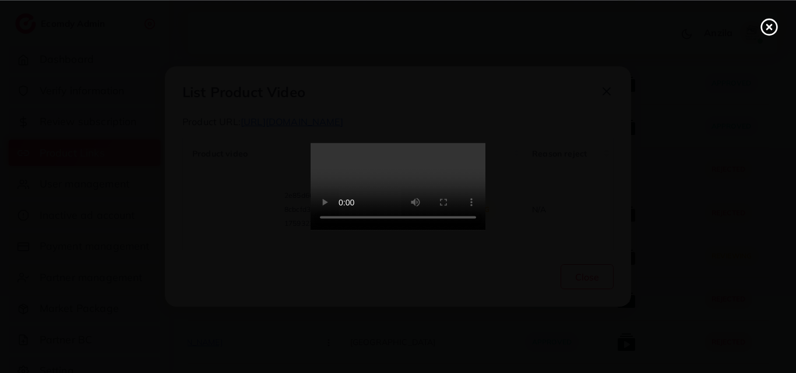
click at [775, 24] on circle at bounding box center [769, 27] width 16 height 16
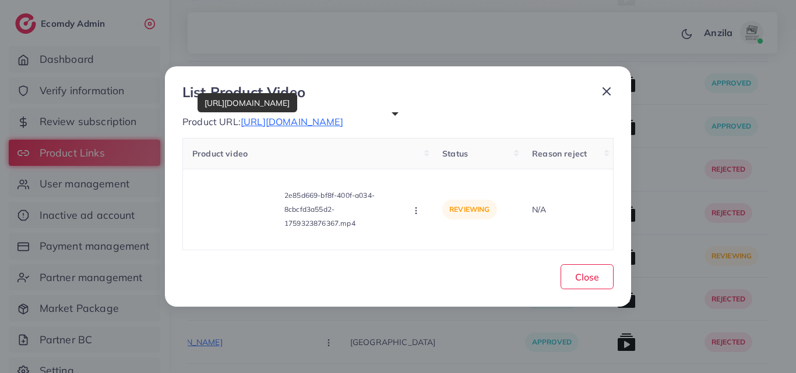
click at [343, 118] on span "https://www.theeverstore.com/products/raf-infrared-electric-ceramic-stove-europ…" at bounding box center [292, 122] width 103 height 12
click at [411, 216] on button "button" at bounding box center [417, 210] width 13 height 12
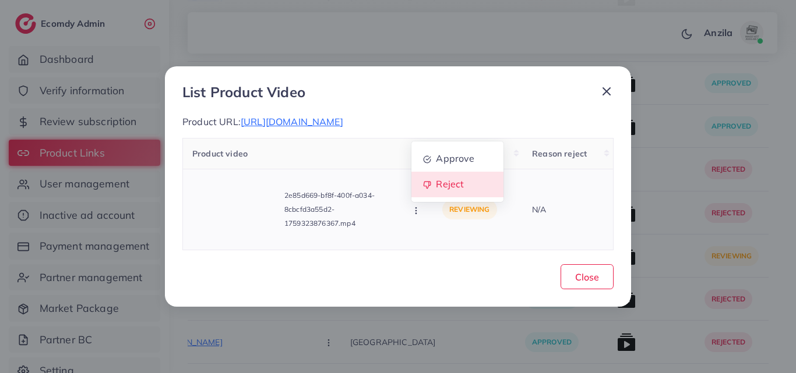
click at [451, 190] on span "Reject" at bounding box center [450, 184] width 28 height 12
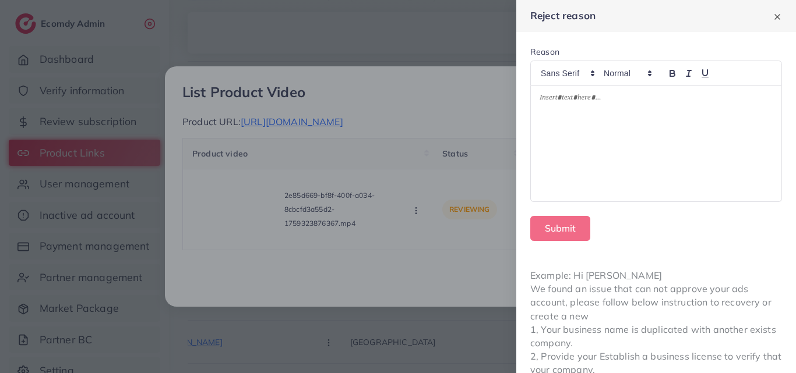
click at [624, 158] on div at bounding box center [656, 144] width 250 height 116
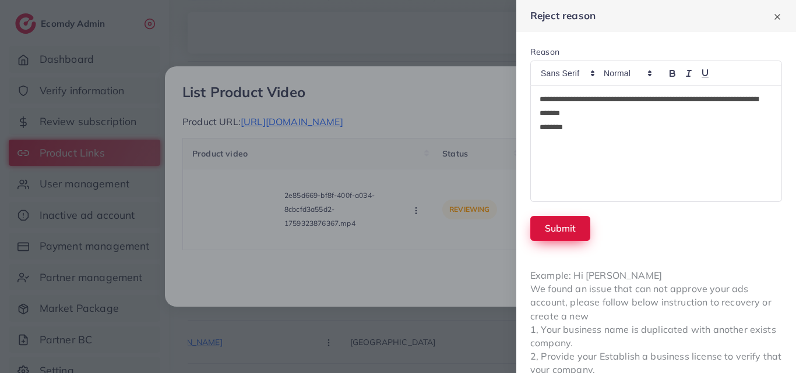
click at [567, 231] on button "Submit" at bounding box center [560, 228] width 60 height 25
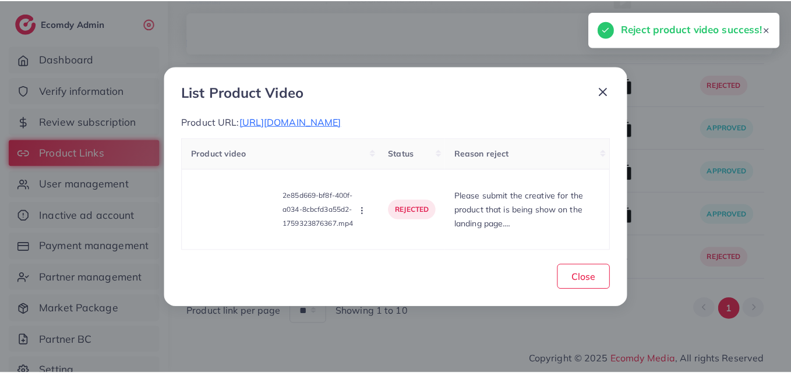
scroll to position [3994, 0]
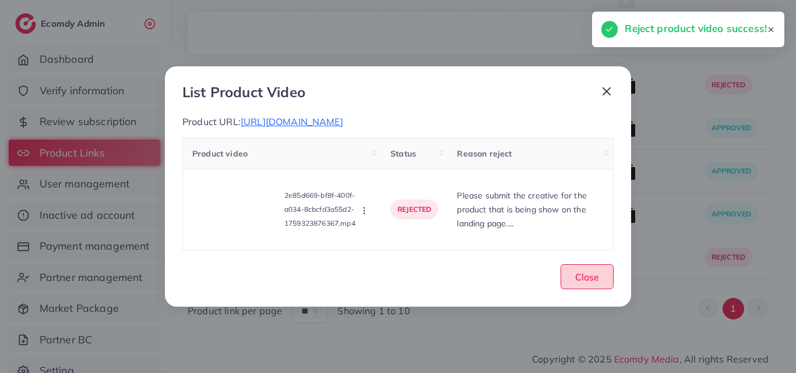
click at [589, 279] on span "Close" at bounding box center [587, 277] width 24 height 12
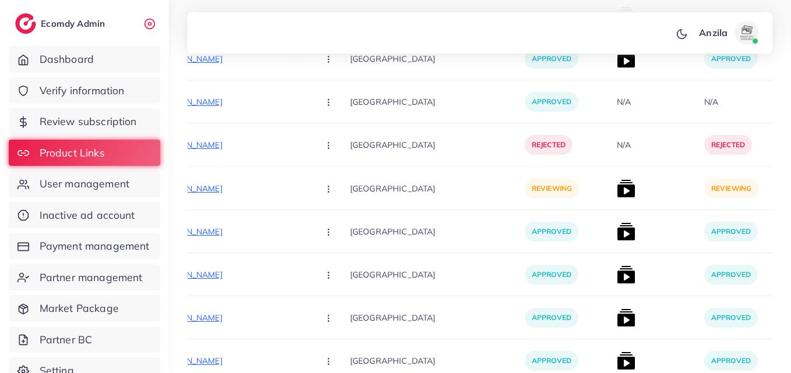
scroll to position [1118, 0]
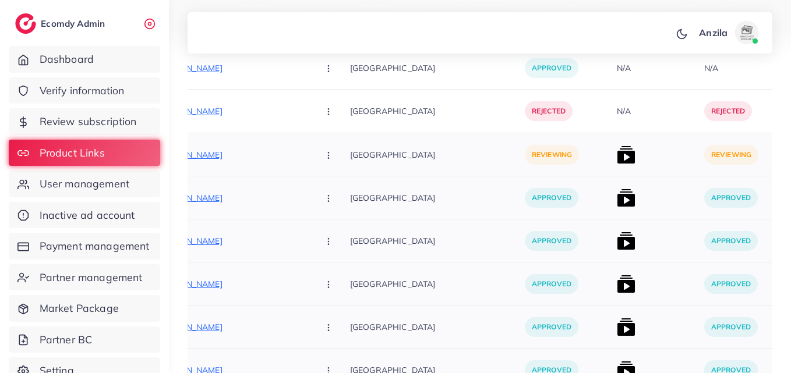
click at [231, 162] on div "https://wristandstyle.store/products/litence-straps-watch-engineered-for-versat…" at bounding box center [243, 155] width 216 height 26
click at [217, 156] on p "https://wristandstyle.store/products/litence-straps-watch-engineered-for-versat…" at bounding box center [222, 155] width 175 height 14
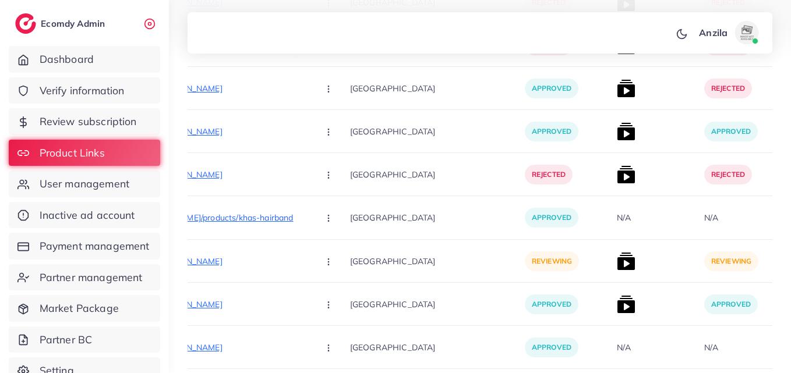
scroll to position [887, 0]
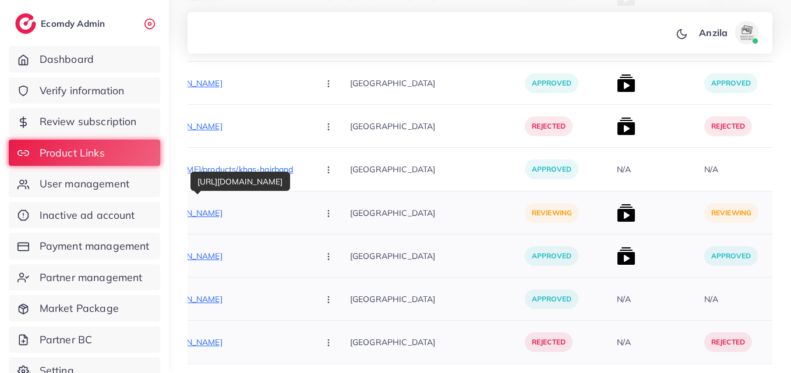
click at [224, 213] on p "https://stylecraftz.store/products/mosquito-killer-lamp?utm_source=copyToPasteB…" at bounding box center [222, 213] width 175 height 14
click at [324, 218] on icon "button" at bounding box center [328, 213] width 9 height 9
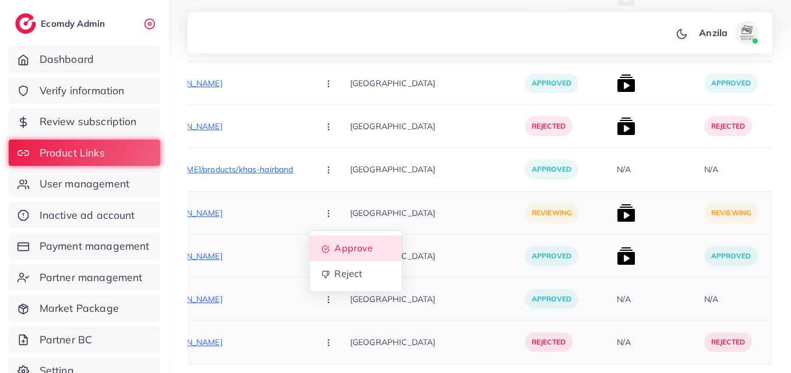
click at [334, 243] on span "Approve" at bounding box center [353, 249] width 38 height 12
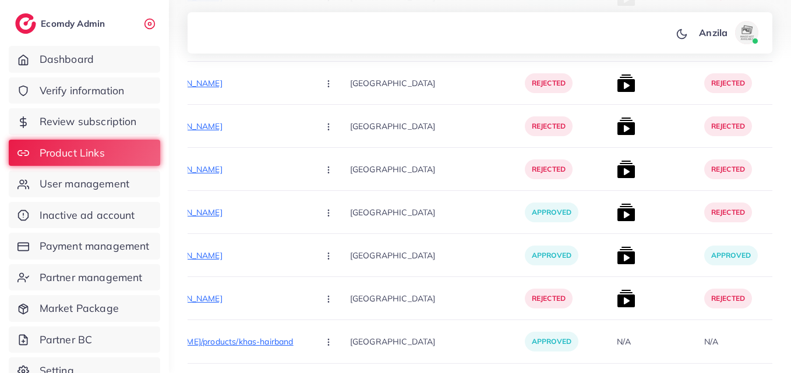
scroll to position [1067, 0]
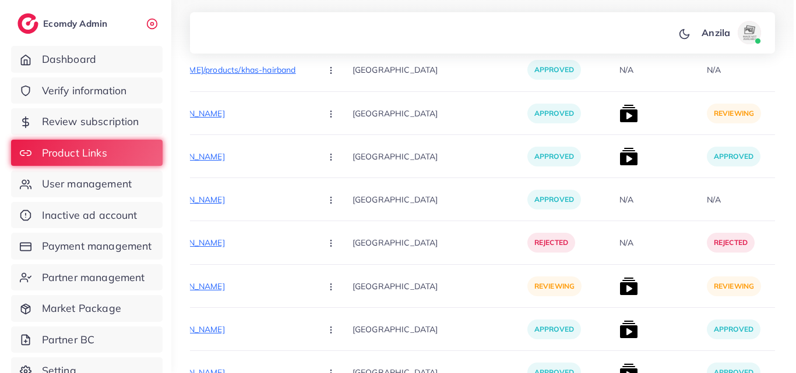
scroll to position [1309, 0]
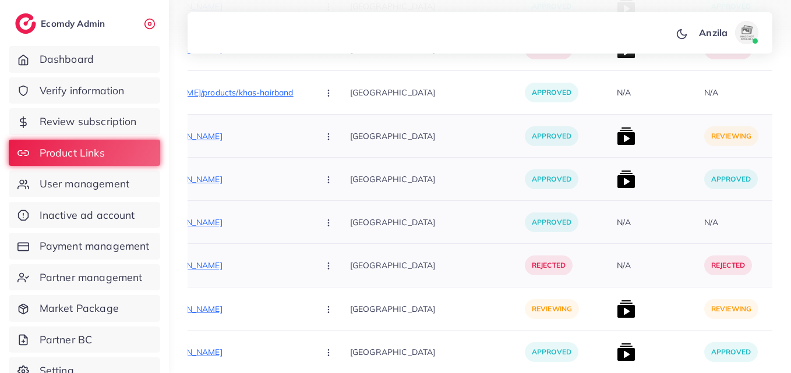
click at [617, 140] on img at bounding box center [626, 136] width 19 height 19
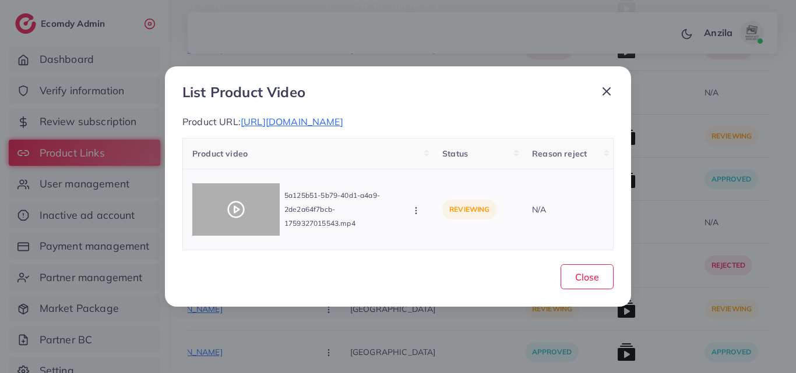
click at [200, 215] on div at bounding box center [235, 209] width 87 height 52
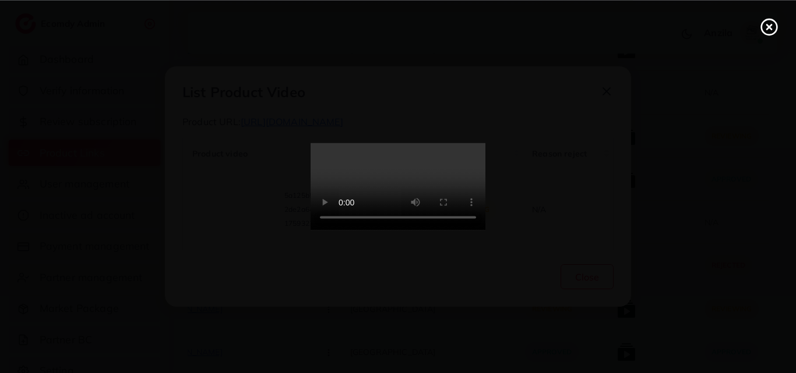
click at [469, 180] on video at bounding box center [397, 186] width 175 height 87
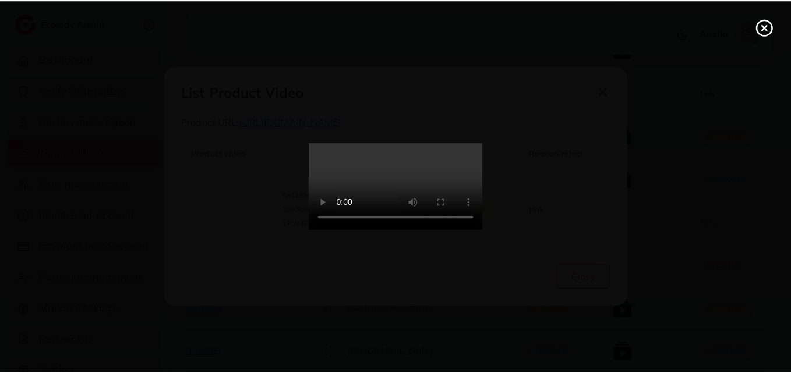
scroll to position [0, 0]
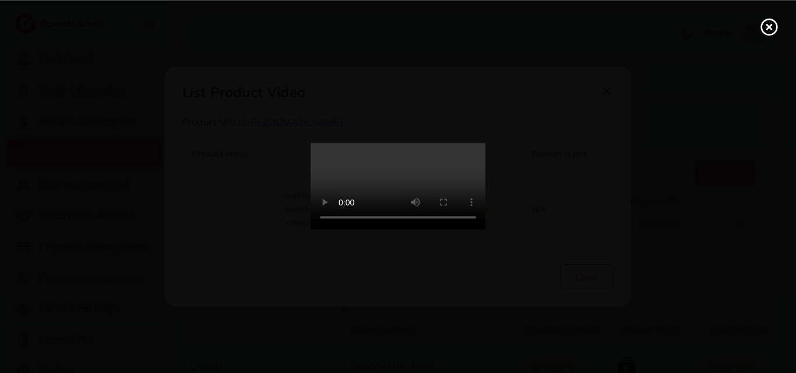
click at [769, 22] on icon at bounding box center [769, 26] width 19 height 19
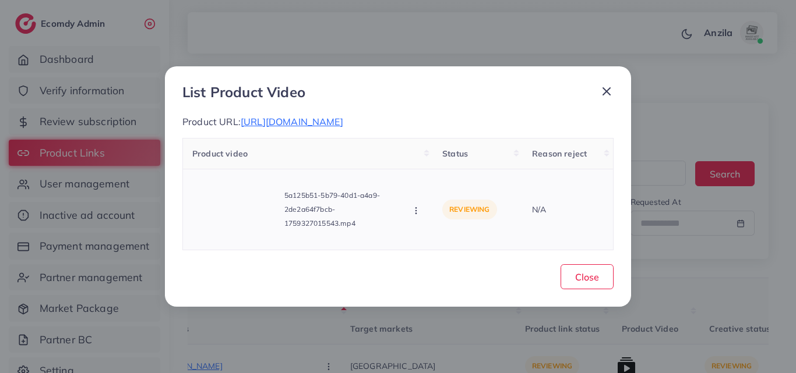
click at [419, 216] on icon "button" at bounding box center [415, 210] width 9 height 9
click at [442, 164] on span "Approve" at bounding box center [455, 159] width 38 height 12
click at [576, 283] on span "Close" at bounding box center [587, 277] width 24 height 12
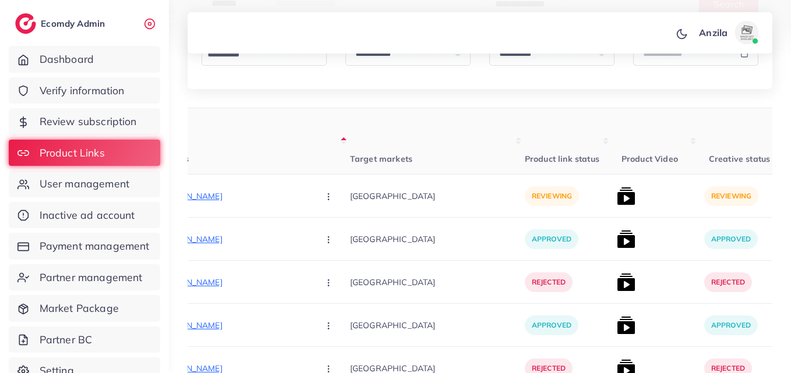
scroll to position [227, 0]
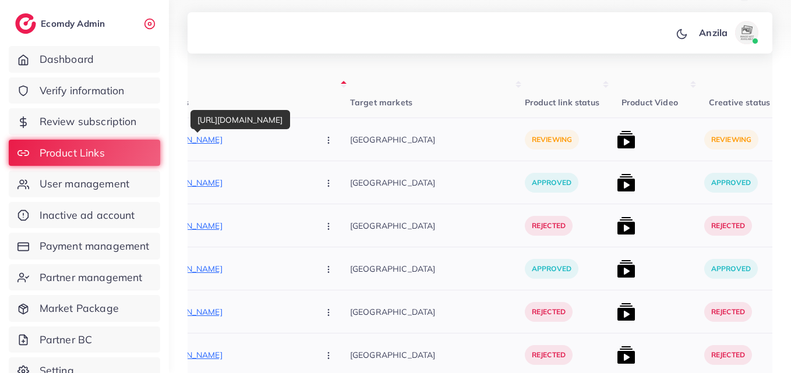
click at [231, 140] on p "https://shopionic.store/products/slower-hair-regrowth-hair-removal-spray-1-pcs-…" at bounding box center [222, 140] width 175 height 14
click at [270, 126] on div "https://shopionic.store/products/slower-hair-regrowth-hair-removal-spray-1-pcs-…" at bounding box center [243, 139] width 216 height 43
click at [309, 147] on button "button" at bounding box center [329, 139] width 41 height 26
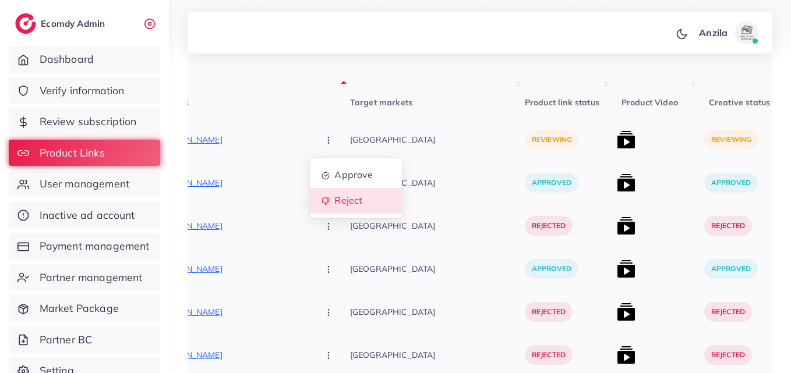
click at [310, 190] on link "Reject" at bounding box center [356, 201] width 92 height 26
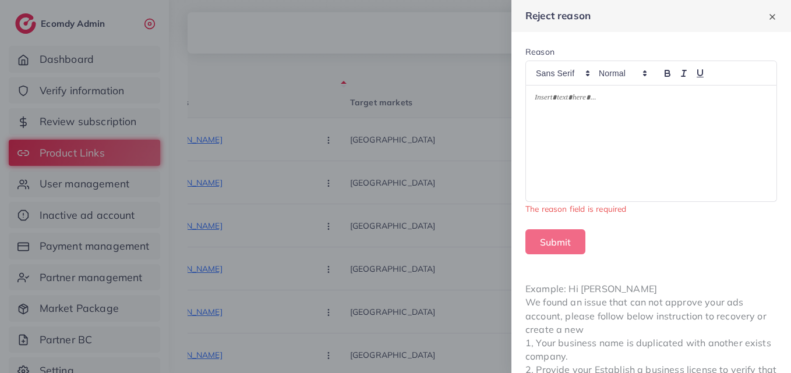
click at [625, 122] on div at bounding box center [651, 144] width 250 height 116
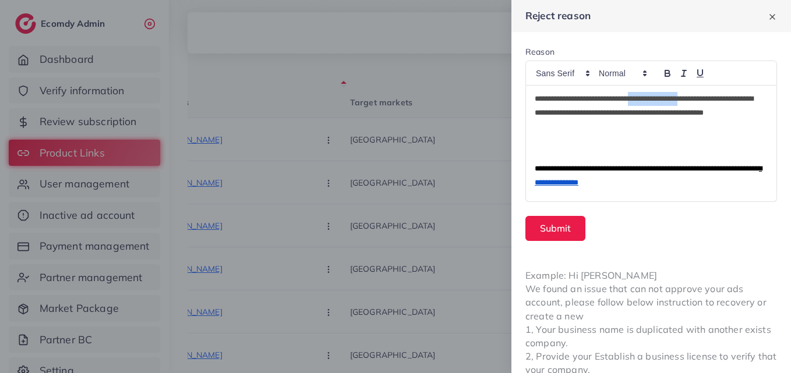
drag, startPoint x: 655, startPoint y: 100, endPoint x: 715, endPoint y: 101, distance: 60.0
click at [715, 101] on p "**********" at bounding box center [647, 113] width 224 height 42
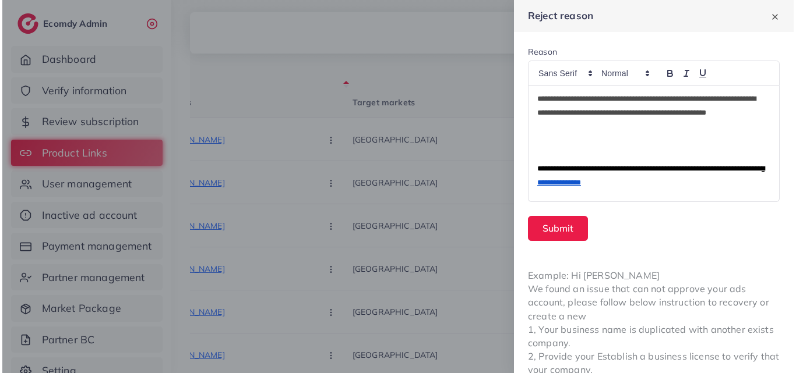
scroll to position [0, 0]
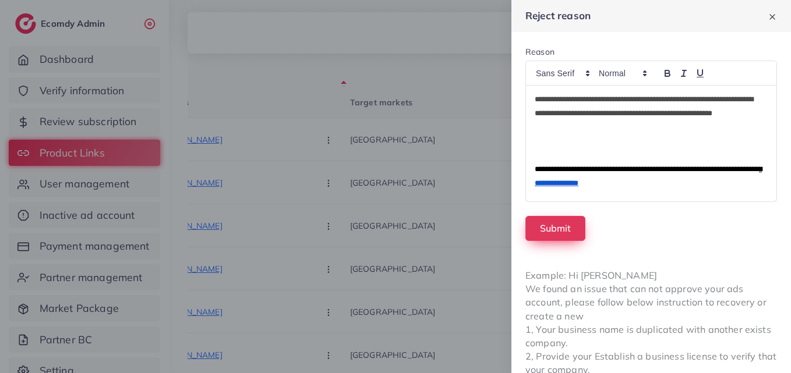
click at [540, 240] on button "Submit" at bounding box center [555, 228] width 60 height 25
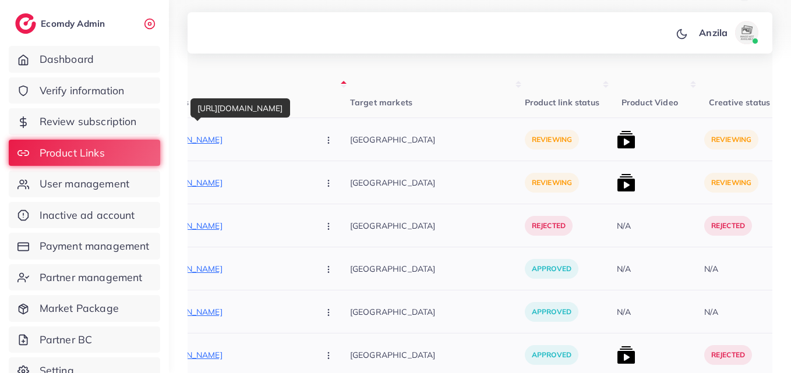
click at [242, 142] on p "https://trendygadgetspk.shop/products/electric-milk-frothers-handheld-wireless-…" at bounding box center [222, 140] width 175 height 14
click at [324, 144] on icon "button" at bounding box center [328, 140] width 9 height 9
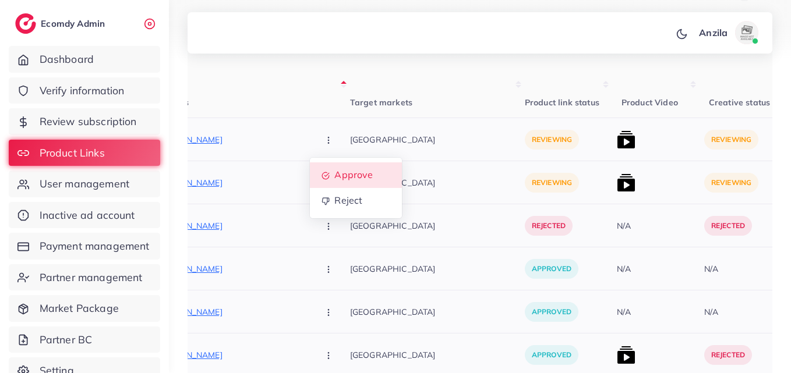
click at [310, 183] on link "Approve" at bounding box center [356, 176] width 92 height 26
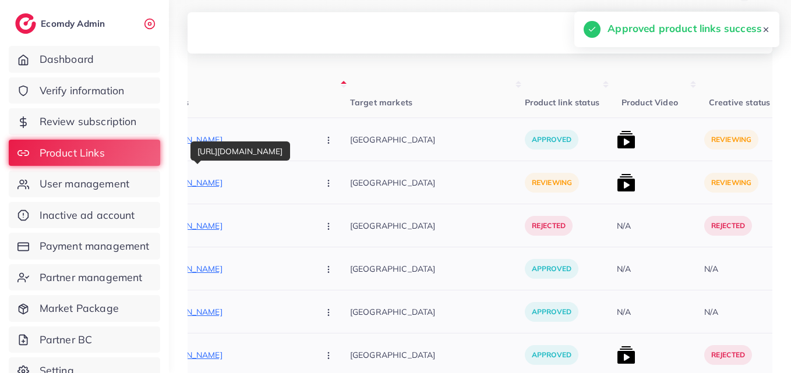
click at [232, 189] on p "https://trendygadgetspk.shop/products/2-pcs-knee-warmer-pads-with-elastic-strap…" at bounding box center [222, 183] width 175 height 14
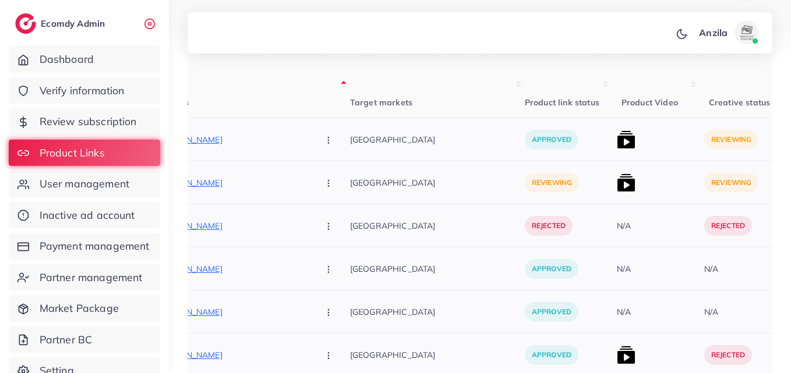
click at [324, 187] on icon "button" at bounding box center [328, 183] width 9 height 9
click at [315, 227] on link "Approve" at bounding box center [356, 219] width 92 height 26
click at [617, 133] on img at bounding box center [626, 139] width 19 height 19
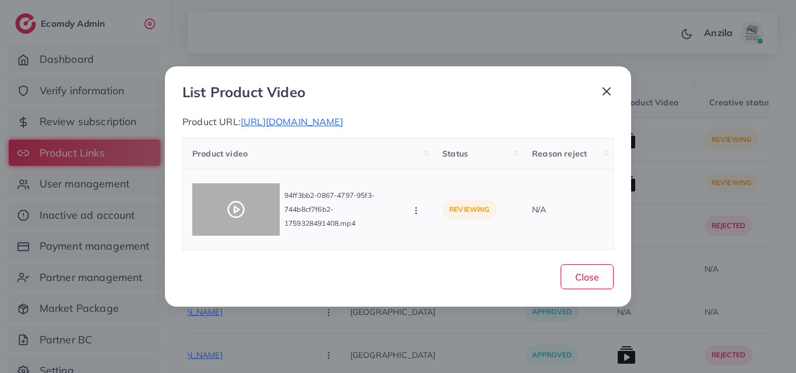
click at [246, 229] on div at bounding box center [235, 209] width 87 height 52
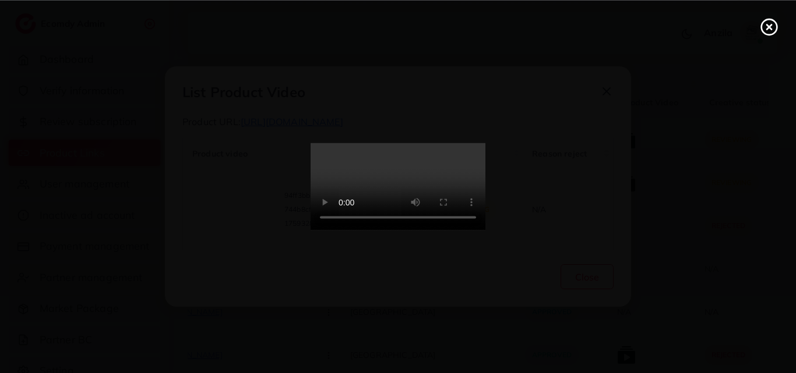
click at [426, 231] on video at bounding box center [397, 186] width 175 height 87
click at [773, 19] on icon at bounding box center [769, 26] width 19 height 19
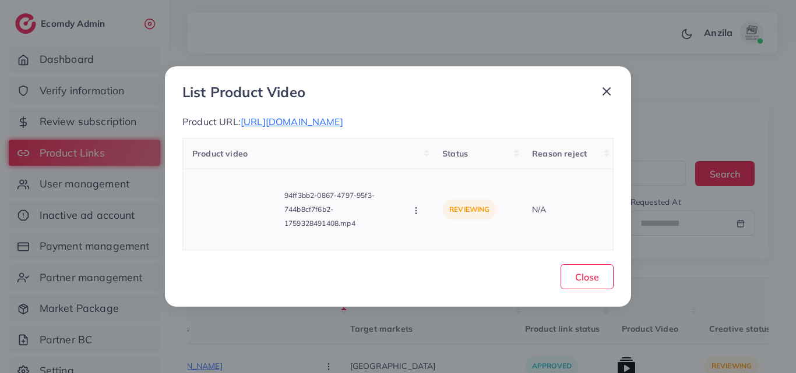
click at [420, 216] on icon "button" at bounding box center [415, 210] width 9 height 9
click at [435, 172] on link "Approve" at bounding box center [457, 159] width 92 height 26
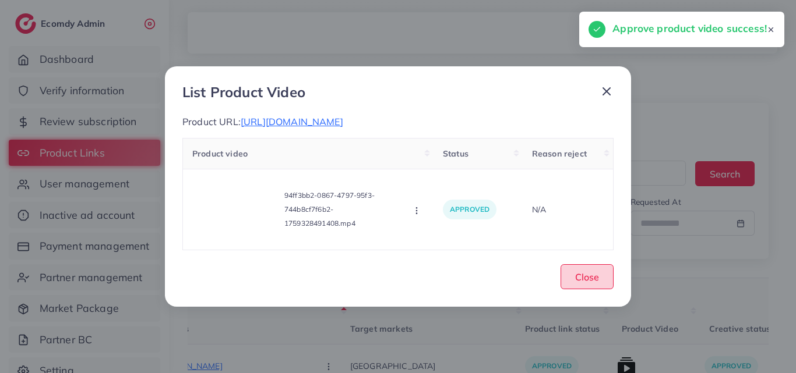
click at [596, 289] on button "Close" at bounding box center [586, 276] width 53 height 25
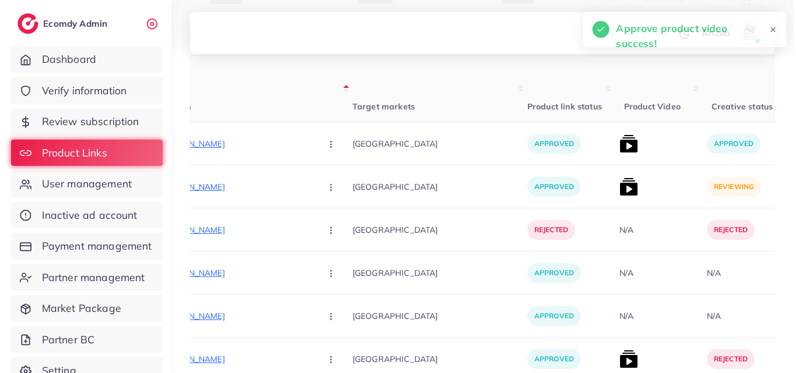
scroll to position [269, 0]
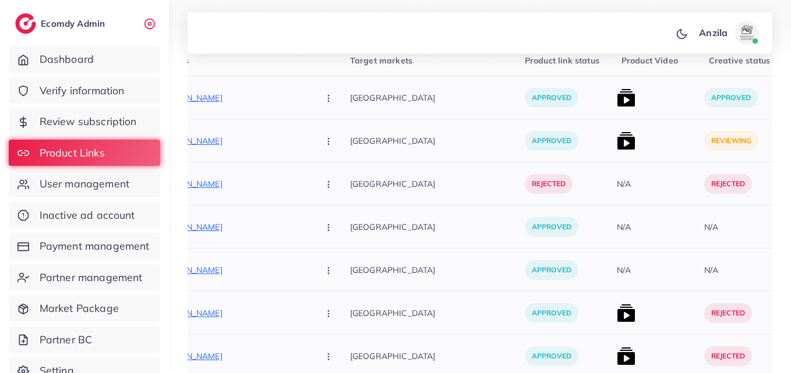
click at [617, 139] on img at bounding box center [626, 141] width 19 height 19
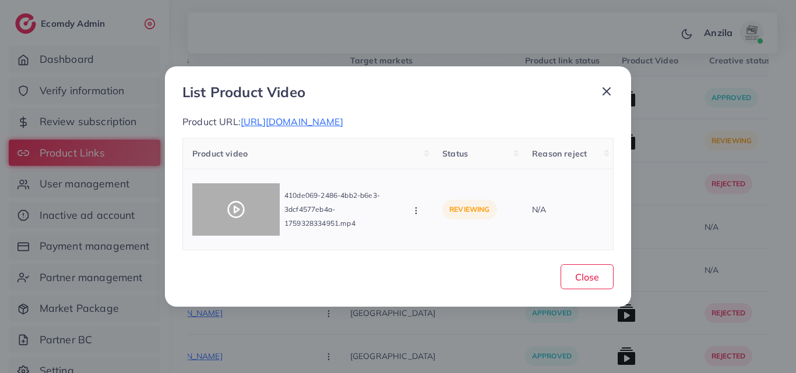
click at [225, 205] on div at bounding box center [235, 209] width 87 height 52
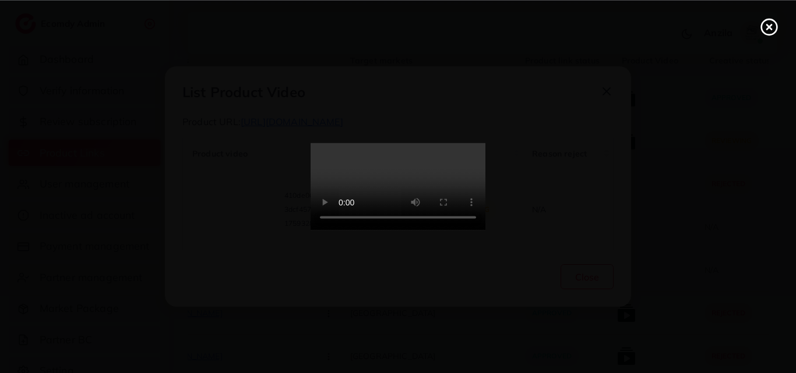
click at [322, 210] on video at bounding box center [397, 186] width 175 height 87
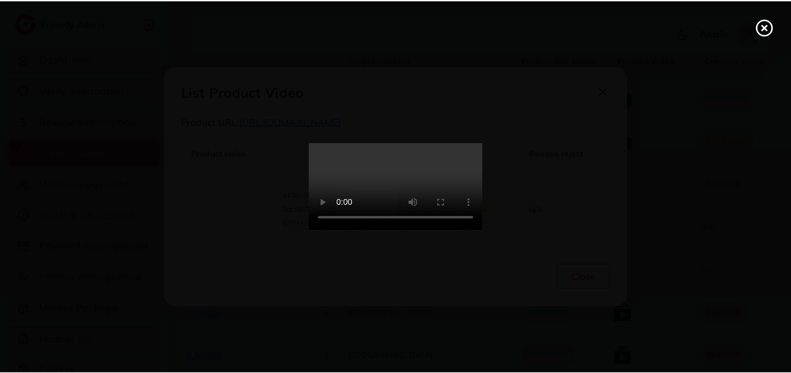
scroll to position [0, 0]
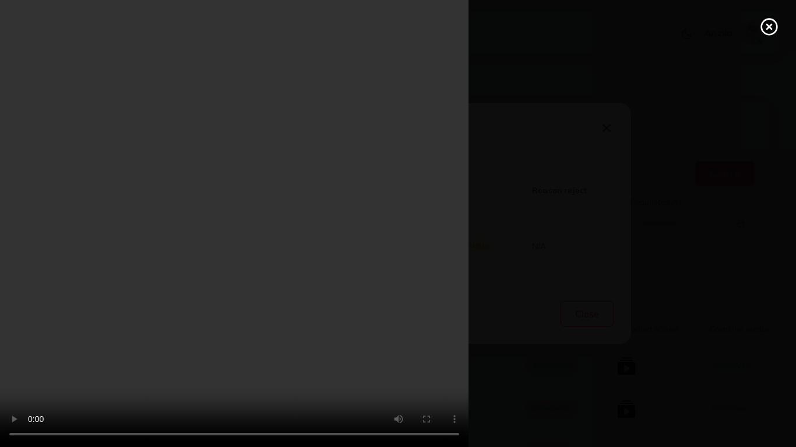
click at [442, 349] on video at bounding box center [398, 223] width 796 height 447
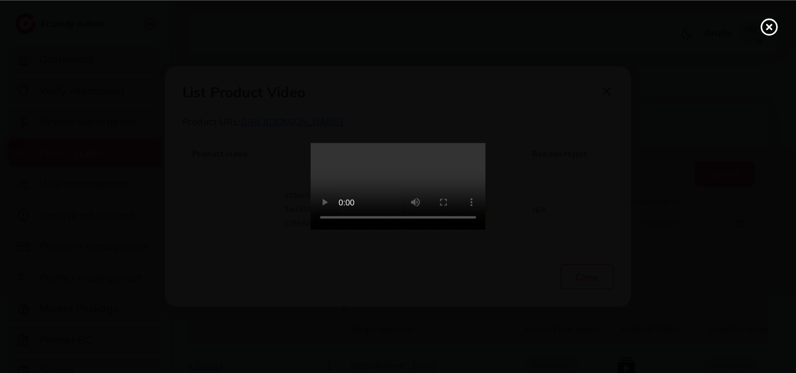
click at [768, 19] on circle at bounding box center [769, 27] width 16 height 16
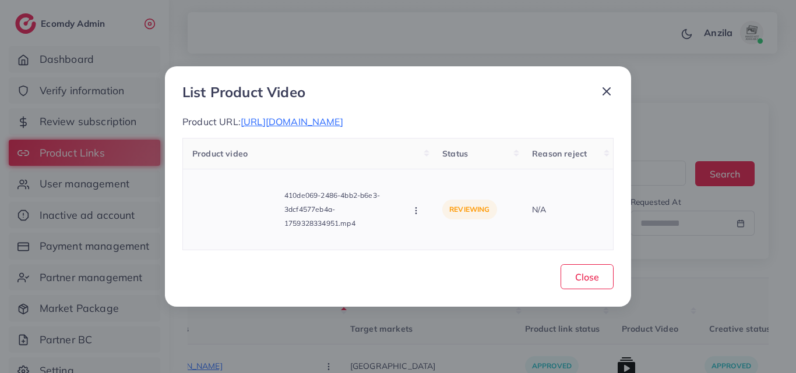
click at [415, 216] on icon "button" at bounding box center [415, 210] width 9 height 9
click at [430, 164] on icon at bounding box center [427, 160] width 8 height 8
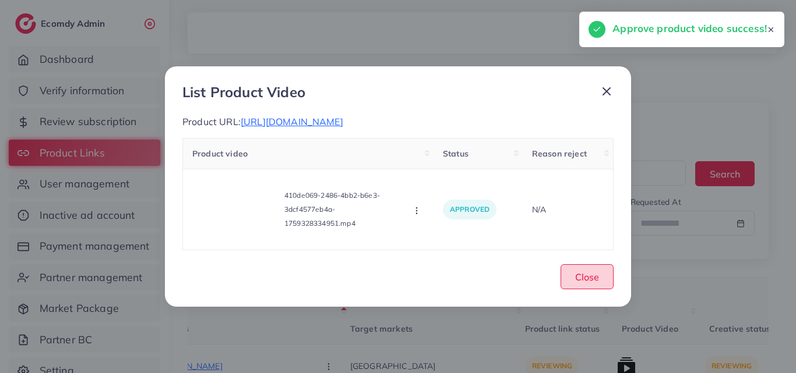
click at [570, 289] on button "Close" at bounding box center [586, 276] width 53 height 25
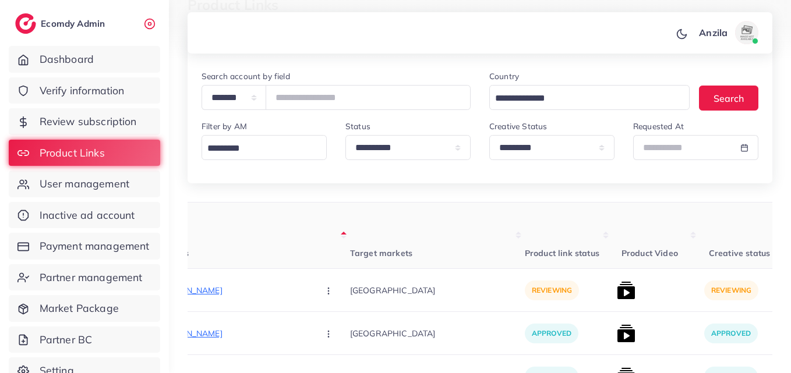
scroll to position [54, 0]
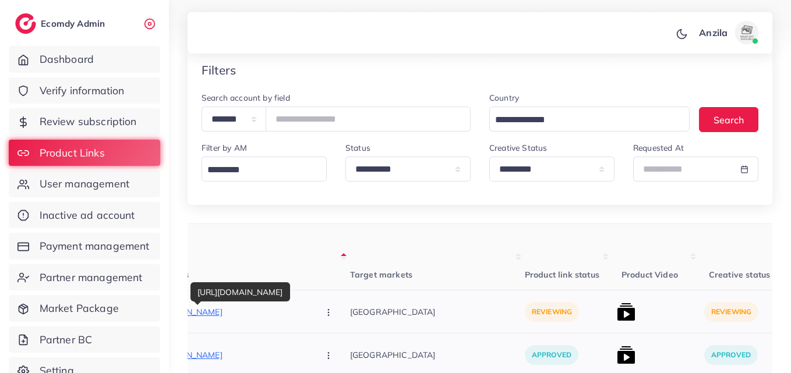
click at [203, 315] on p "https://wristandstyle.store/products/litence-straps-watch-engineered-for-versat…" at bounding box center [222, 312] width 175 height 14
click at [373, 101] on div "**********" at bounding box center [336, 111] width 269 height 41
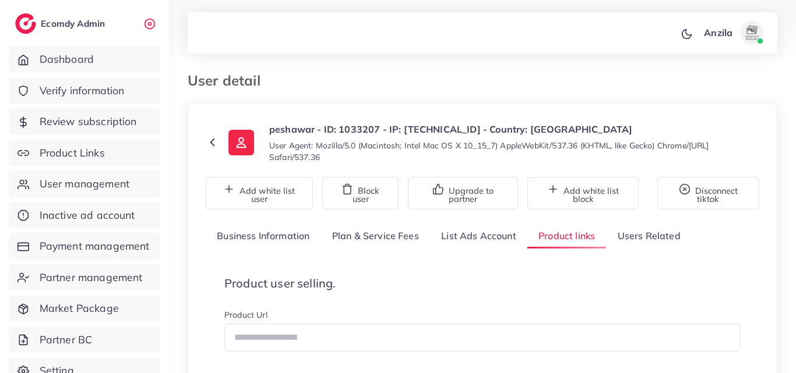
scroll to position [451, 0]
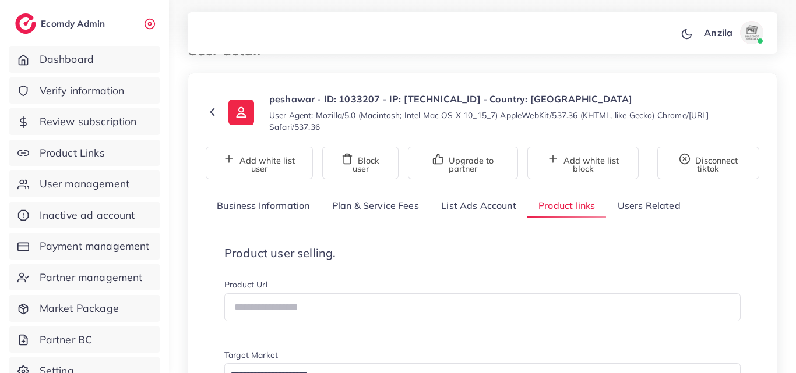
scroll to position [0, 0]
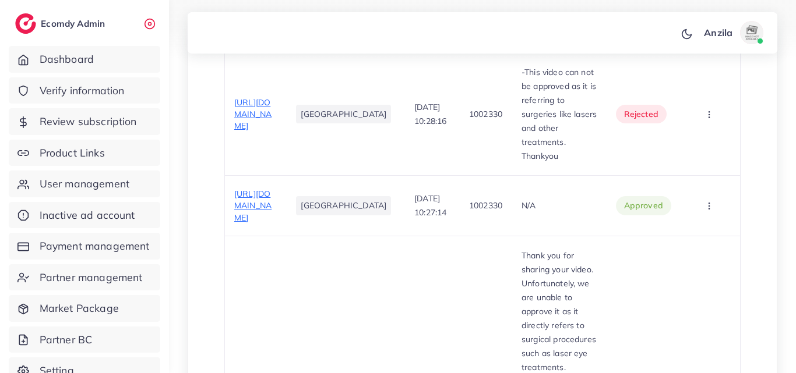
scroll to position [466, 0]
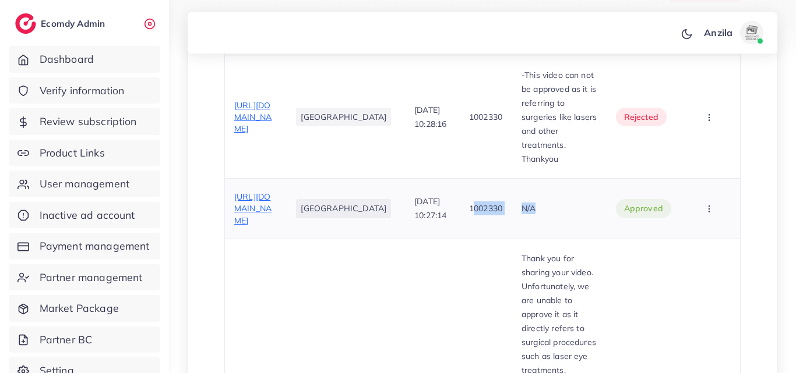
drag, startPoint x: 446, startPoint y: 176, endPoint x: 572, endPoint y: 182, distance: 126.0
click at [572, 182] on tr "[URL][DOMAIN_NAME] [GEOGRAPHIC_DATA] [DATE] 10:27:14 1002330 N/A approved Appro…" at bounding box center [482, 208] width 515 height 61
click at [572, 203] on div "N/A" at bounding box center [559, 209] width 76 height 12
click at [432, 205] on td "[DATE] 10:27:14" at bounding box center [432, 208] width 55 height 61
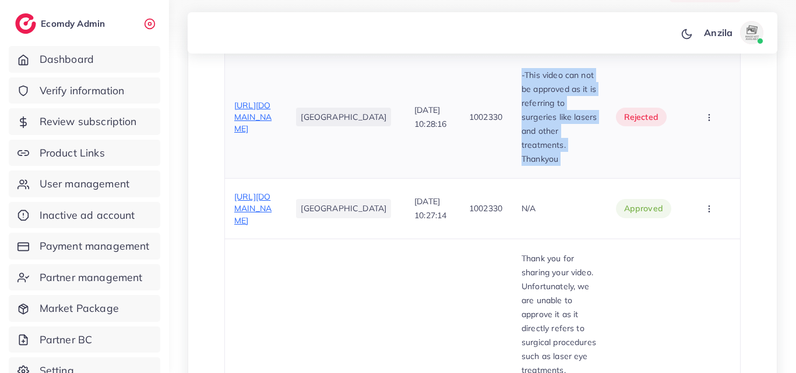
drag, startPoint x: 510, startPoint y: 68, endPoint x: 607, endPoint y: 128, distance: 114.6
click at [607, 128] on tr "[URL][DOMAIN_NAME] [GEOGRAPHIC_DATA] [DATE] 10:28:16 1002330 -This video can no…" at bounding box center [482, 117] width 515 height 123
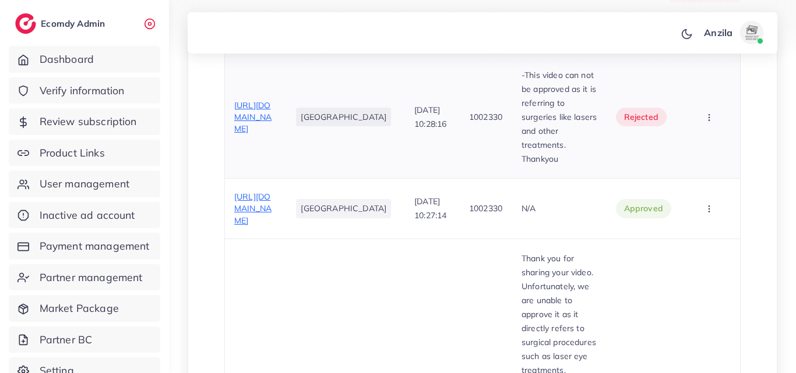
click at [460, 75] on td "1002330" at bounding box center [486, 117] width 52 height 123
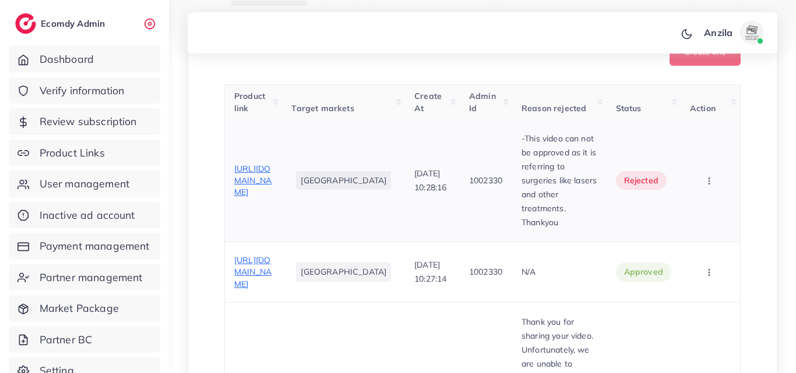
scroll to position [419, 0]
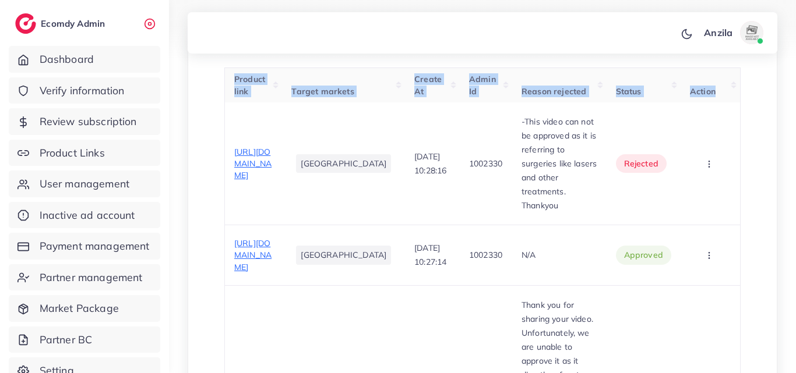
drag, startPoint x: 227, startPoint y: 89, endPoint x: 739, endPoint y: 100, distance: 512.7
click at [739, 100] on tr "Product link Target markets Create At Admin Id Reason rejected Status Action" at bounding box center [482, 85] width 515 height 34
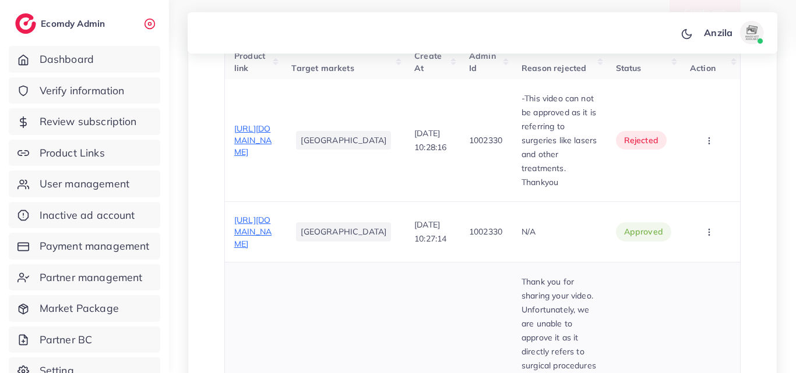
drag, startPoint x: 451, startPoint y: 202, endPoint x: 497, endPoint y: 206, distance: 46.2
click at [497, 206] on td "1002330" at bounding box center [486, 232] width 52 height 61
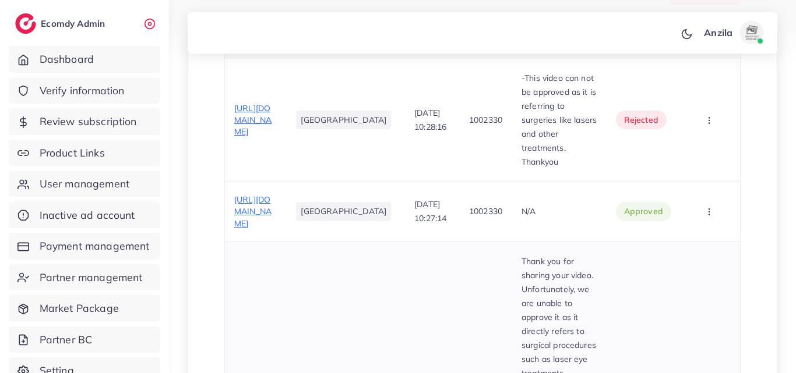
scroll to position [466, 0]
